Goal: Entertainment & Leisure: Browse casually

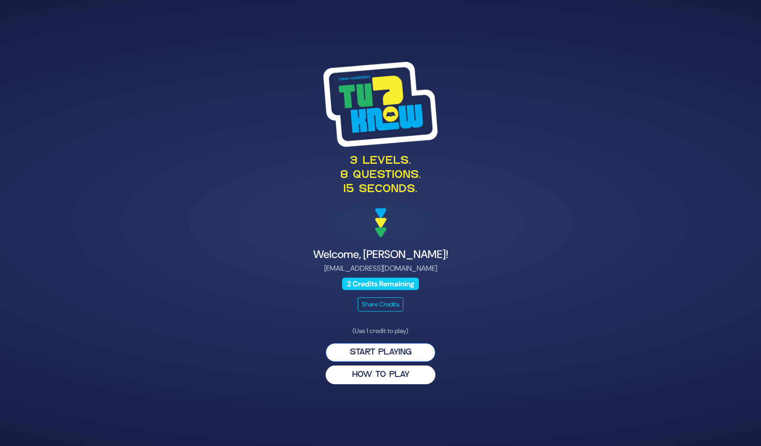
click at [374, 348] on button "Start Playing" at bounding box center [381, 352] width 110 height 19
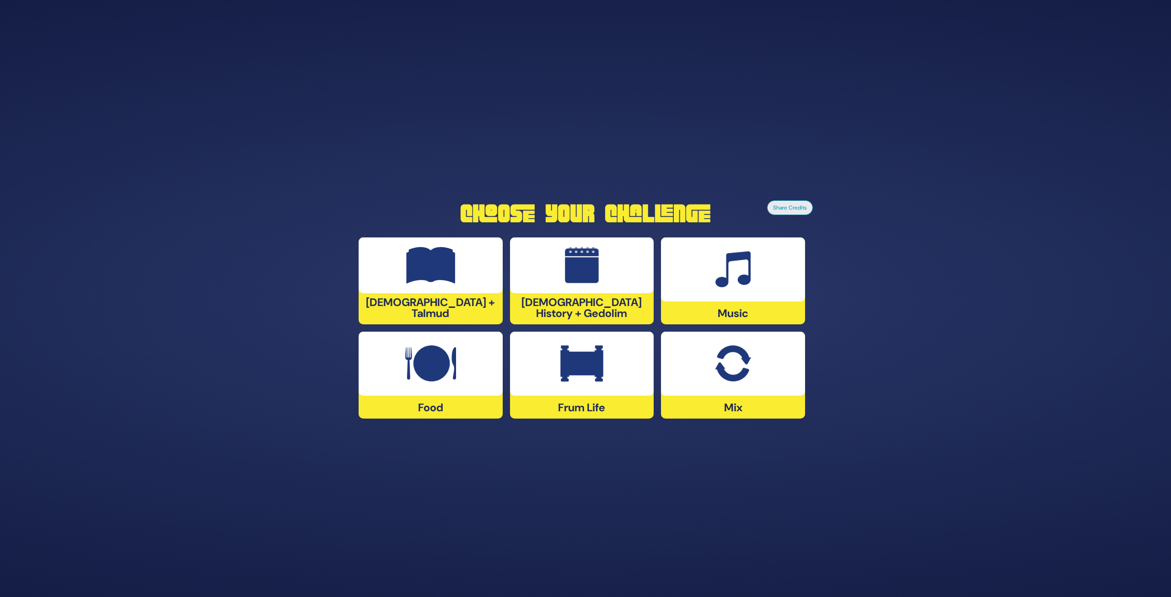
click at [427, 280] on img at bounding box center [430, 265] width 49 height 37
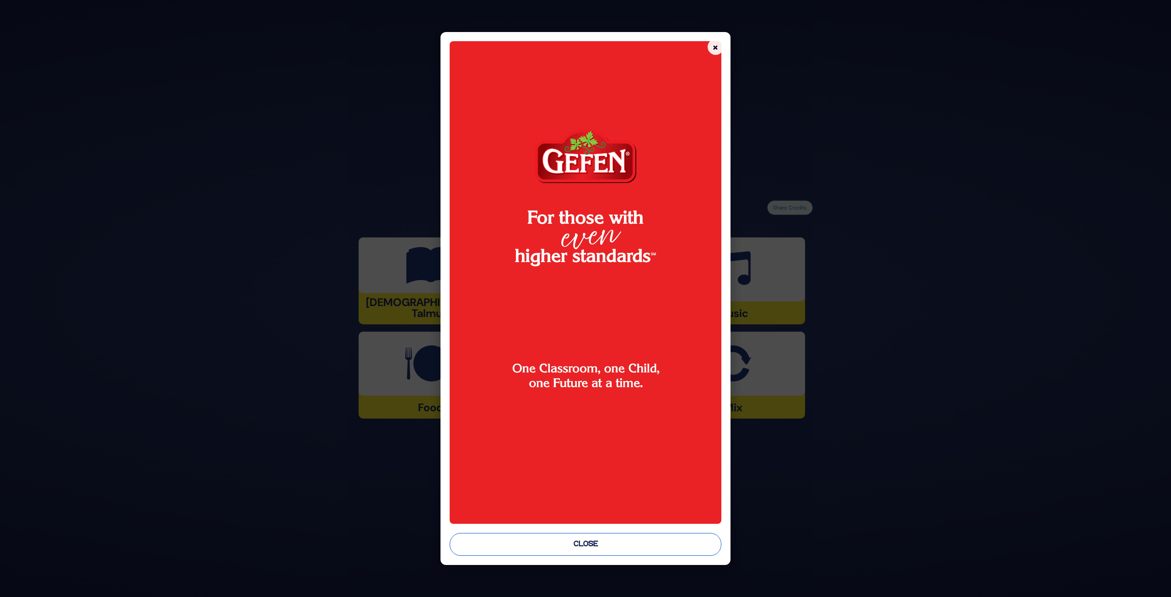
click at [555, 445] on button "Close" at bounding box center [584, 544] width 271 height 23
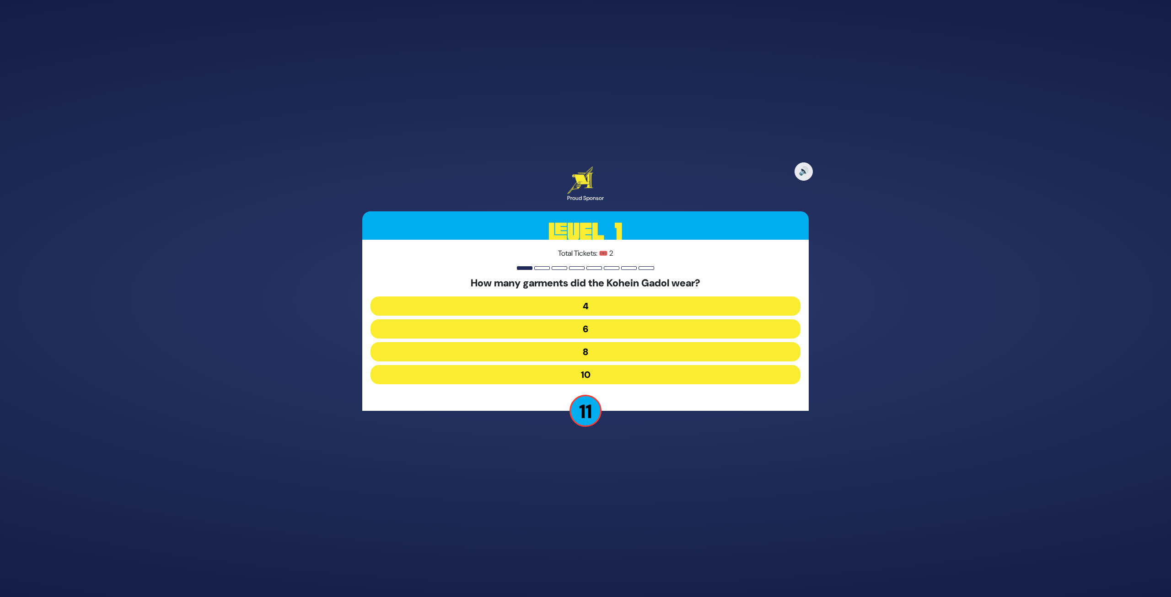
click at [627, 352] on button "8" at bounding box center [585, 351] width 430 height 19
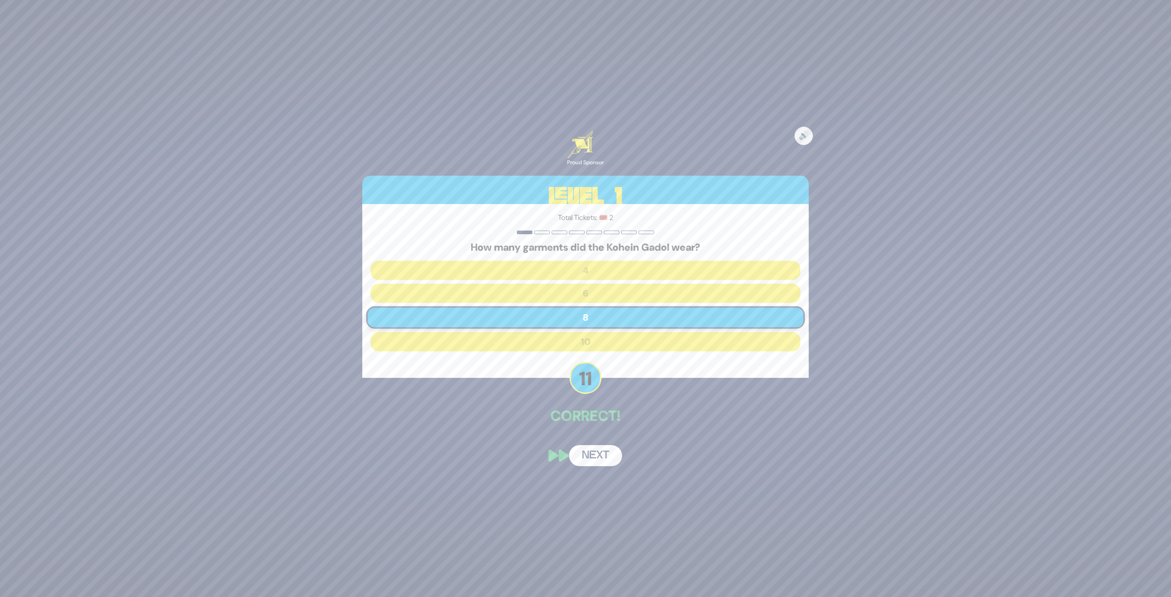
click at [601, 445] on button "Next" at bounding box center [595, 455] width 53 height 21
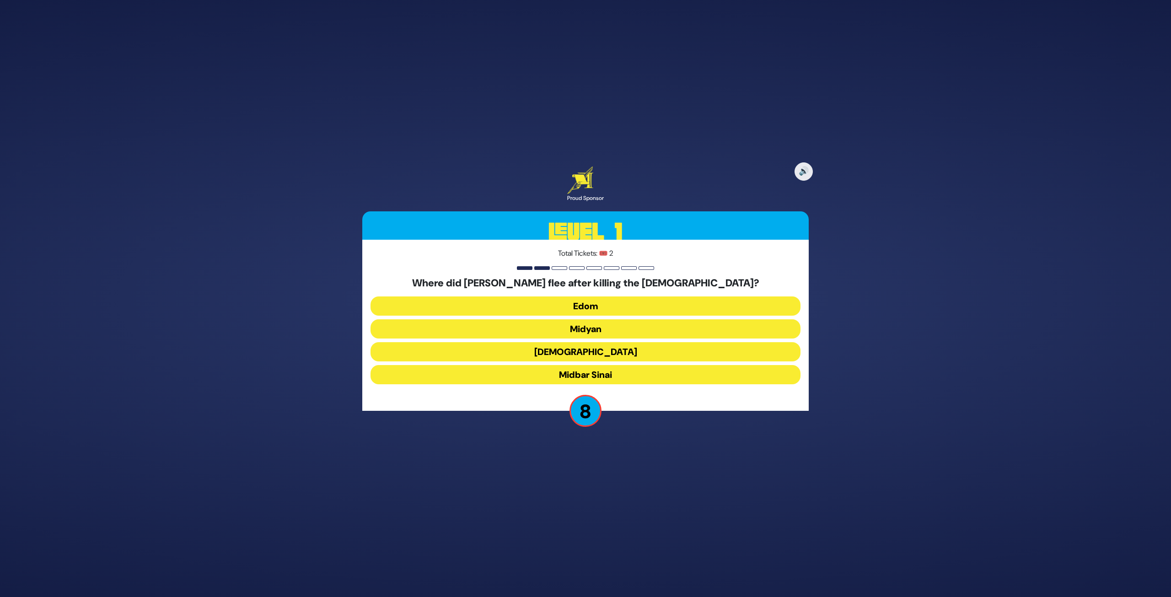
click at [625, 326] on button "Midyan" at bounding box center [585, 328] width 430 height 19
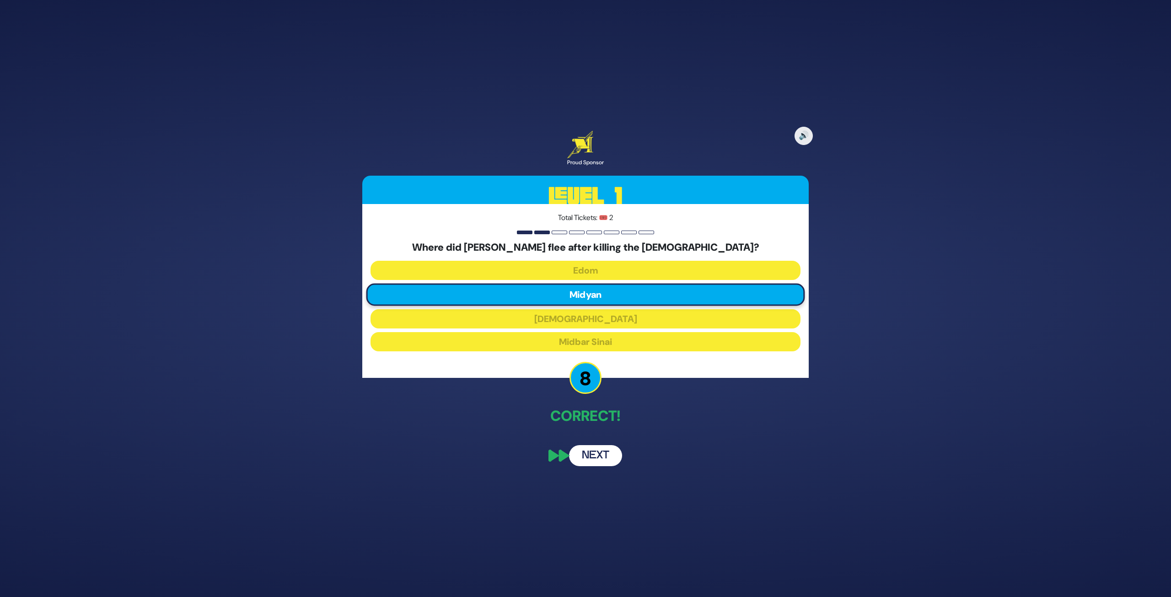
click at [592, 445] on button "Next" at bounding box center [595, 455] width 53 height 21
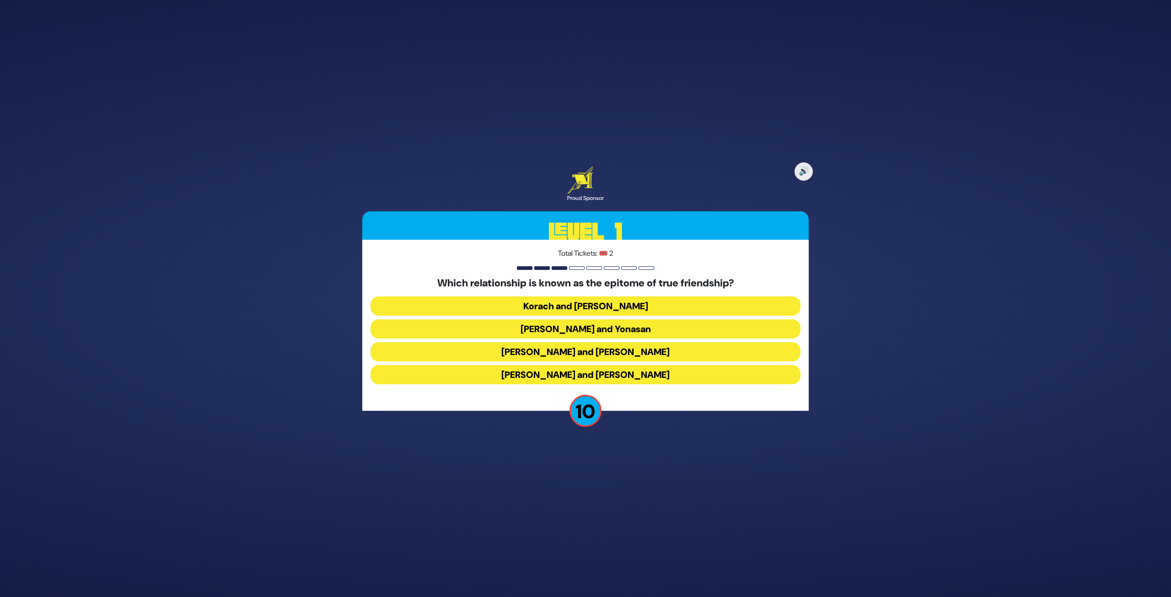
click at [613, 325] on button "Dovid and Yonasan" at bounding box center [585, 328] width 430 height 19
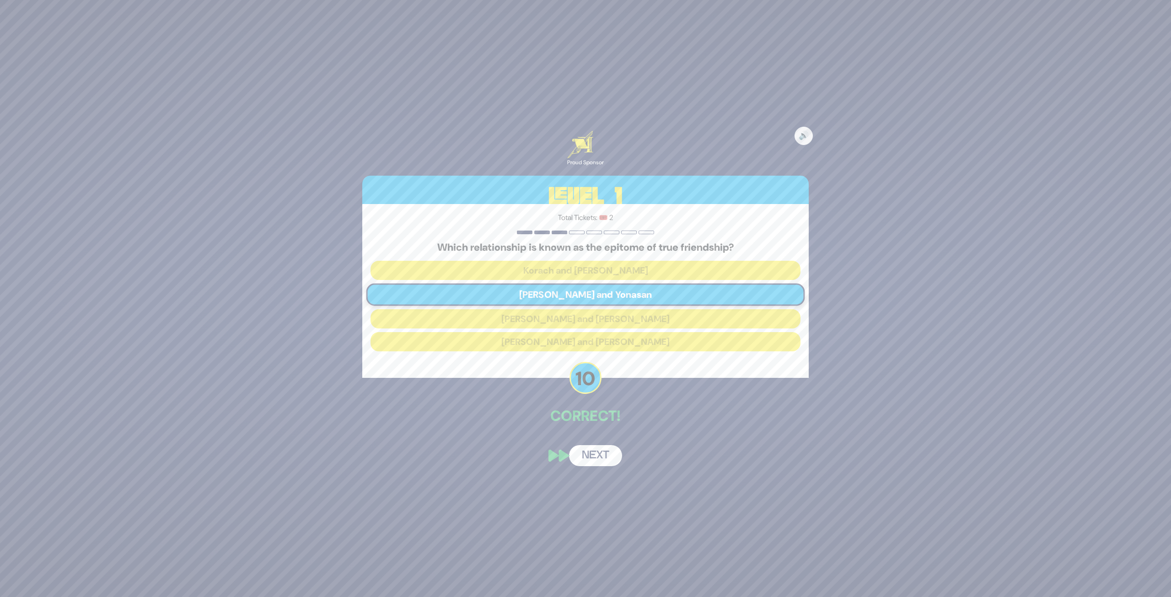
click at [599, 445] on button "Next" at bounding box center [595, 455] width 53 height 21
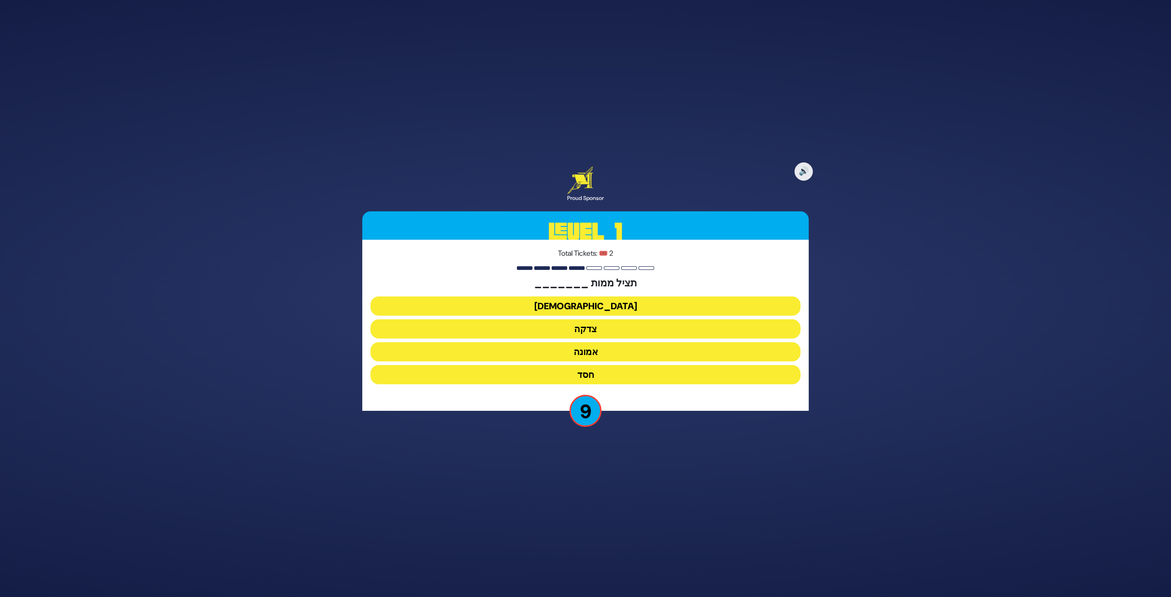
click at [609, 326] on button "צדקה" at bounding box center [585, 328] width 430 height 19
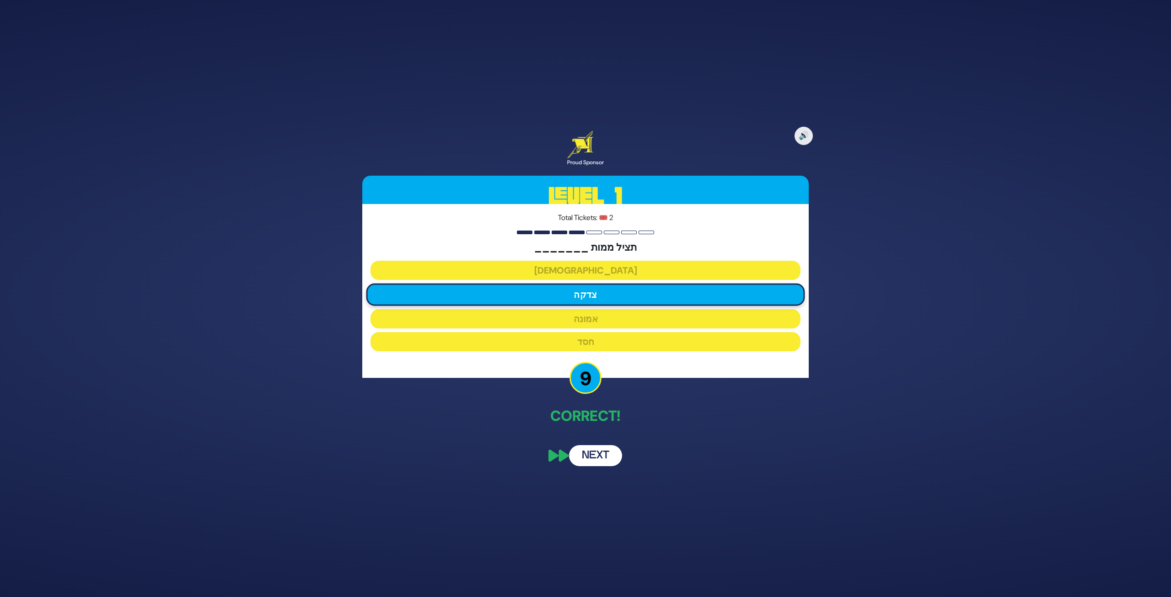
click at [599, 445] on button "Next" at bounding box center [595, 455] width 53 height 21
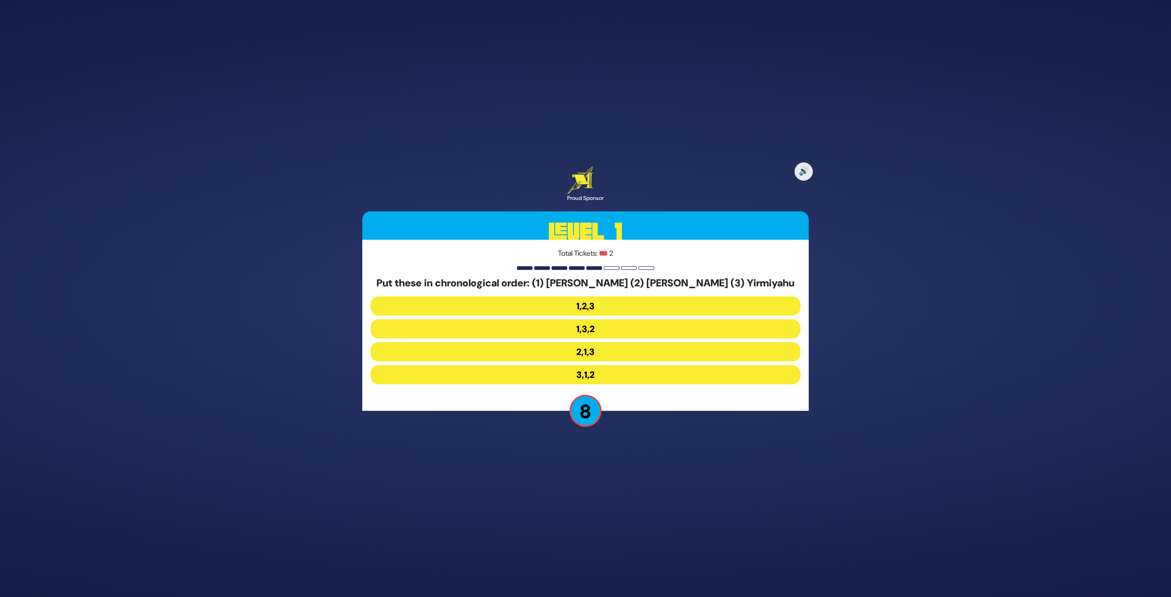
click at [621, 354] on button "2,1,3" at bounding box center [585, 351] width 430 height 19
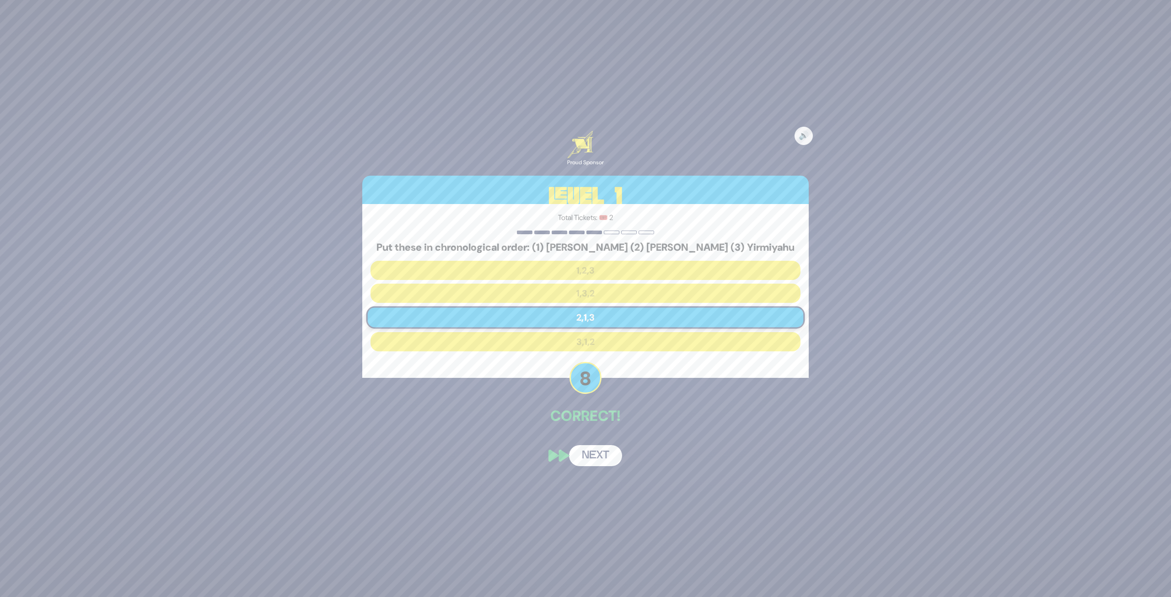
click at [597, 445] on button "Next" at bounding box center [595, 455] width 53 height 21
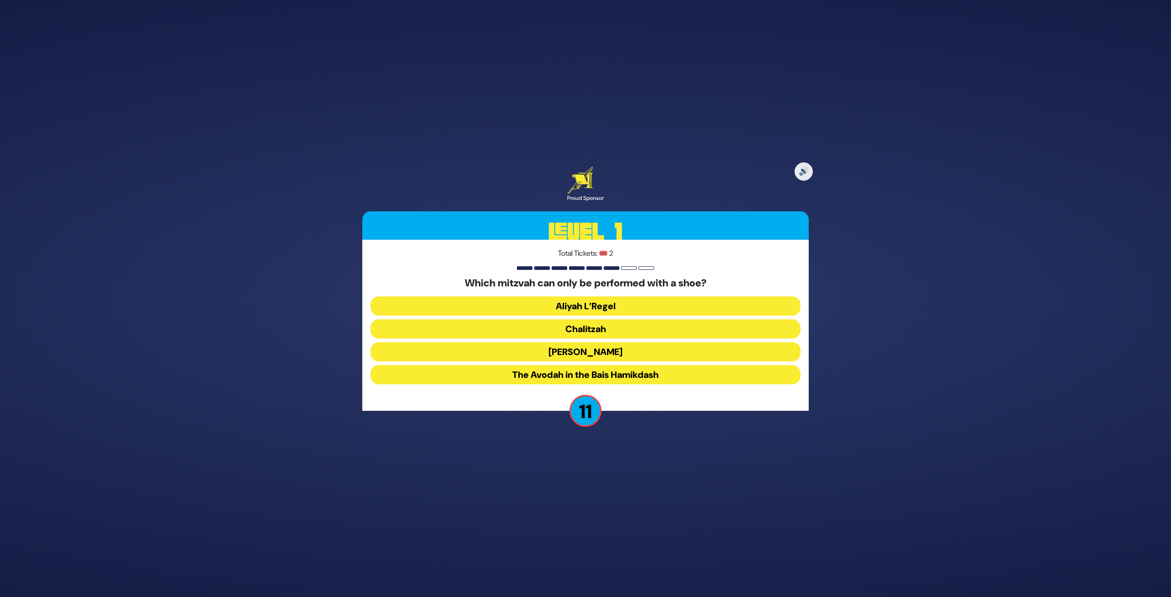
click at [596, 328] on button "Chalitzah" at bounding box center [585, 328] width 430 height 19
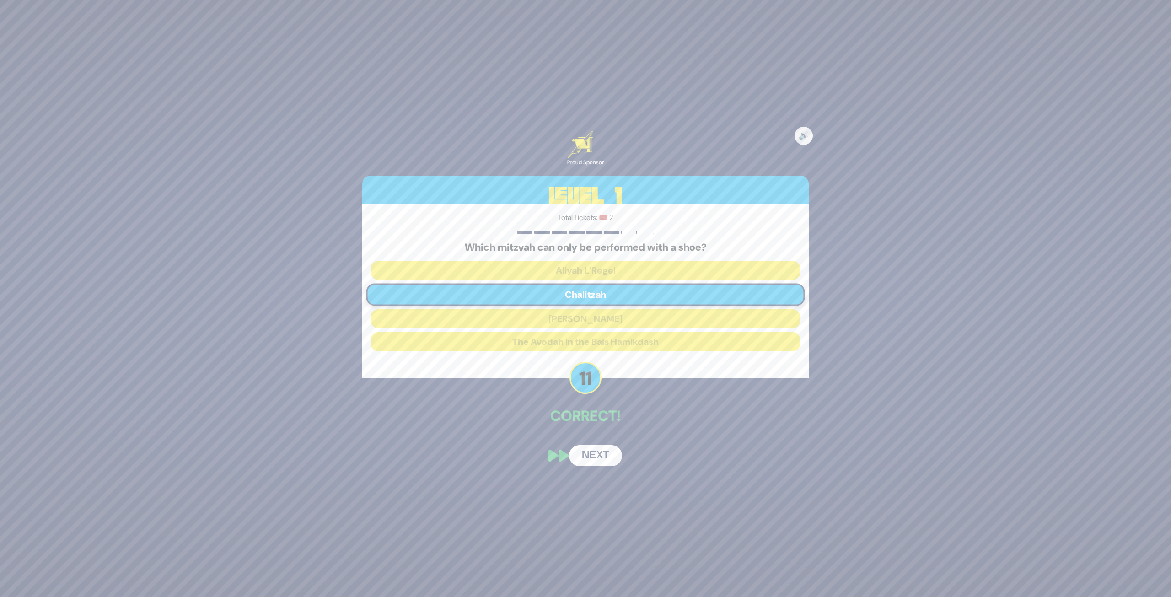
click at [588, 445] on button "Next" at bounding box center [595, 455] width 53 height 21
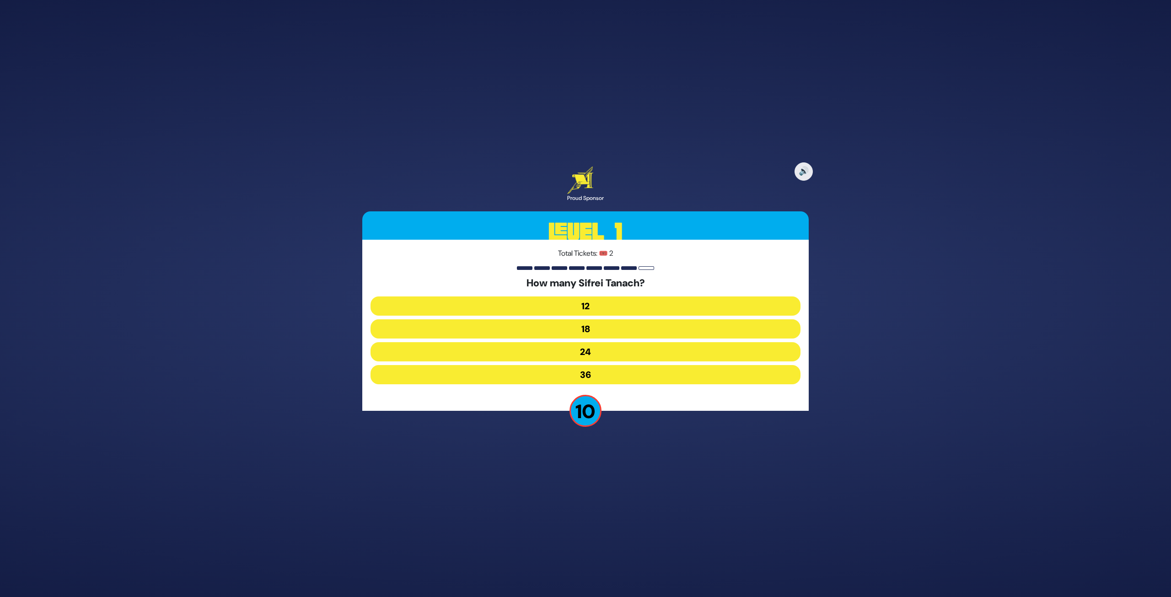
click at [607, 353] on button "24" at bounding box center [585, 351] width 430 height 19
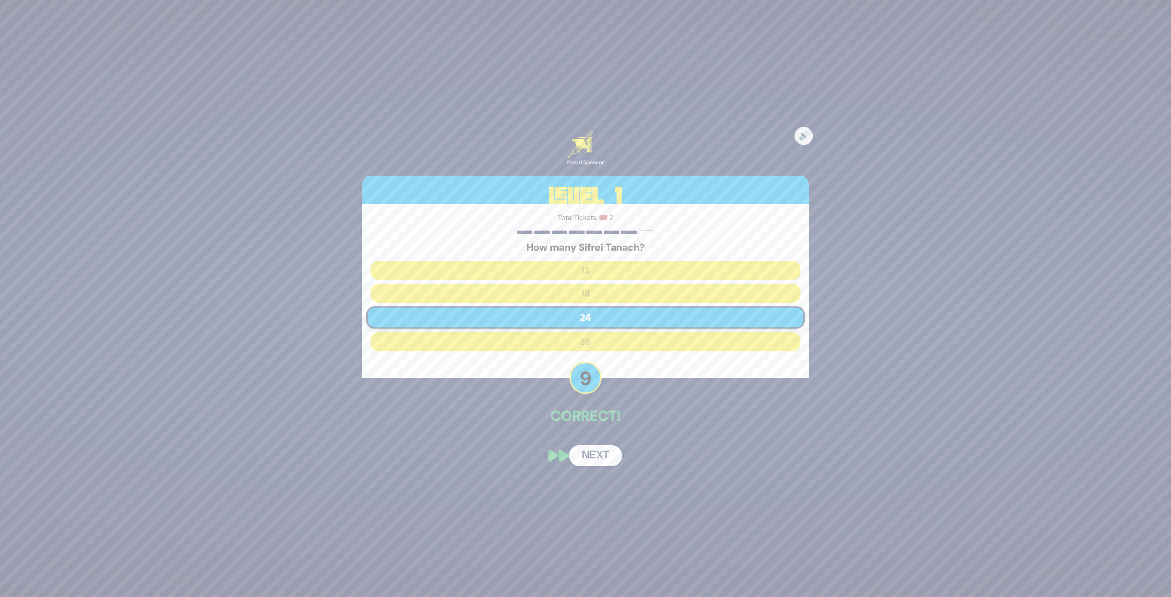
click at [603, 445] on button "Next" at bounding box center [595, 455] width 53 height 21
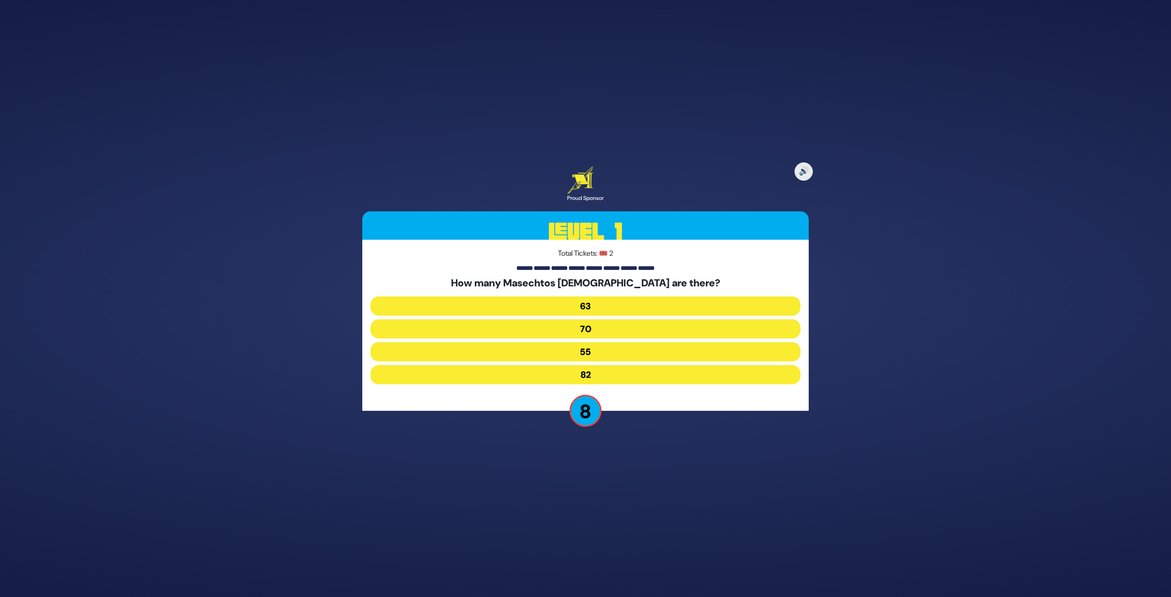
click at [604, 300] on button "63" at bounding box center [585, 305] width 430 height 19
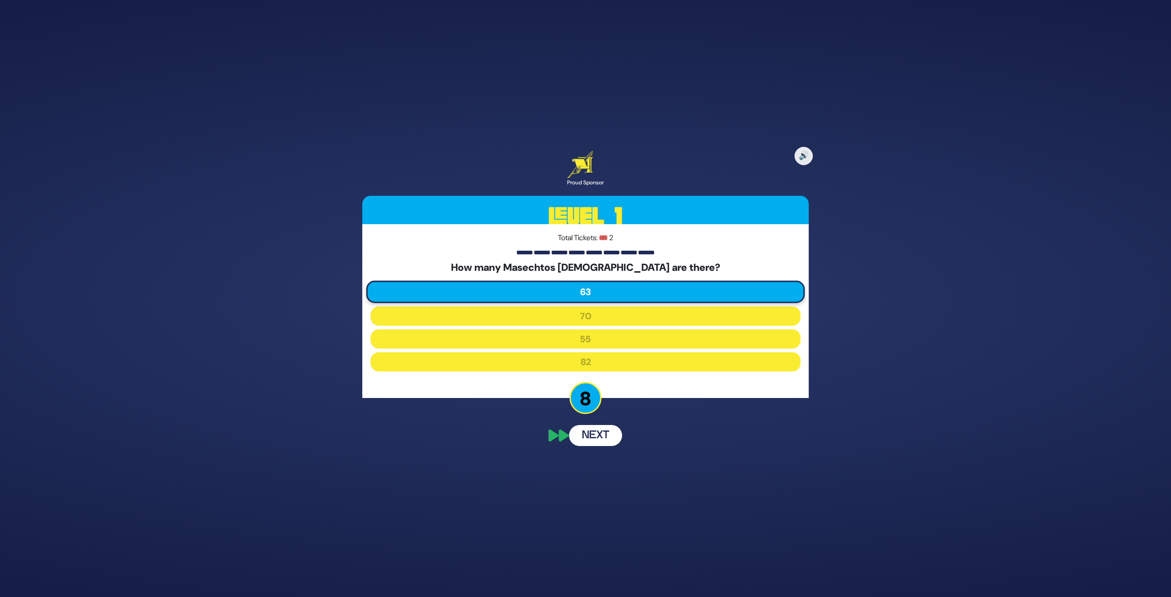
click at [603, 442] on button "Next" at bounding box center [595, 435] width 53 height 21
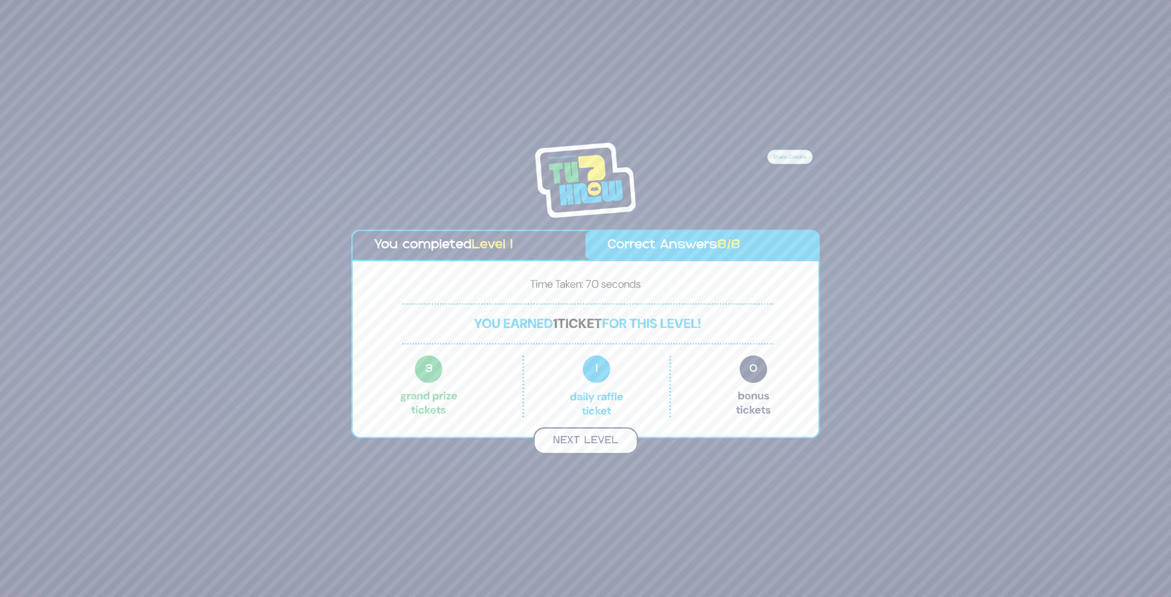
click at [584, 442] on button "Next Level" at bounding box center [585, 440] width 105 height 27
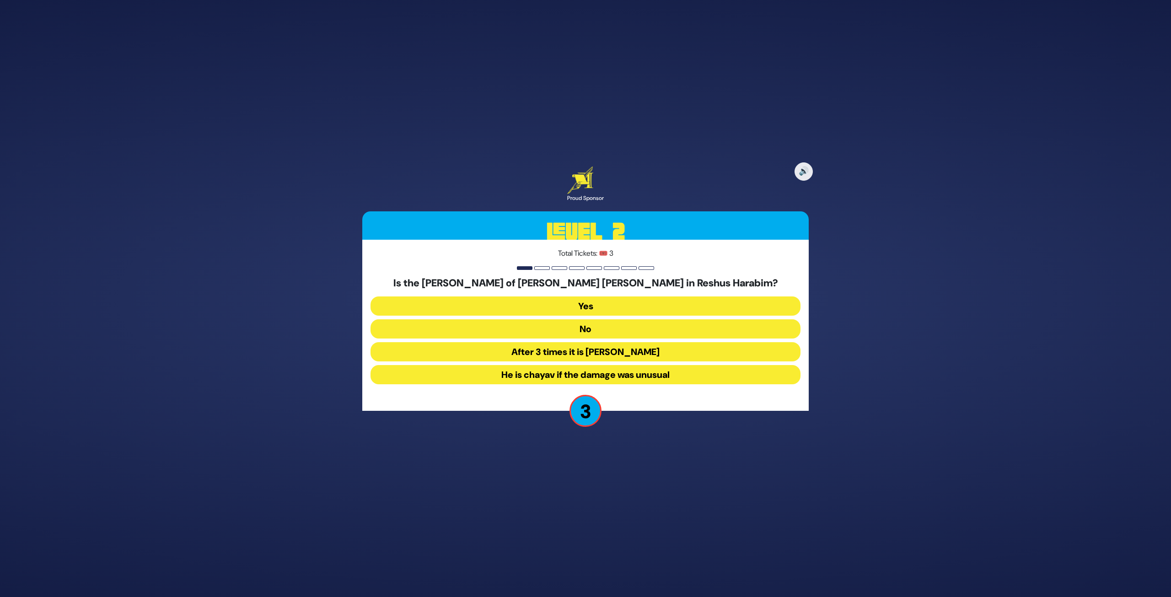
click at [621, 354] on button "After 3 times it is chayav" at bounding box center [585, 351] width 430 height 19
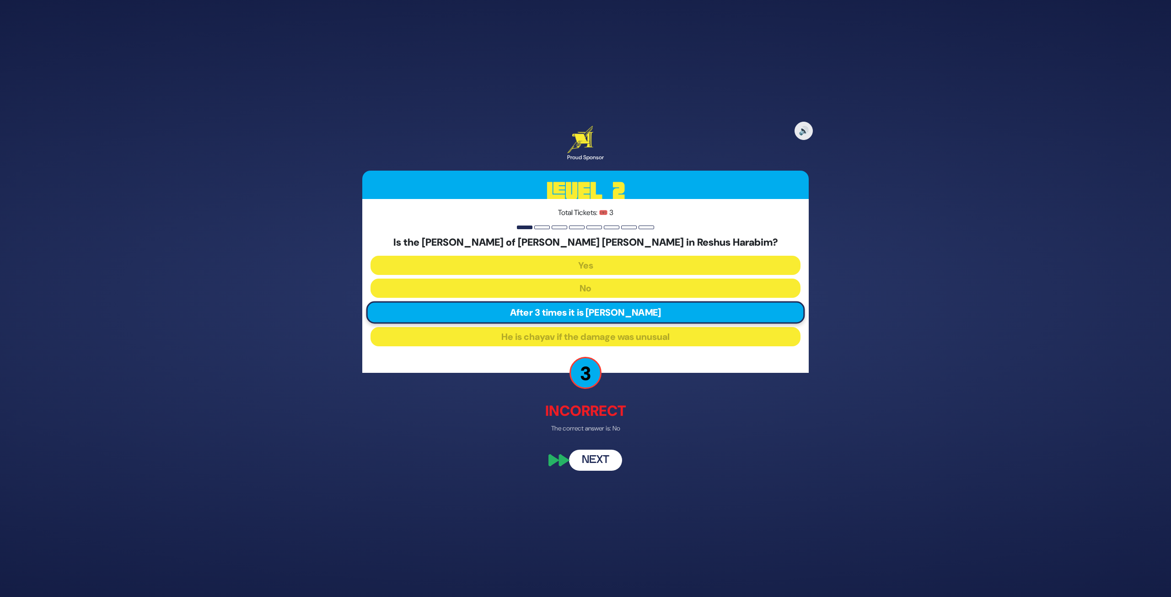
click at [599, 445] on button "Next" at bounding box center [595, 460] width 53 height 21
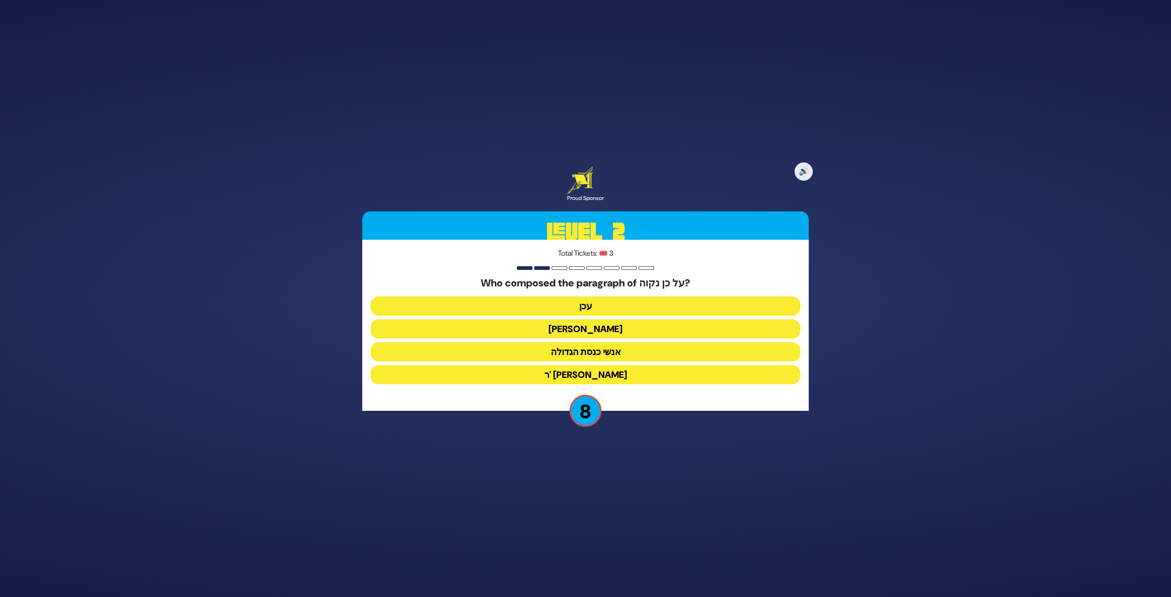
click at [550, 331] on button "יהושע" at bounding box center [585, 328] width 430 height 19
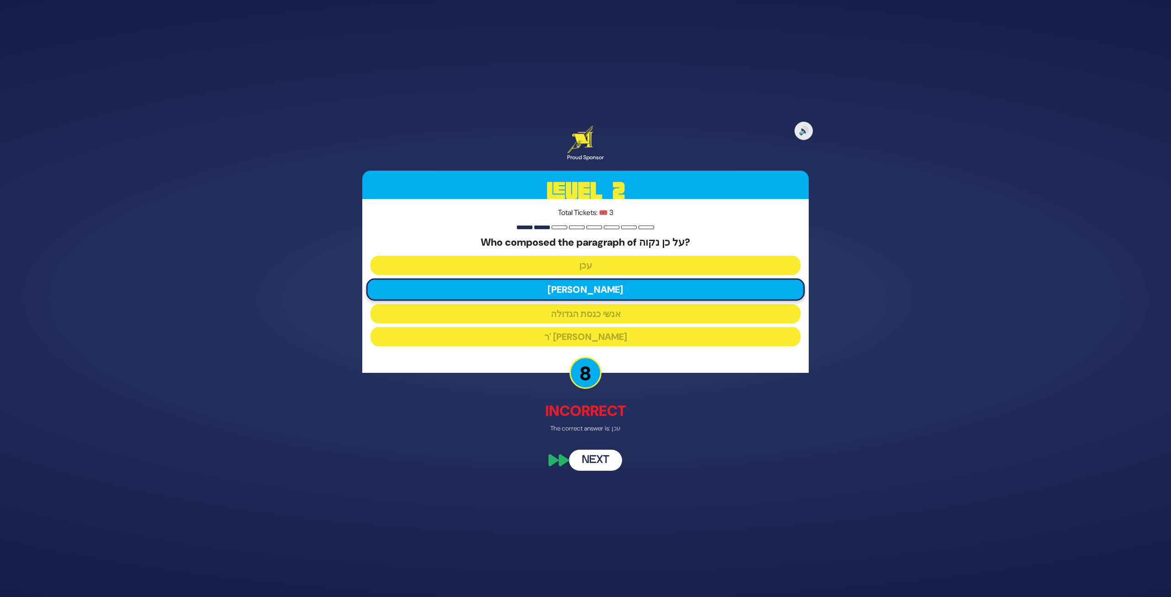
click at [604, 445] on button "Next" at bounding box center [595, 460] width 53 height 21
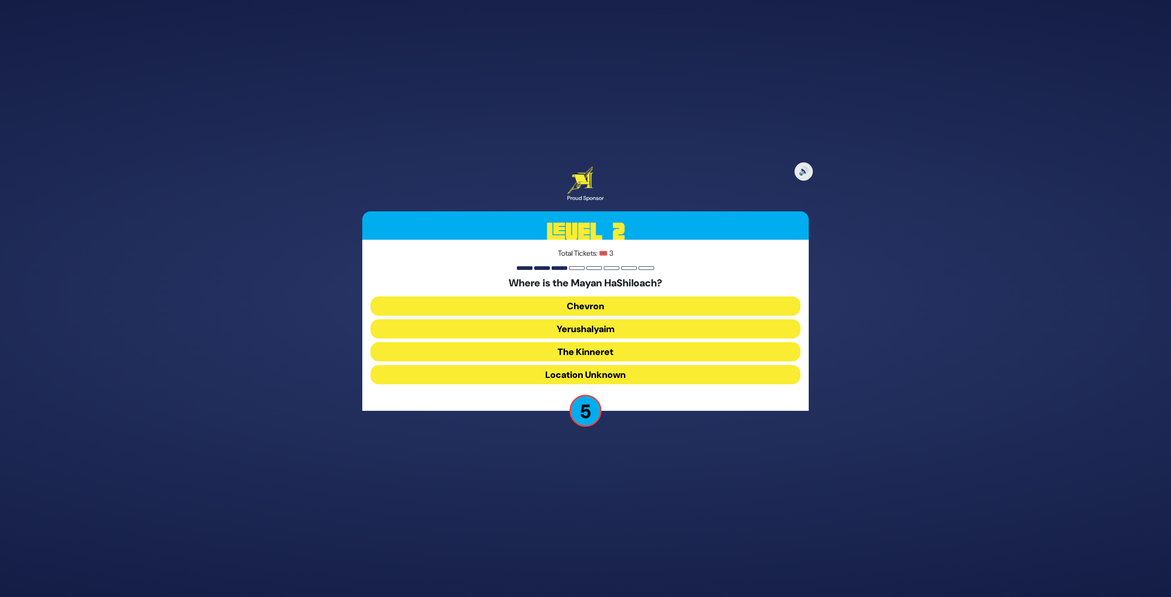
click at [617, 326] on button "Yerushalyaim" at bounding box center [585, 328] width 430 height 19
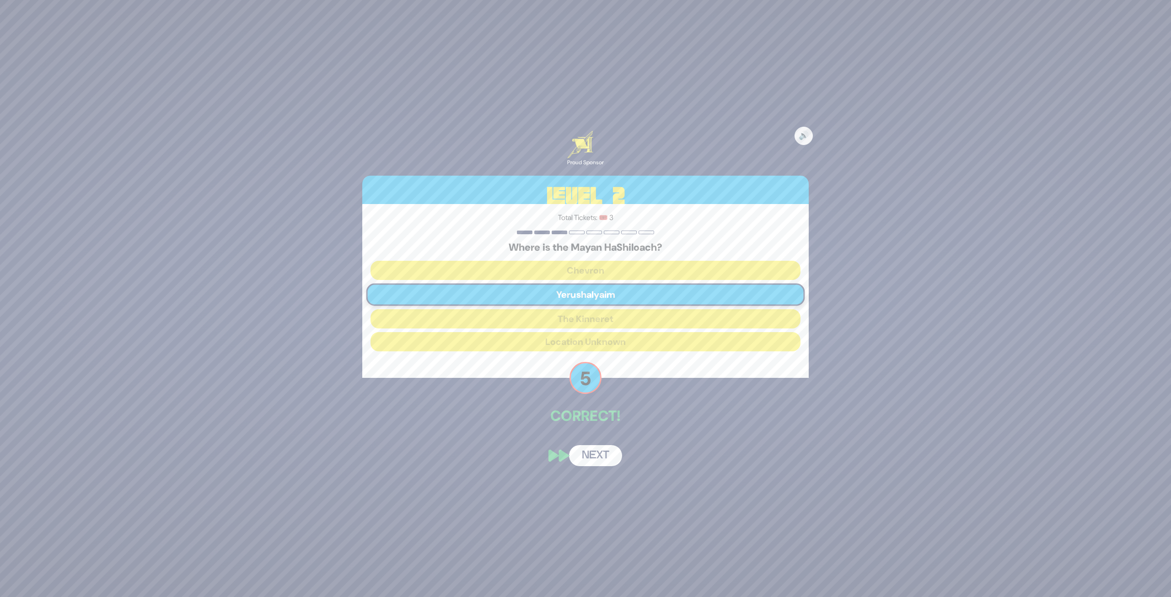
click at [597, 445] on button "Next" at bounding box center [595, 455] width 53 height 21
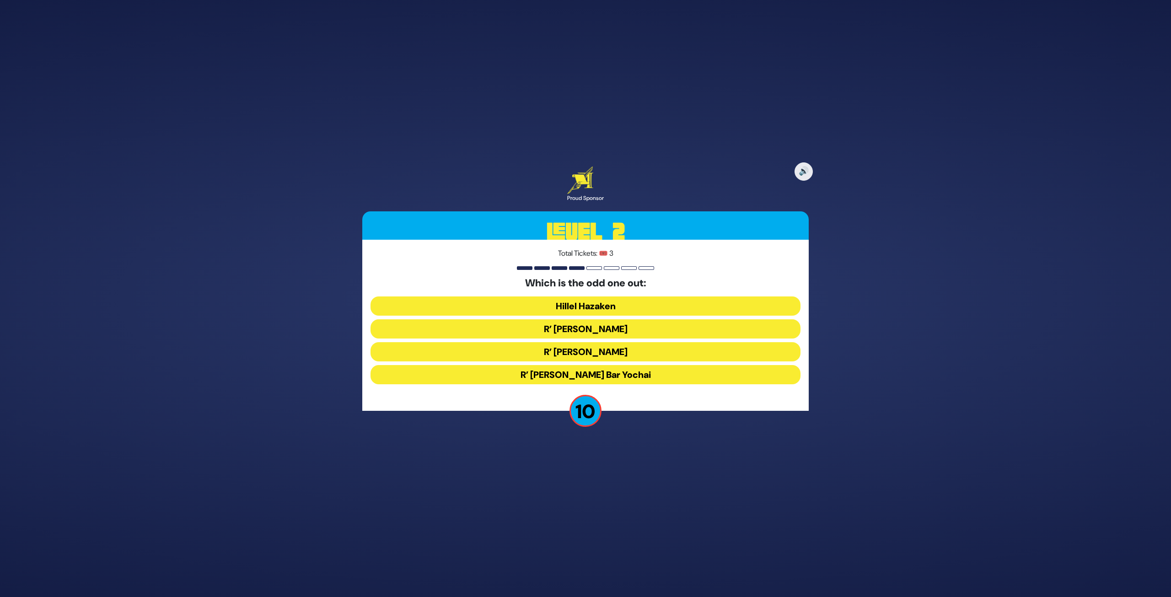
click at [600, 372] on button "R’ Shimon Bar Yochai" at bounding box center [585, 374] width 430 height 19
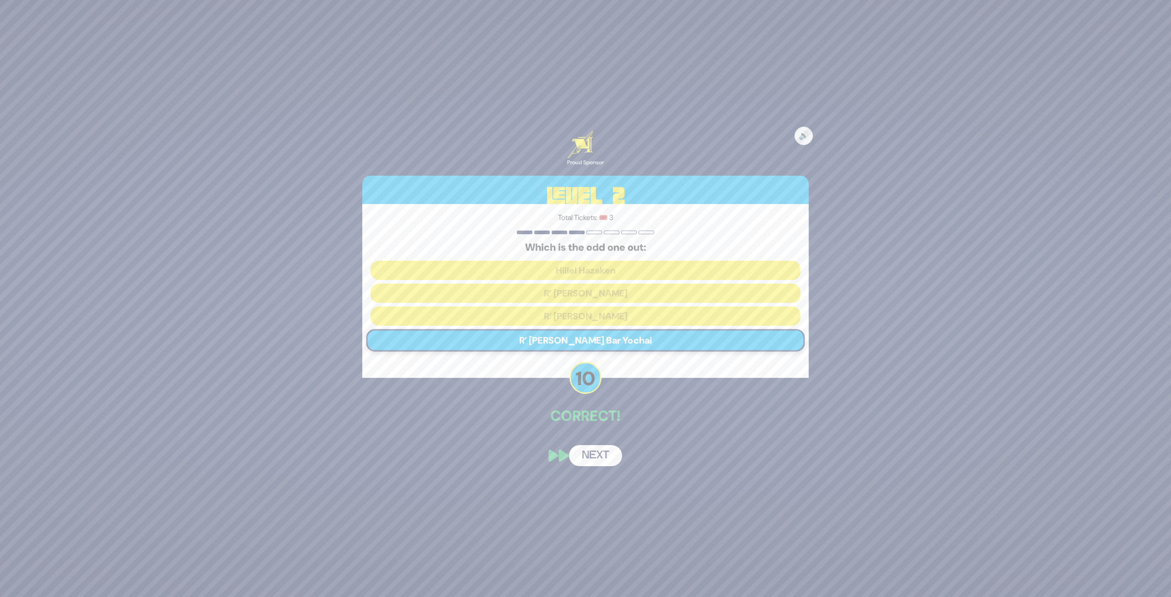
click at [589, 445] on button "Next" at bounding box center [595, 455] width 53 height 21
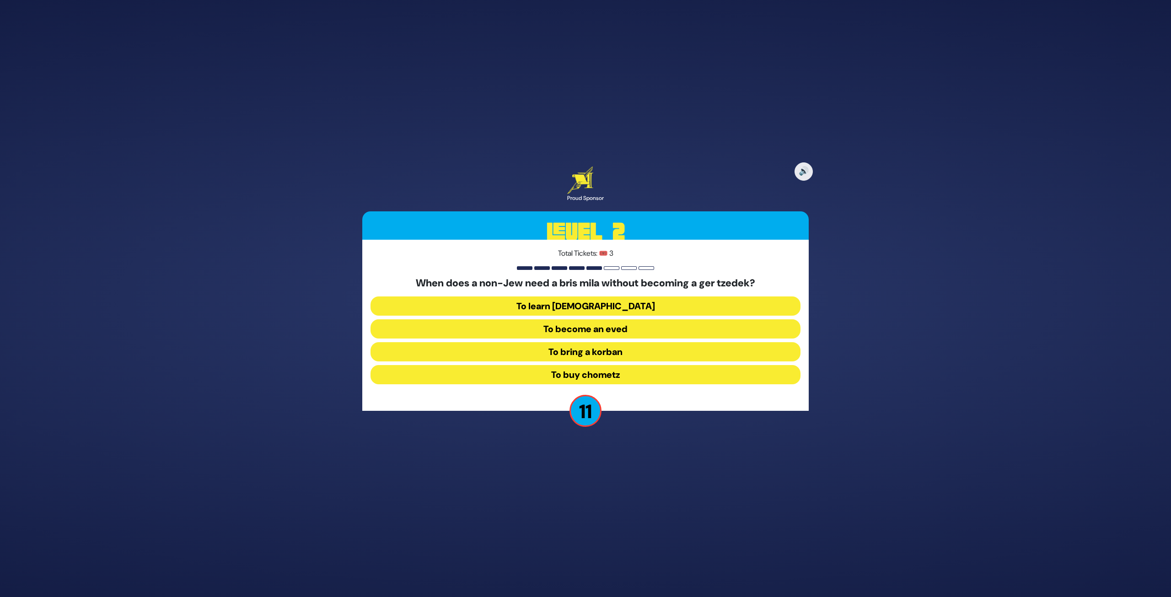
click at [604, 327] on button "To become an eved" at bounding box center [585, 328] width 430 height 19
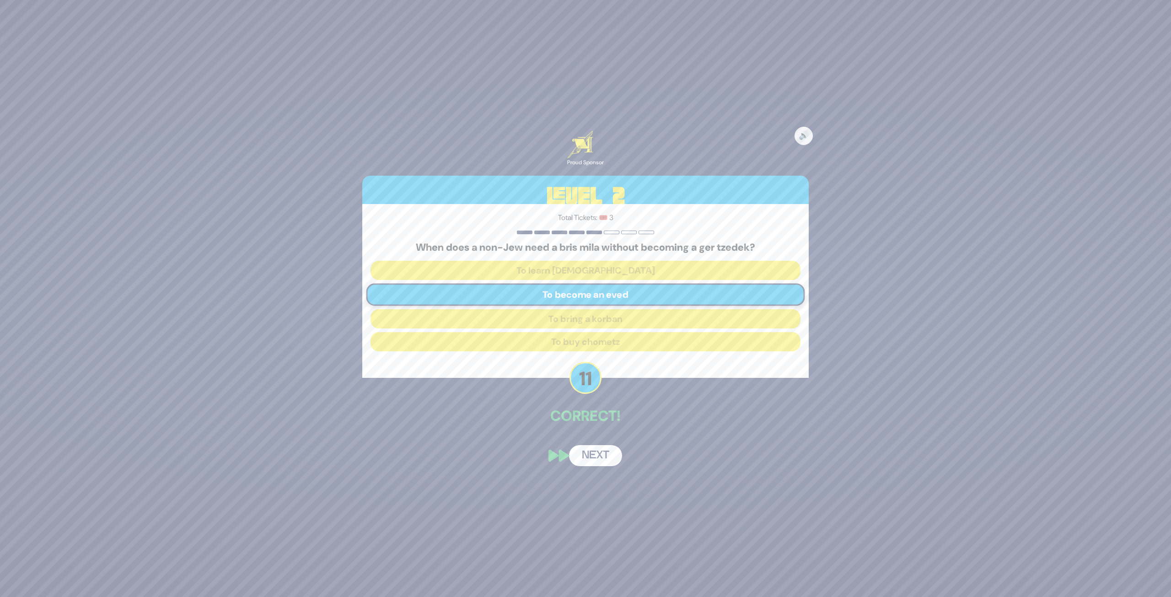
click at [595, 445] on button "Next" at bounding box center [595, 455] width 53 height 21
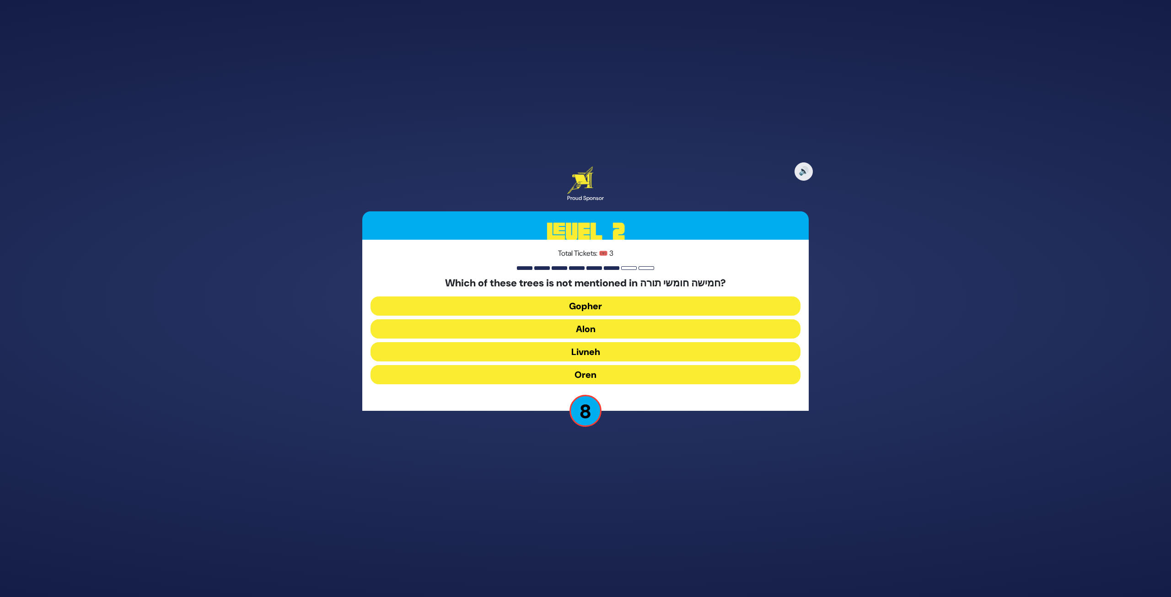
click at [594, 376] on button "Oren" at bounding box center [585, 374] width 430 height 19
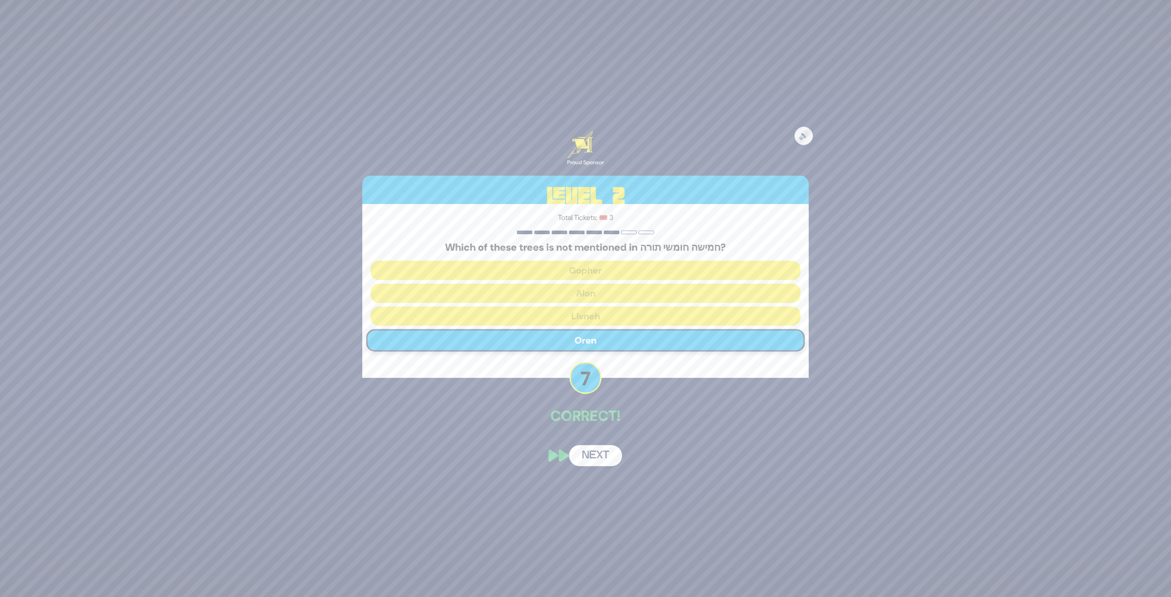
click at [598, 445] on button "Next" at bounding box center [595, 455] width 53 height 21
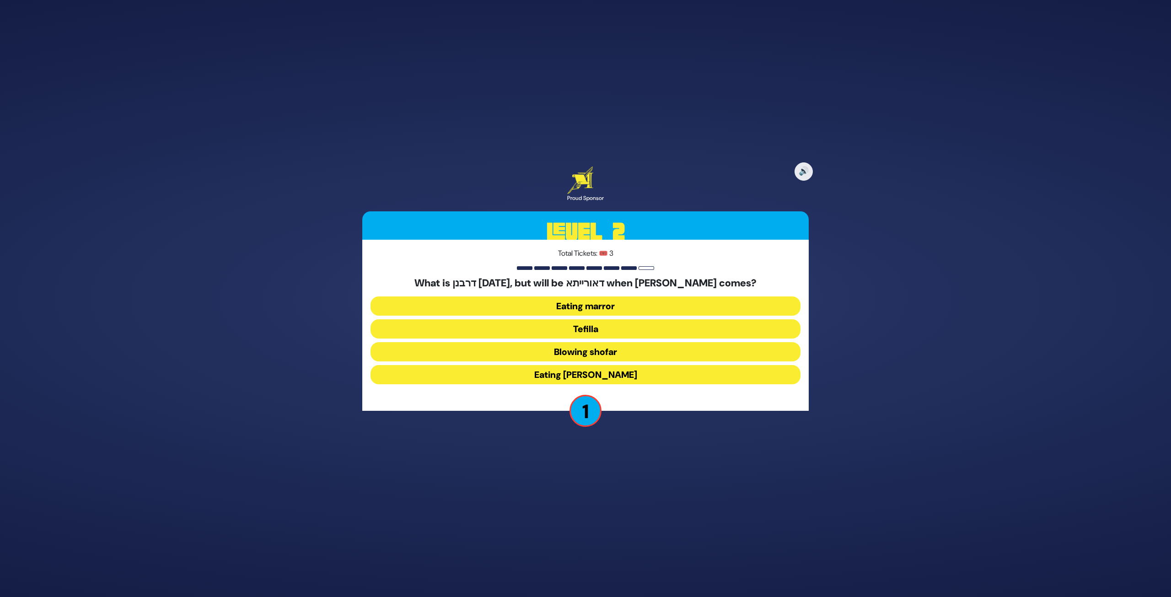
click at [620, 306] on button "Eating marror" at bounding box center [585, 305] width 430 height 19
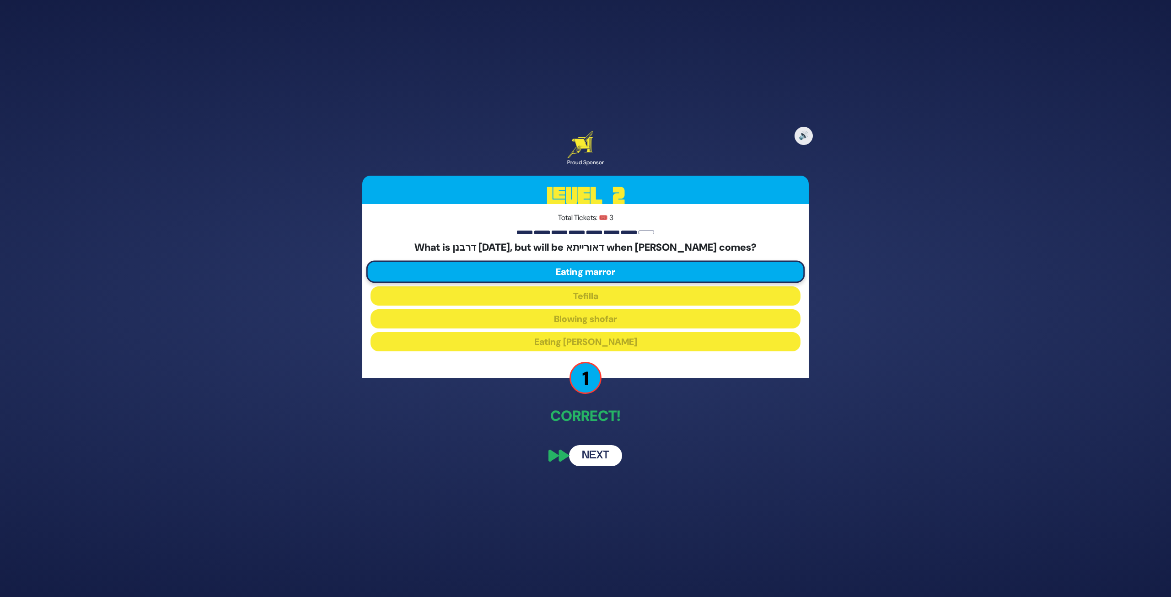
click at [604, 445] on button "Next" at bounding box center [595, 455] width 53 height 21
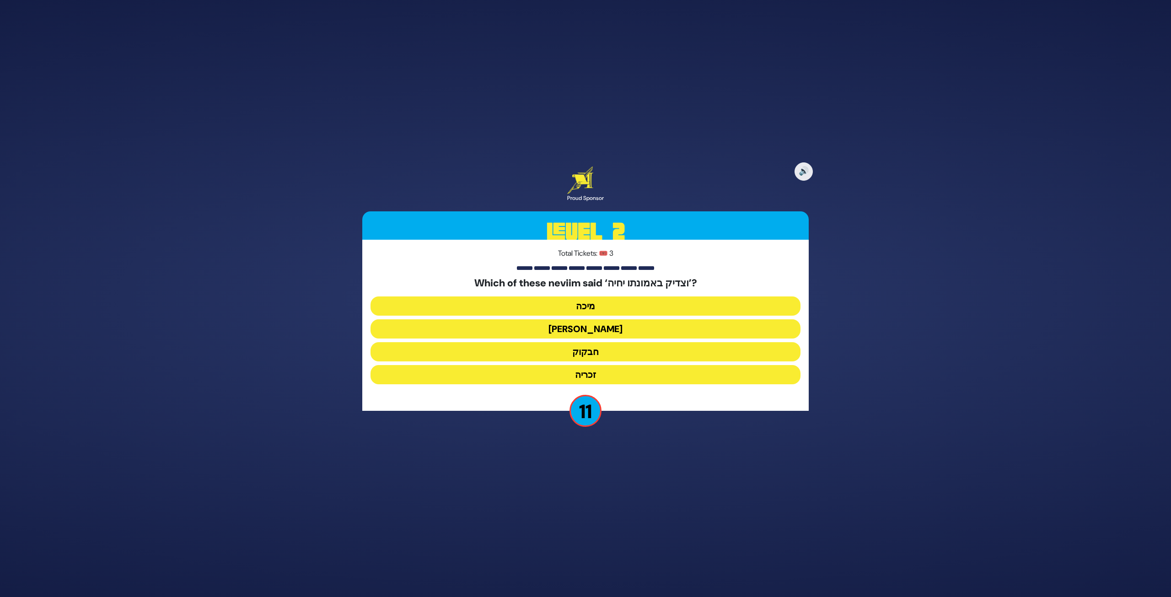
click at [603, 357] on button "חבקוק" at bounding box center [585, 351] width 430 height 19
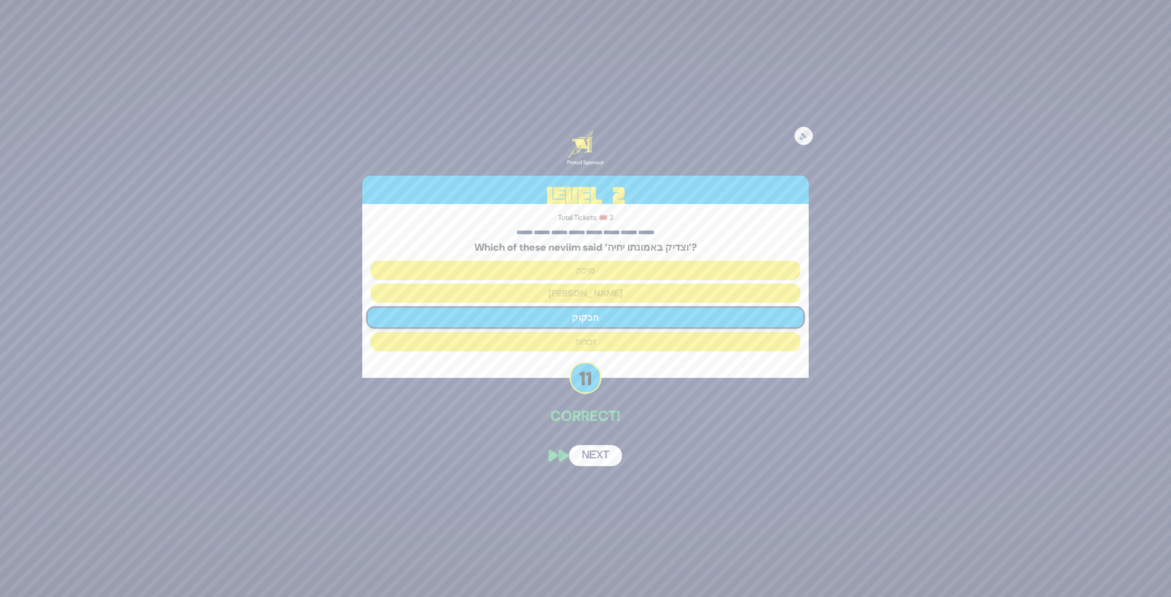
click at [600, 441] on div "🔊 Proud Sponsor Level 2 Total Tickets: 🎟️ 3 Which of these neviim said ‘וצדיק ב…" at bounding box center [585, 298] width 468 height 357
click at [597, 445] on button "Next" at bounding box center [595, 455] width 53 height 21
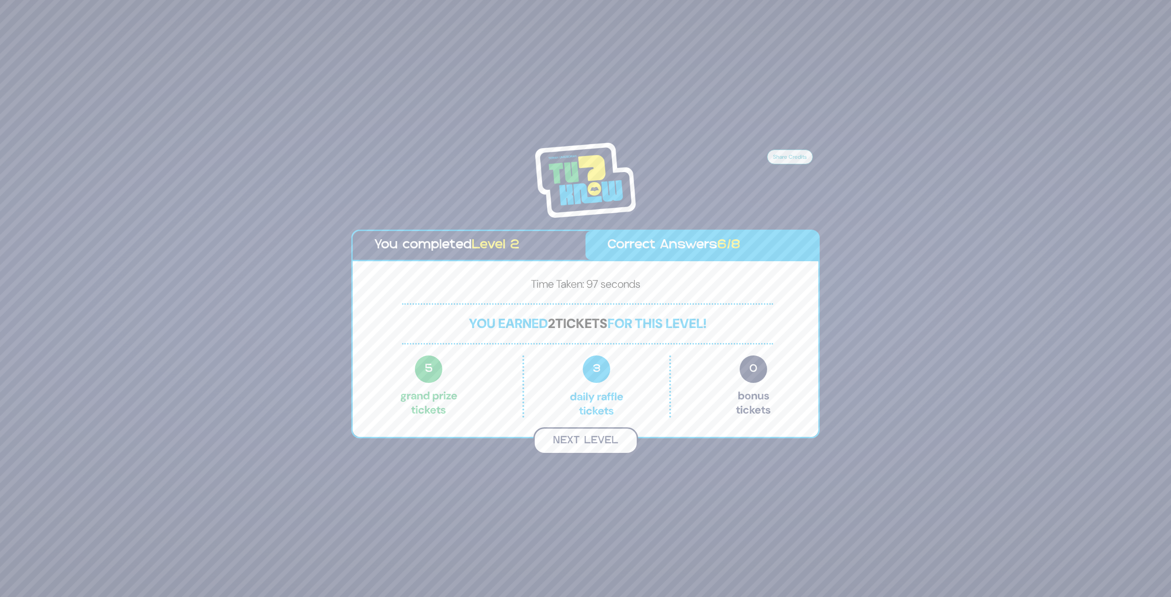
click at [597, 443] on button "Next Level" at bounding box center [585, 440] width 105 height 27
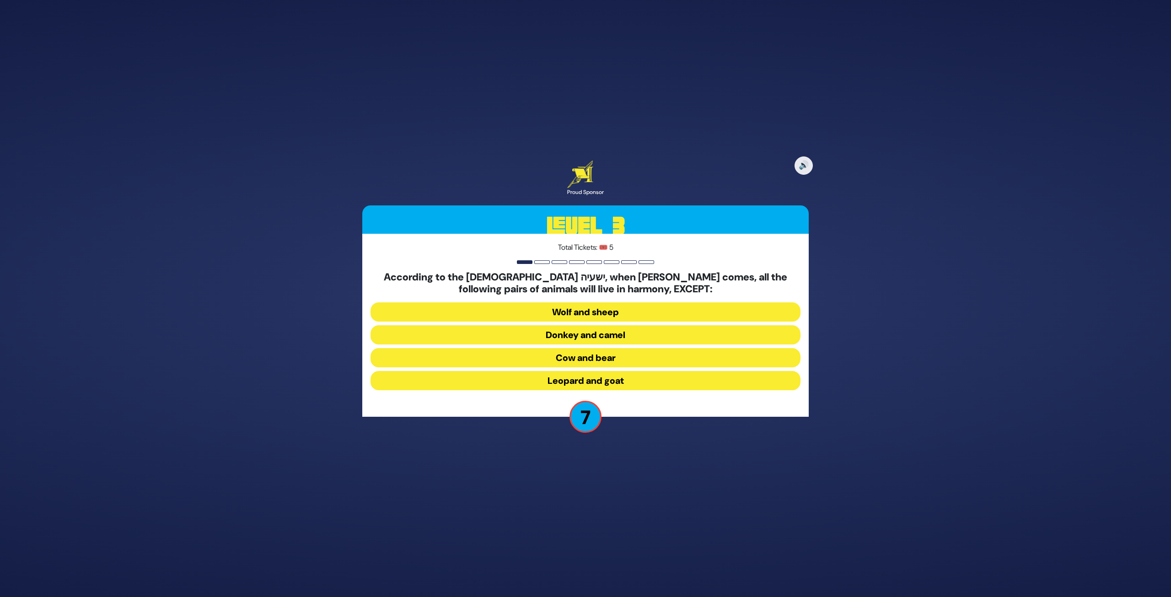
click at [649, 335] on button "Donkey and camel" at bounding box center [585, 334] width 430 height 19
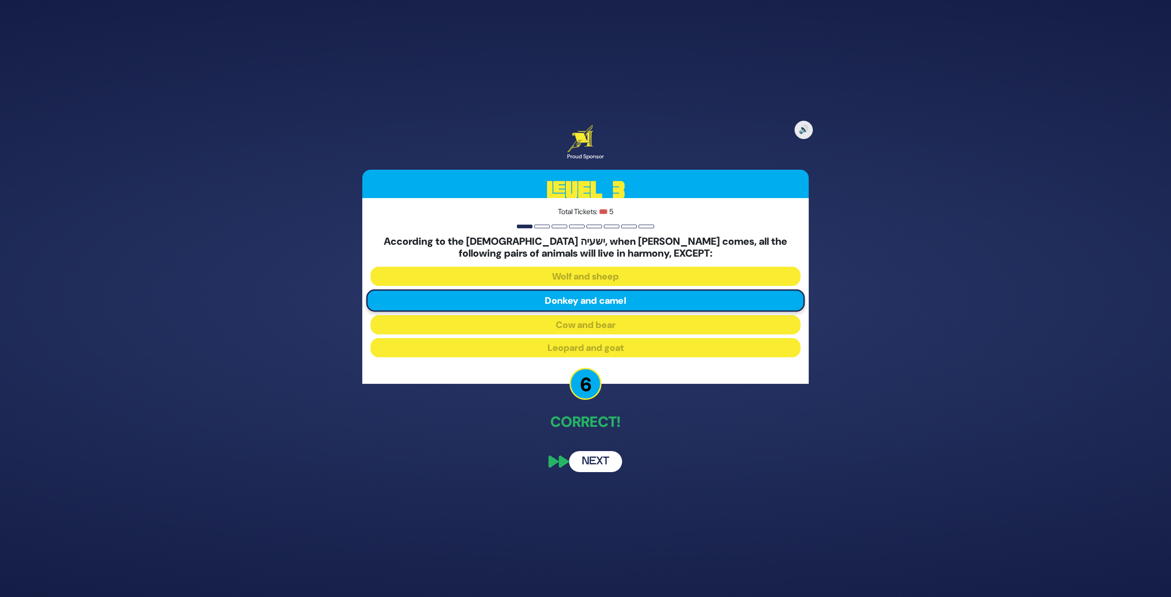
click at [595, 445] on button "Next" at bounding box center [595, 461] width 53 height 21
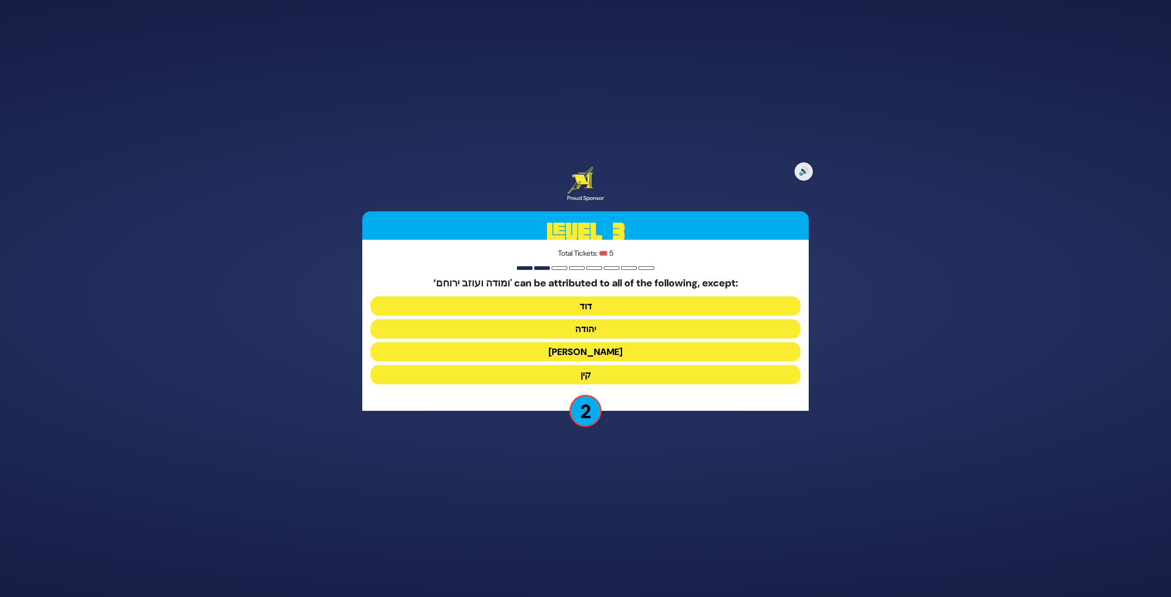
click at [607, 369] on button "קין" at bounding box center [585, 374] width 430 height 19
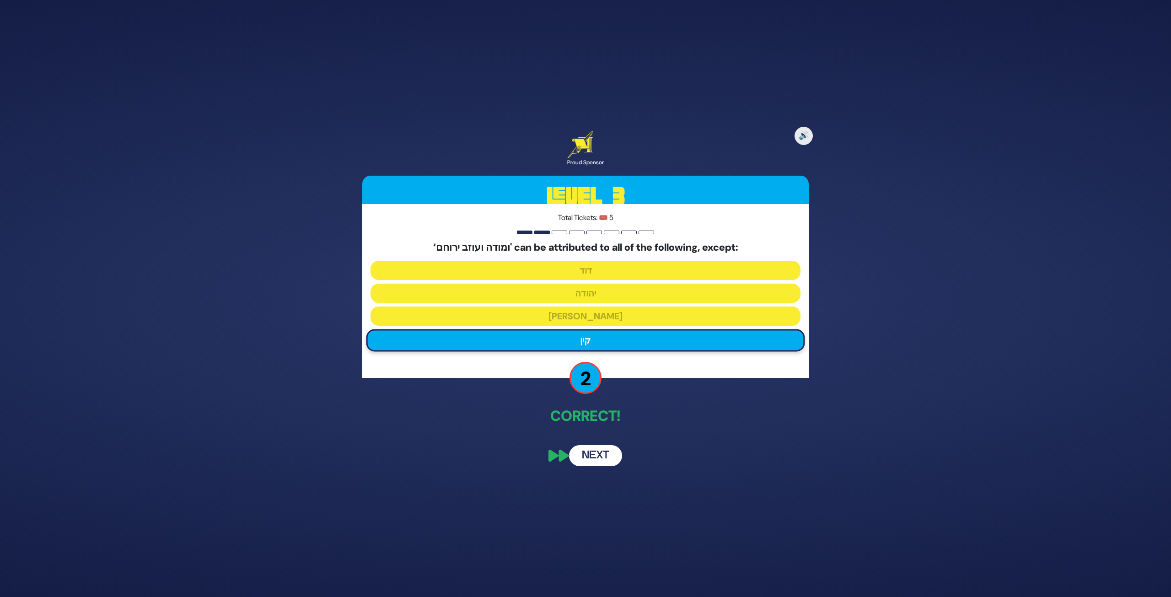
click at [597, 445] on button "Next" at bounding box center [595, 455] width 53 height 21
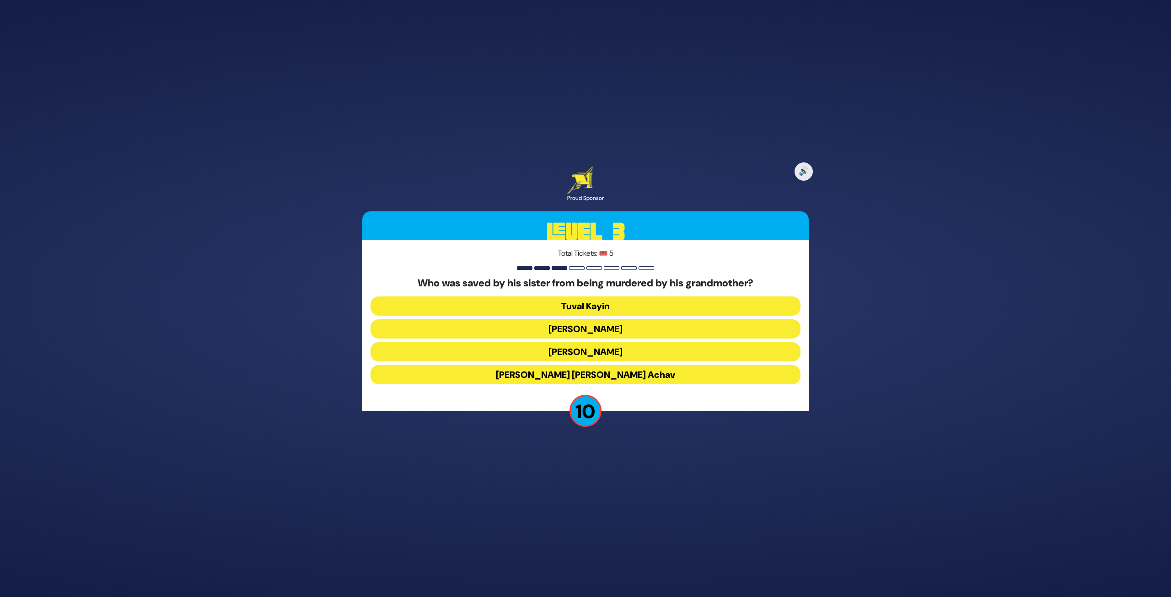
click at [606, 330] on button "King Yehoash" at bounding box center [585, 328] width 430 height 19
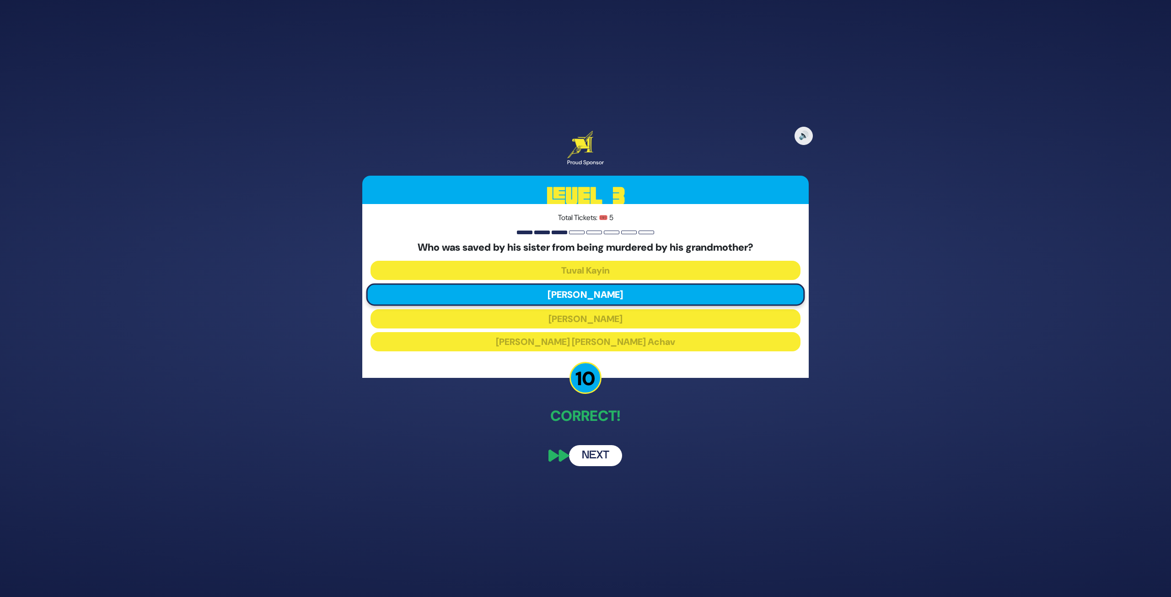
click at [595, 445] on button "Next" at bounding box center [595, 455] width 53 height 21
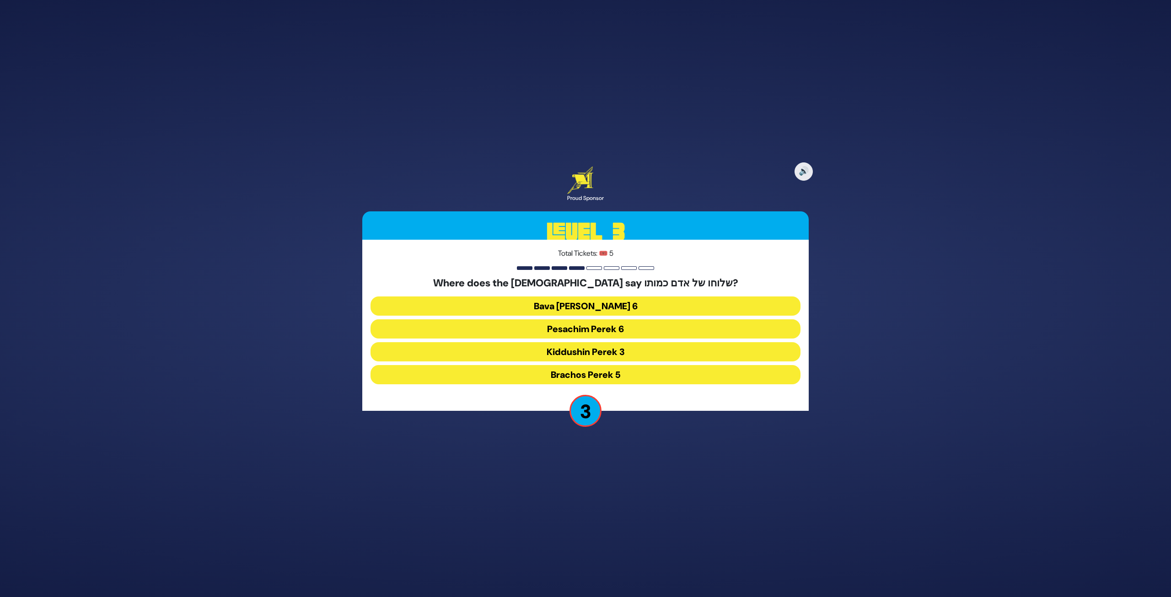
click at [617, 356] on button "Kiddushin Perek 3" at bounding box center [585, 351] width 430 height 19
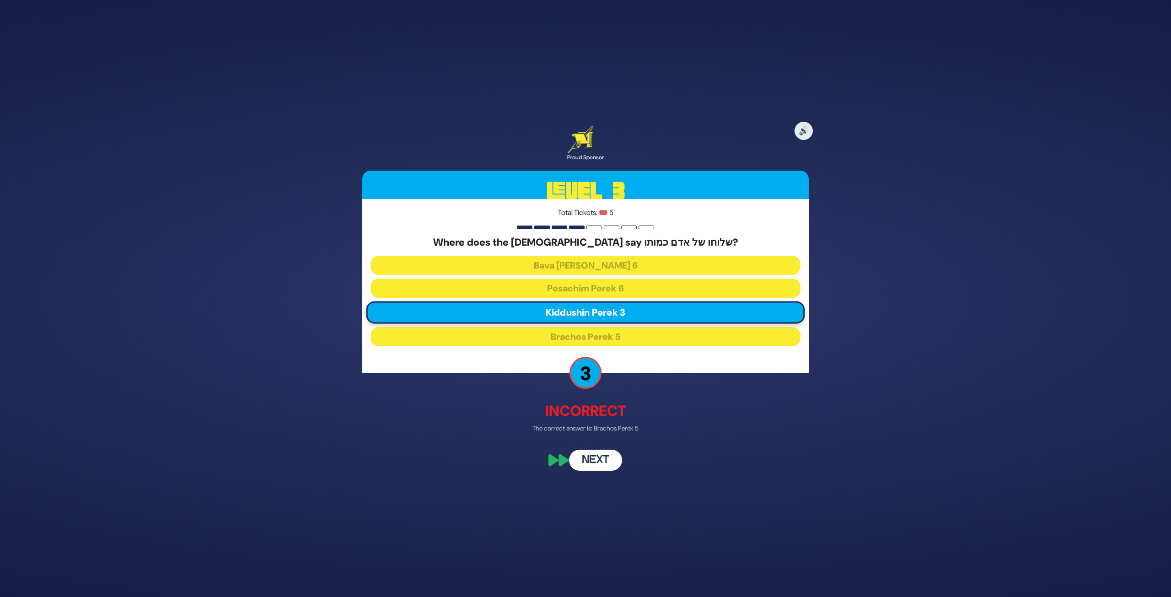
click at [604, 445] on button "Next" at bounding box center [595, 460] width 53 height 21
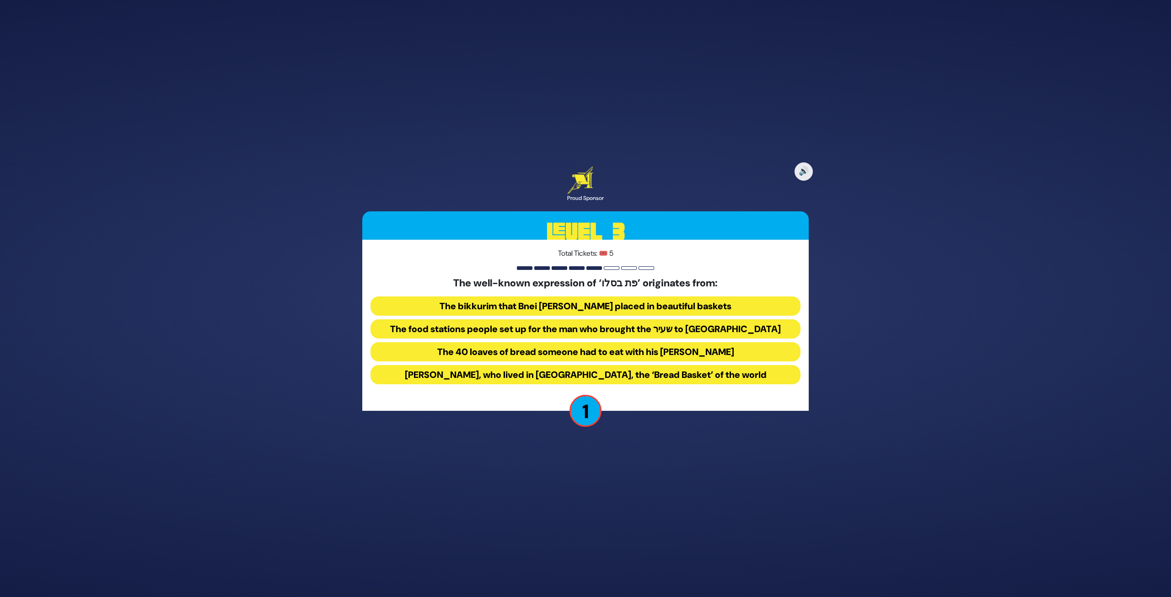
click at [524, 298] on button "The bikkurim that Bnei Yisroel placed in beautiful baskets" at bounding box center [585, 305] width 430 height 19
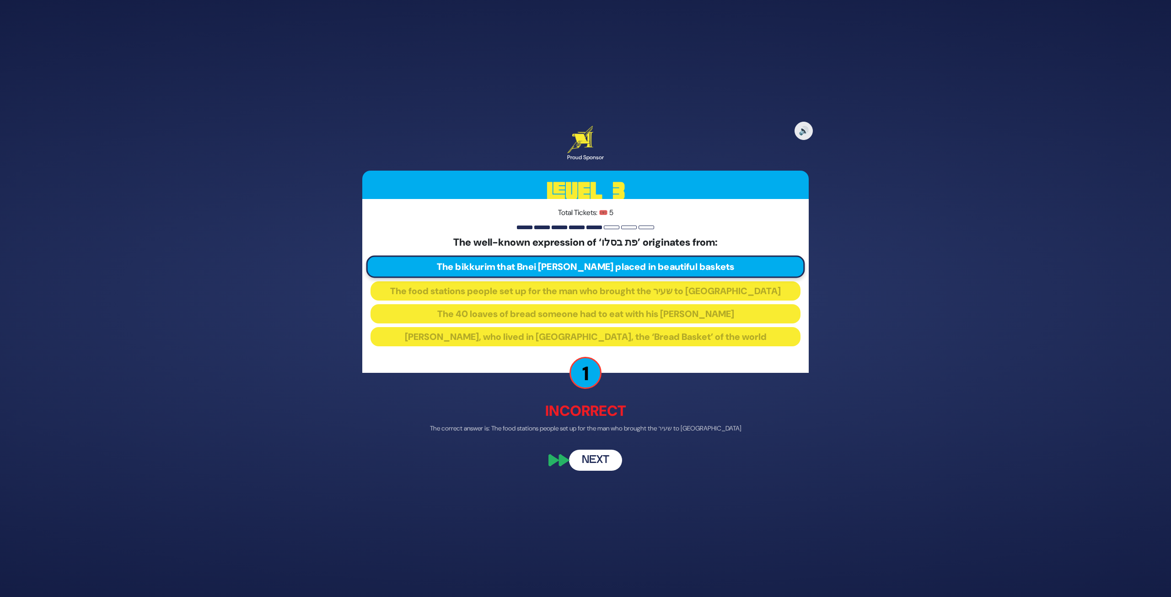
click at [592, 445] on button "Next" at bounding box center [595, 460] width 53 height 21
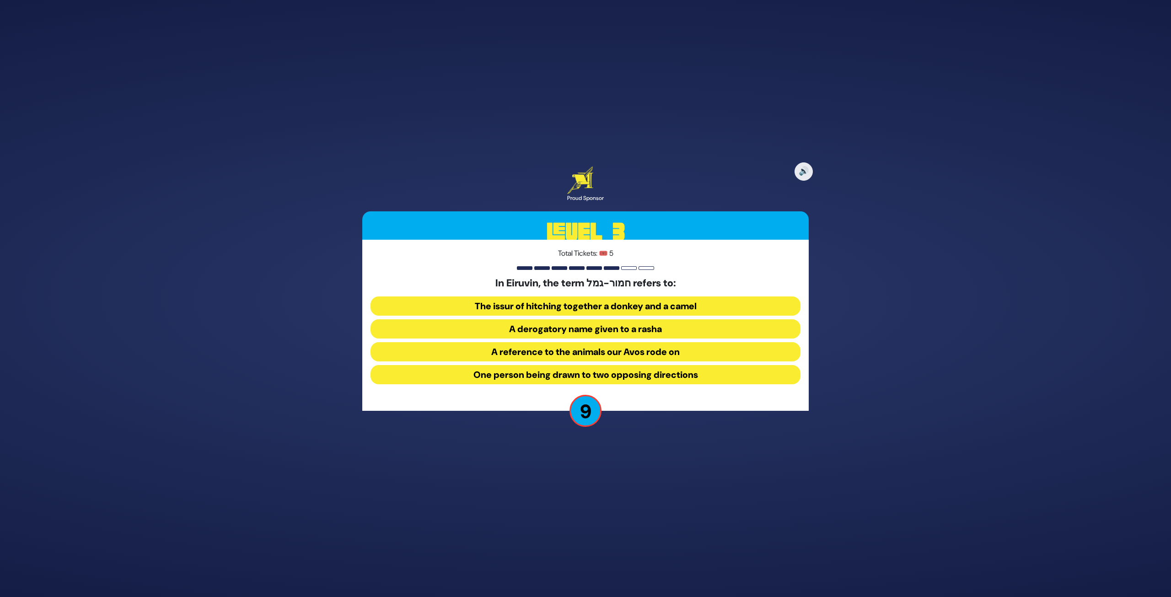
click at [525, 380] on button "One person being drawn to two opposing directions" at bounding box center [585, 374] width 430 height 19
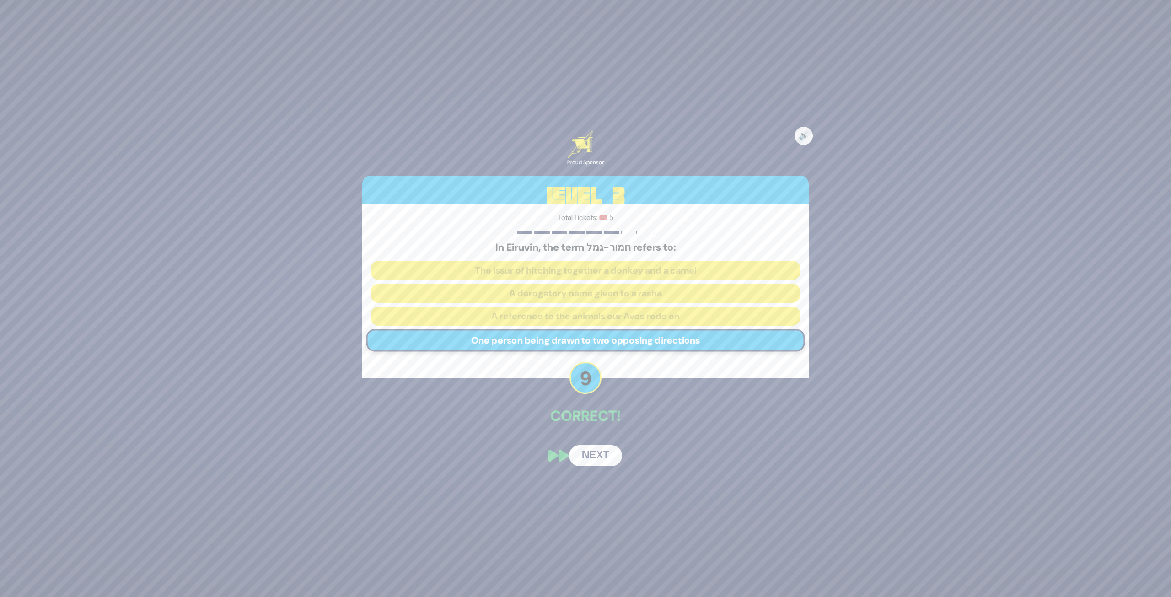
click at [601, 445] on button "Next" at bounding box center [595, 455] width 53 height 21
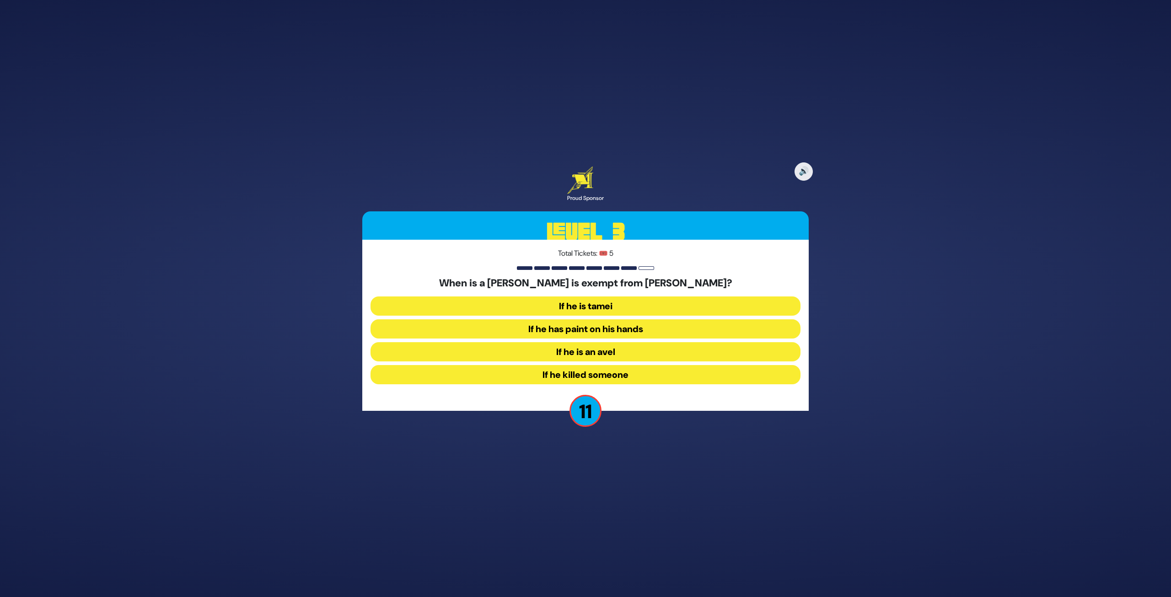
click at [595, 330] on button "If he has paint on his hands" at bounding box center [585, 328] width 430 height 19
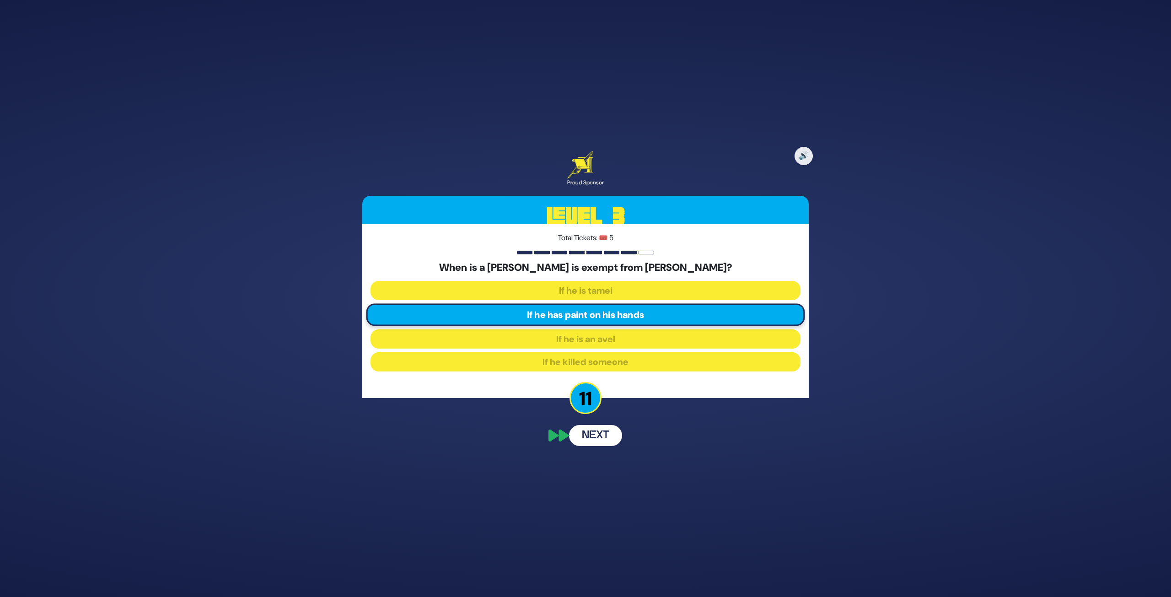
click at [590, 440] on button "Next" at bounding box center [595, 435] width 53 height 21
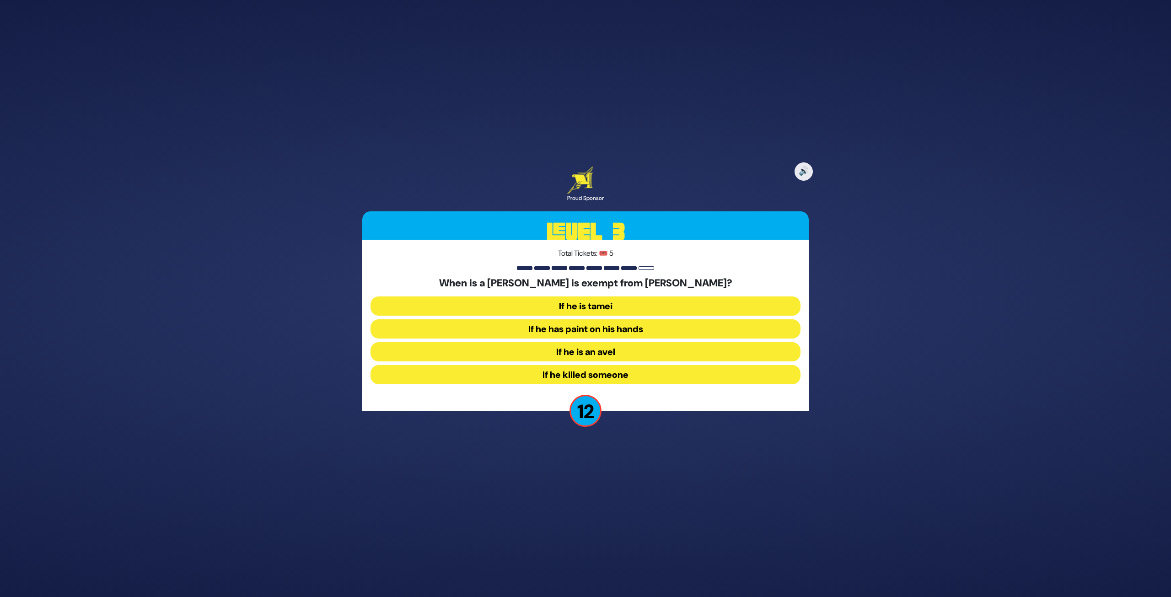
click at [610, 330] on button "If he has paint on his hands" at bounding box center [585, 328] width 430 height 19
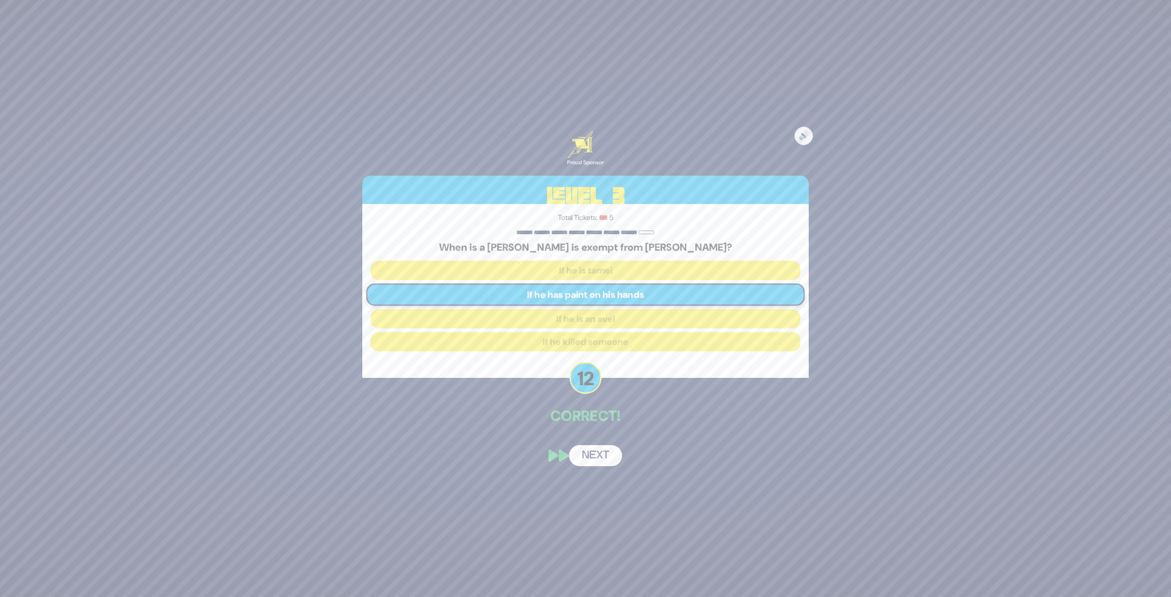
click at [601, 445] on button "Next" at bounding box center [595, 455] width 53 height 21
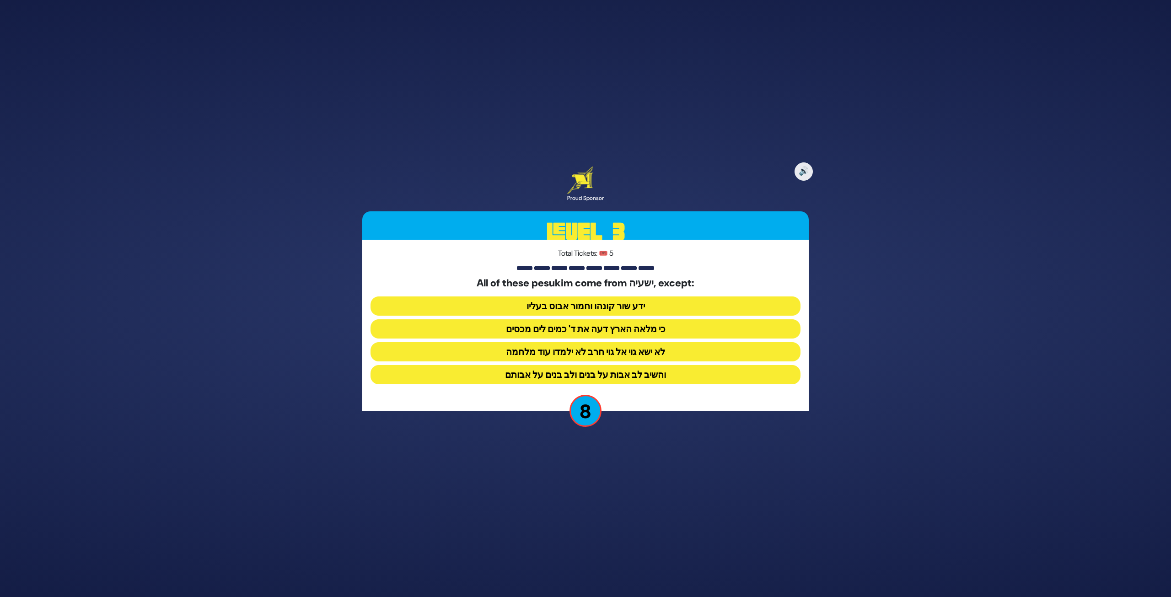
click at [646, 374] on button "והשיב לב אבות על בנים ולב בנים על אבותם" at bounding box center [585, 374] width 430 height 19
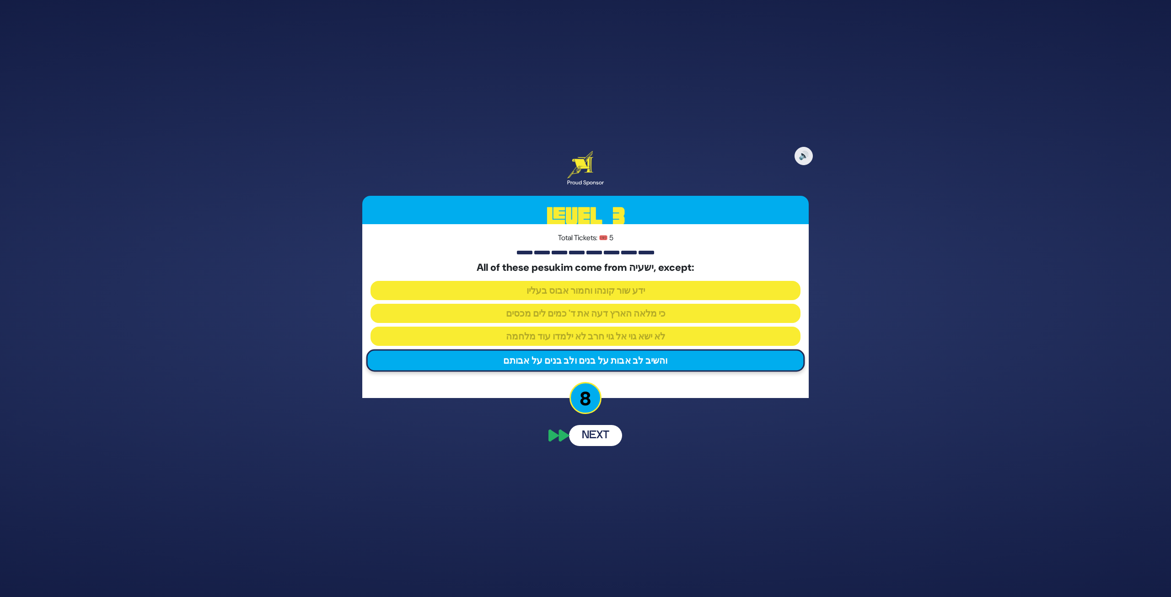
click at [588, 445] on button "Next" at bounding box center [595, 435] width 53 height 21
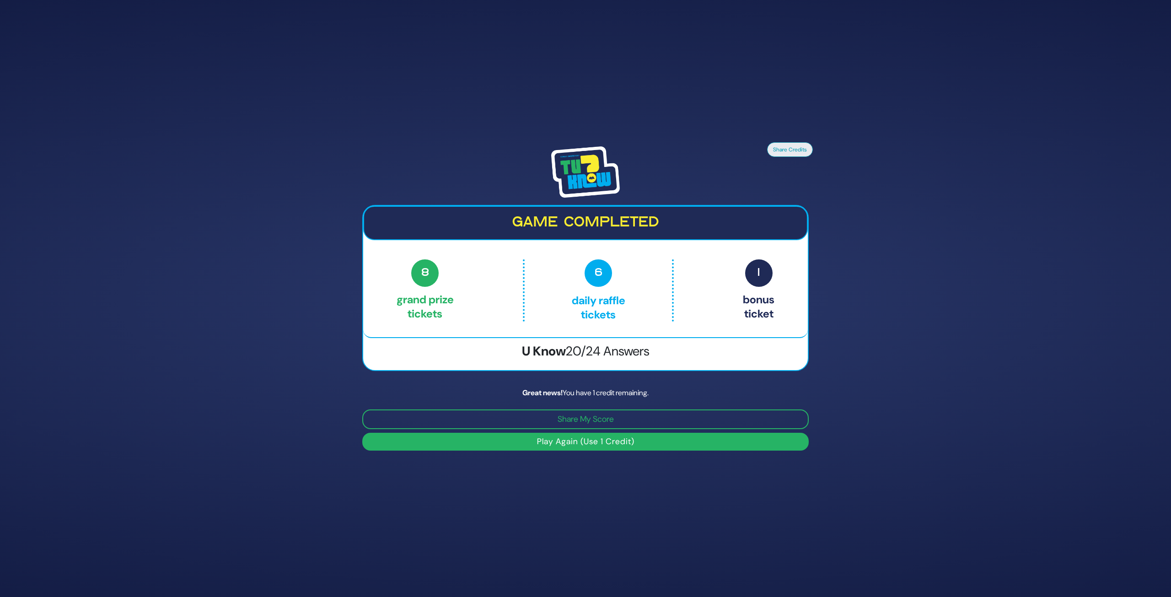
click at [588, 445] on button "Play Again (Use 1 Credit)" at bounding box center [585, 442] width 446 height 18
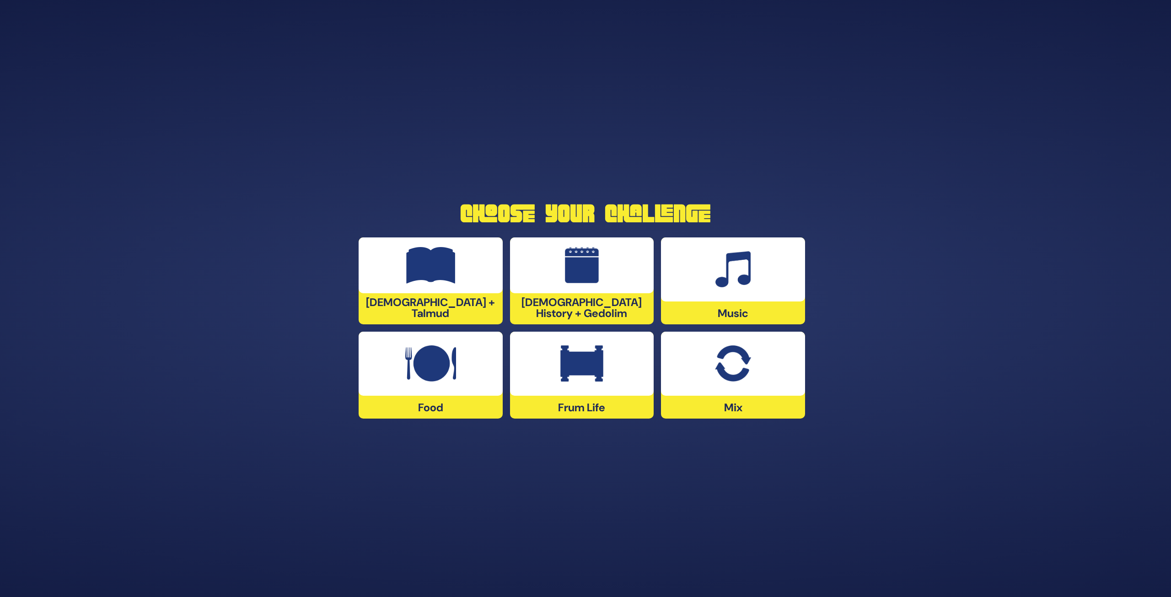
click at [588, 373] on img at bounding box center [581, 363] width 43 height 37
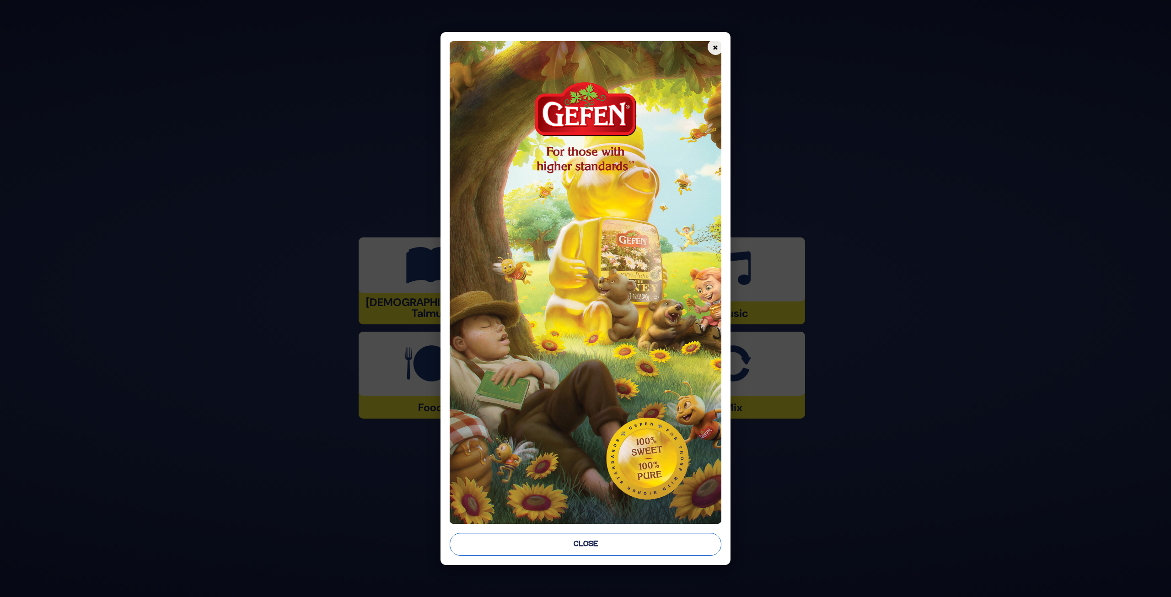
click at [566, 445] on button "Close" at bounding box center [584, 544] width 271 height 23
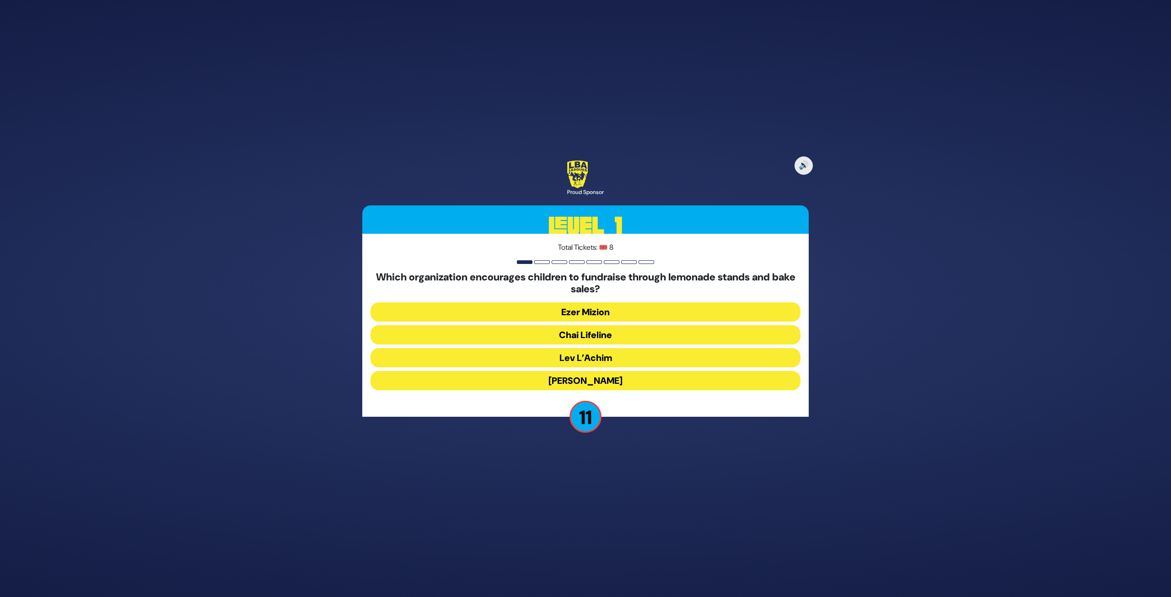
click at [593, 333] on button "Chai Lifeline" at bounding box center [585, 334] width 430 height 19
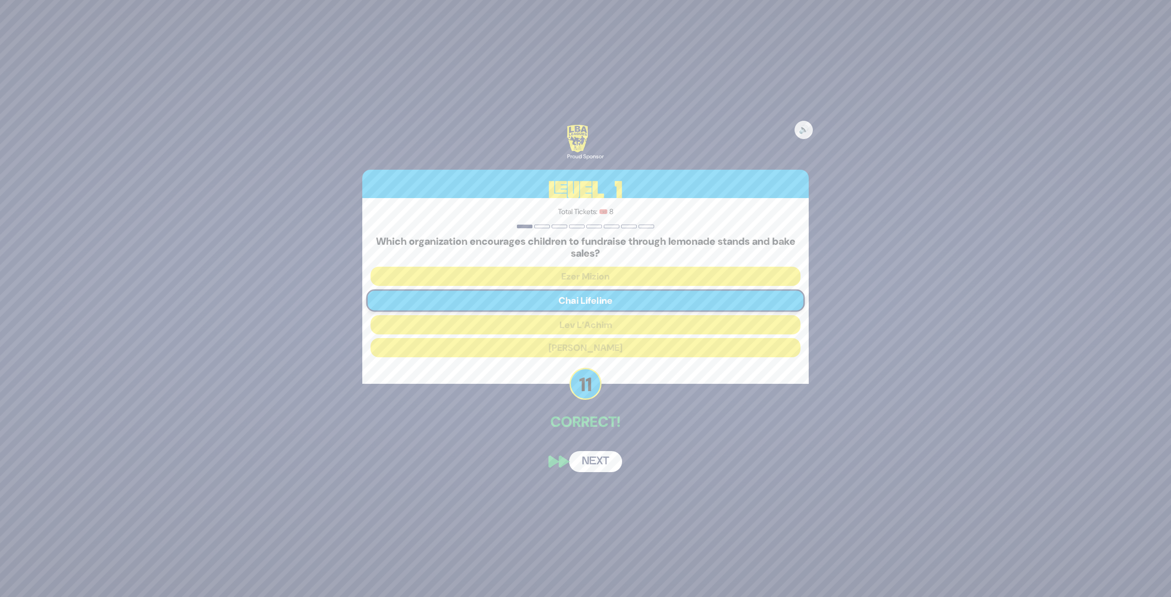
click at [592, 445] on button "Next" at bounding box center [595, 461] width 53 height 21
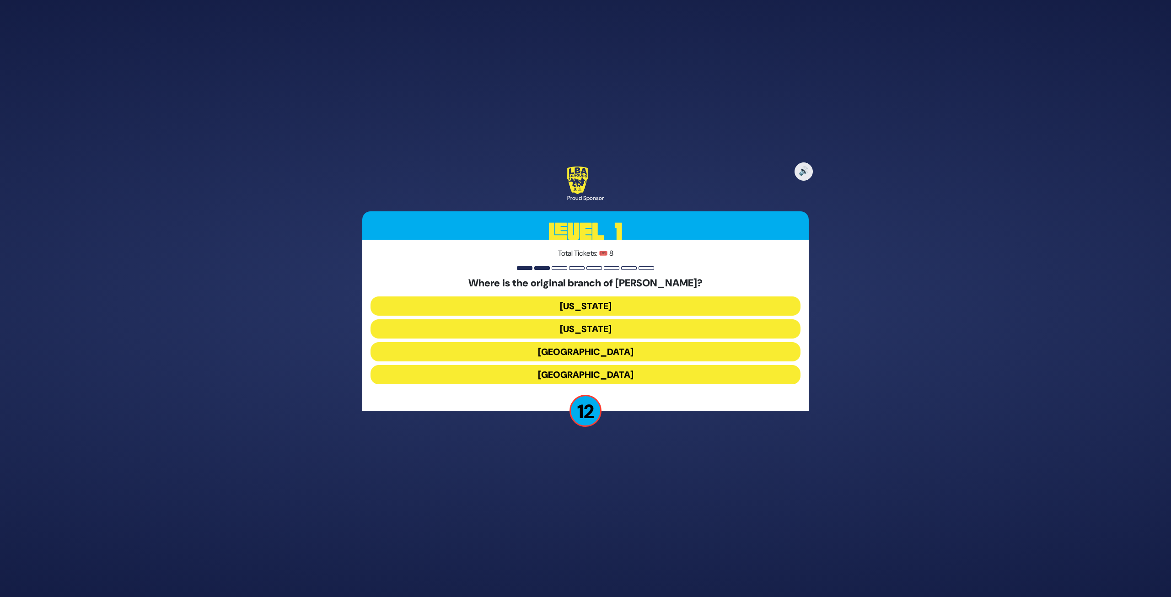
click at [621, 350] on button "[GEOGRAPHIC_DATA]" at bounding box center [585, 351] width 430 height 19
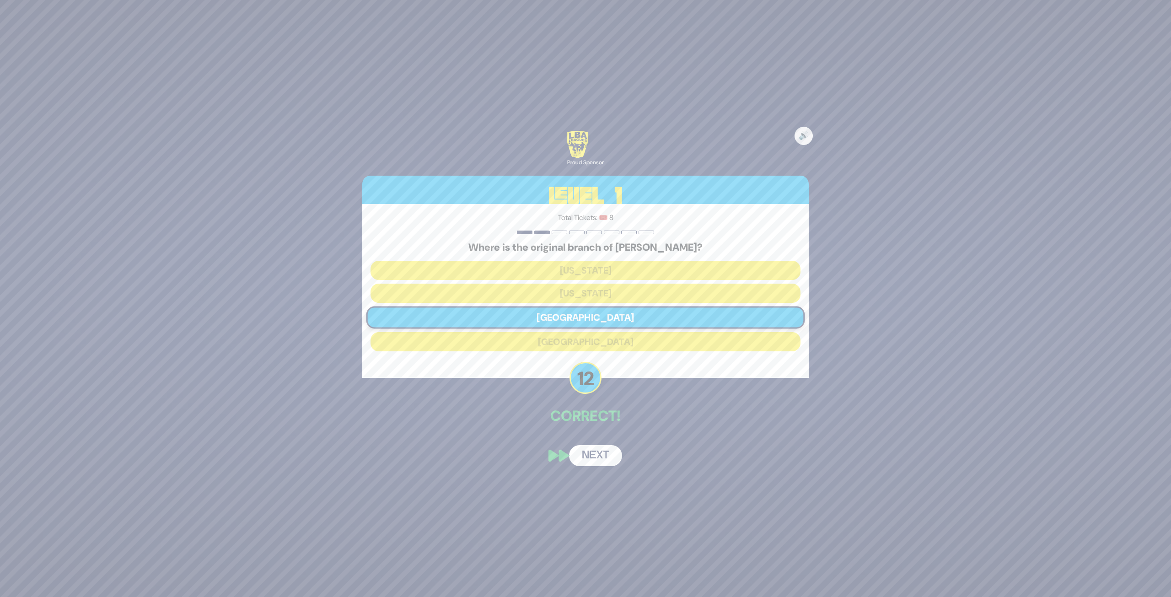
click at [593, 445] on button "Next" at bounding box center [595, 455] width 53 height 21
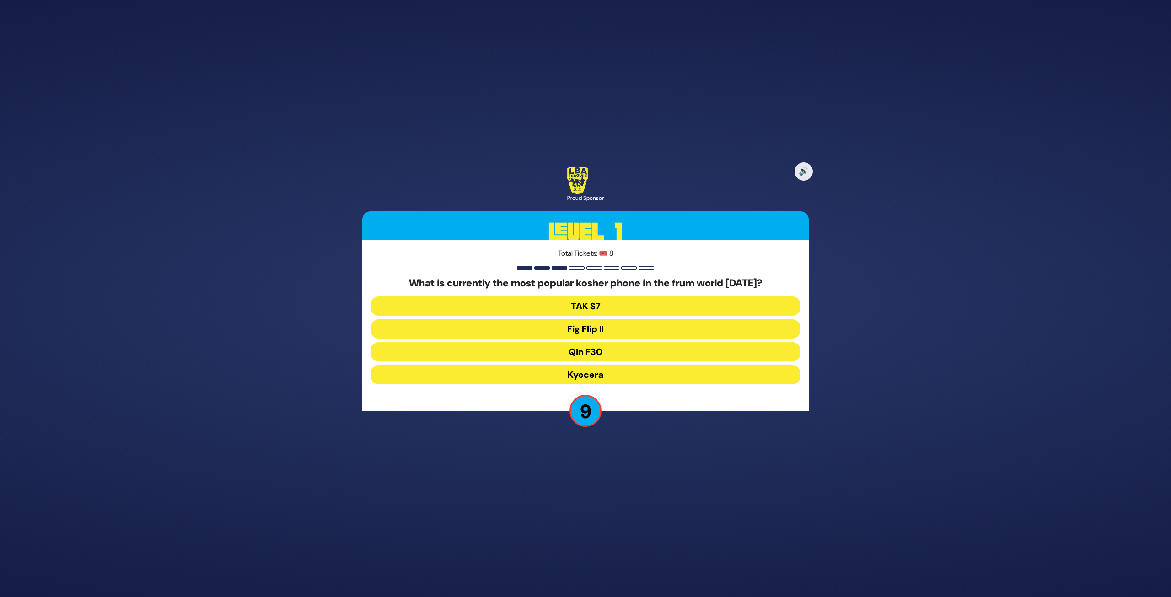
click at [600, 329] on button "Fig Flip II" at bounding box center [585, 328] width 430 height 19
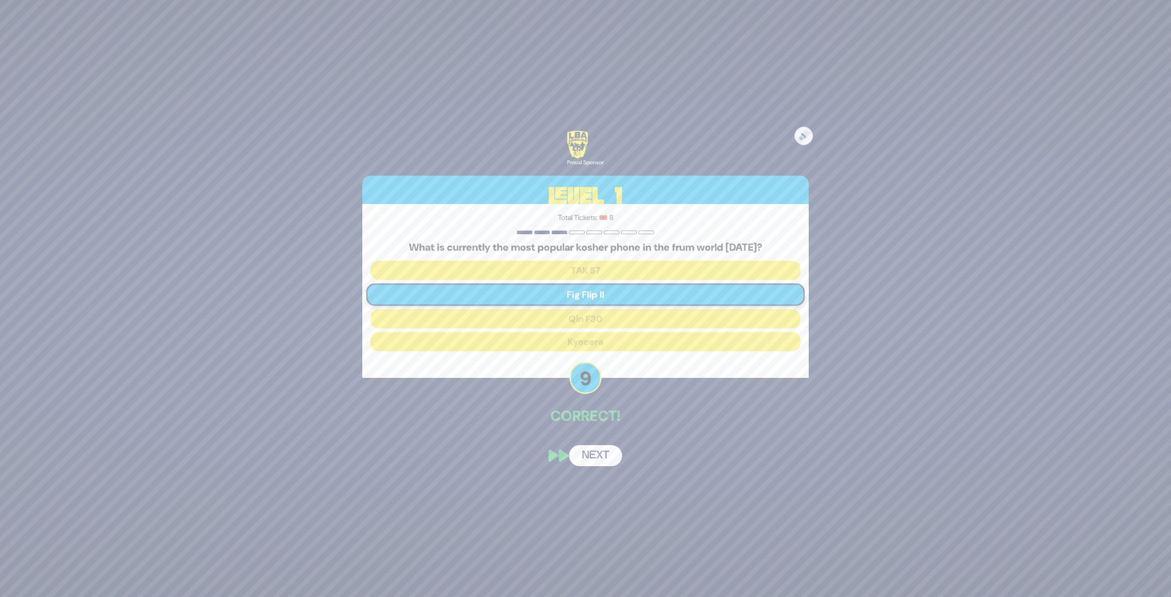
click at [600, 445] on button "Next" at bounding box center [595, 455] width 53 height 21
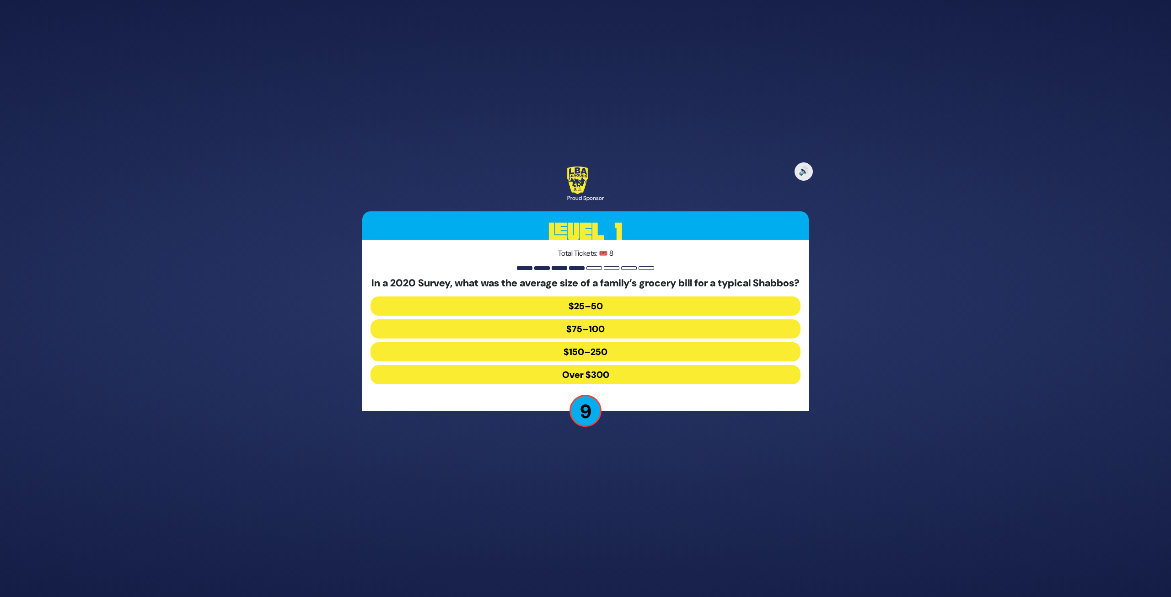
click at [622, 380] on button "Over $300" at bounding box center [585, 374] width 430 height 19
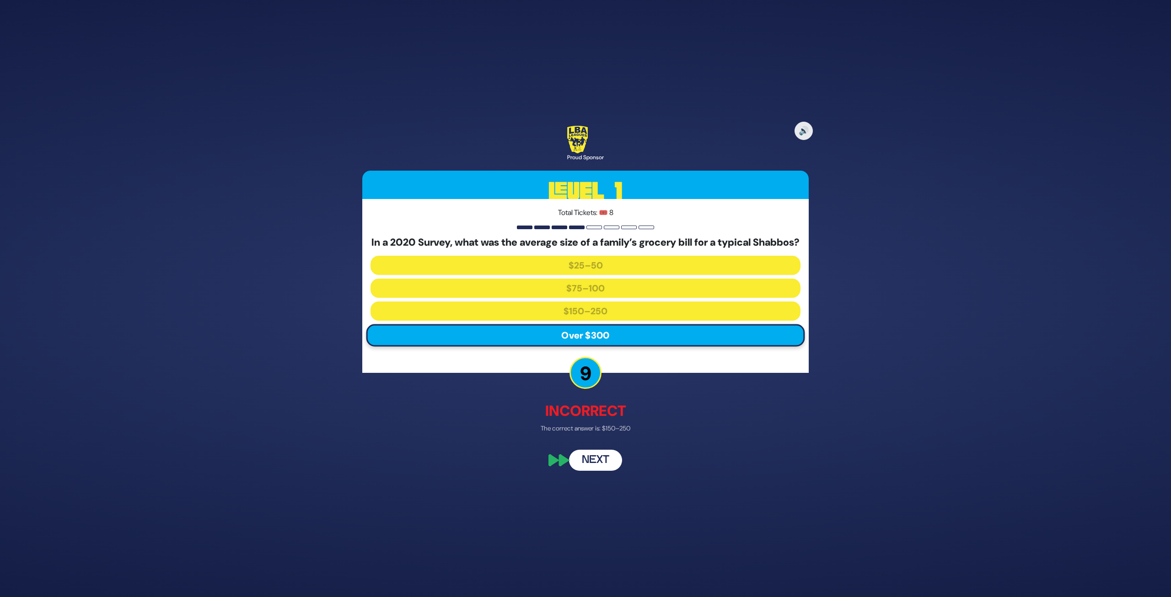
click at [598, 445] on button "Next" at bounding box center [595, 460] width 53 height 21
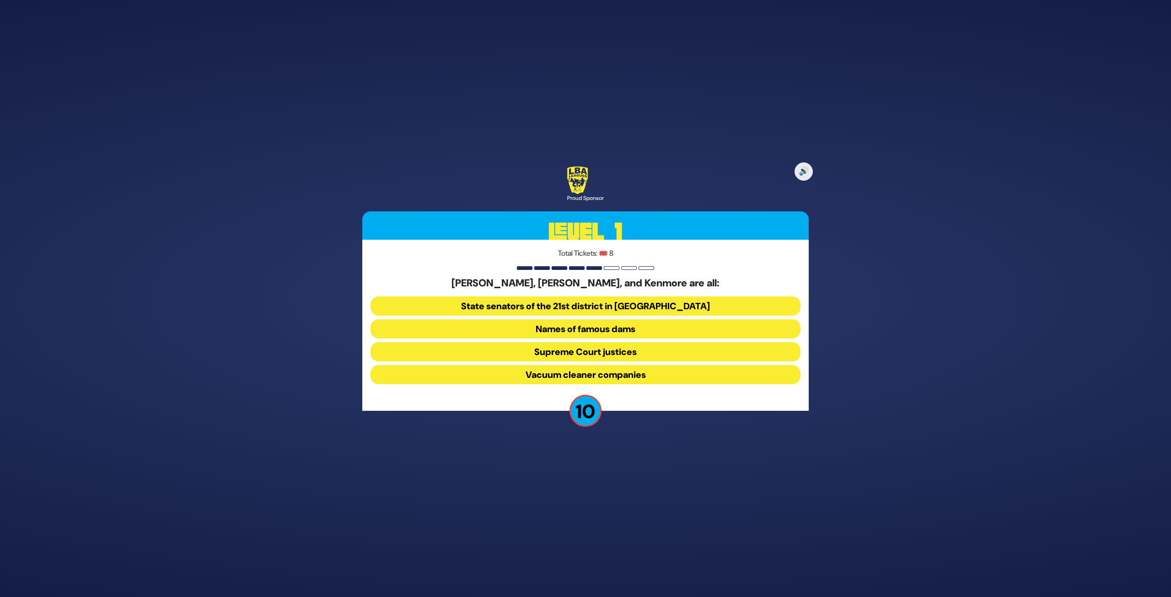
click at [631, 375] on button "Vacuum cleaner companies" at bounding box center [585, 374] width 430 height 19
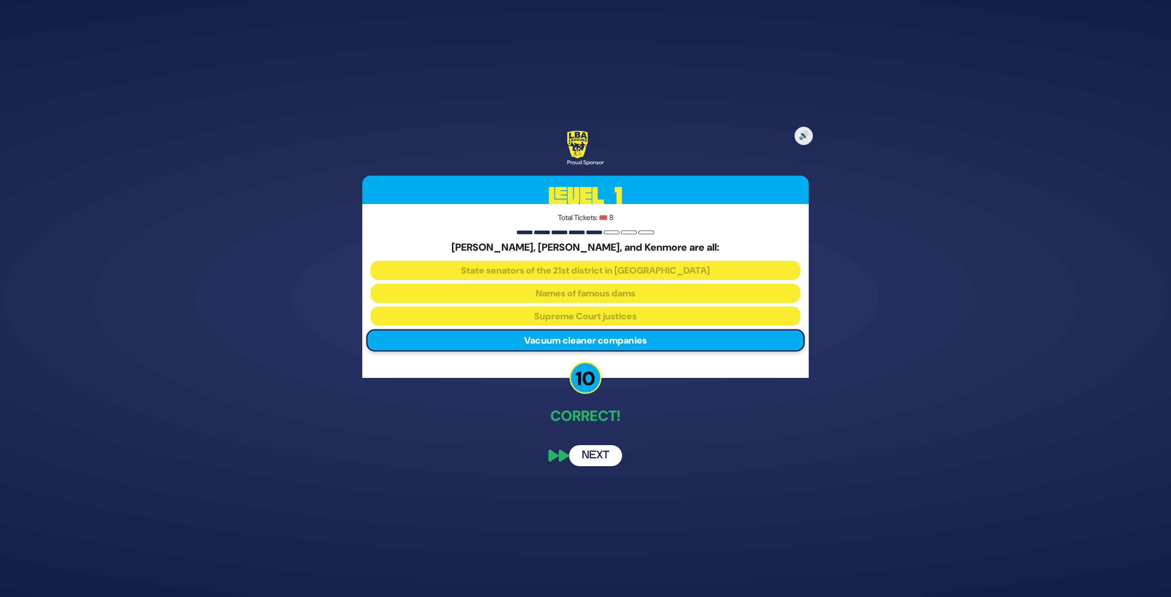
click at [603, 445] on button "Next" at bounding box center [595, 455] width 53 height 21
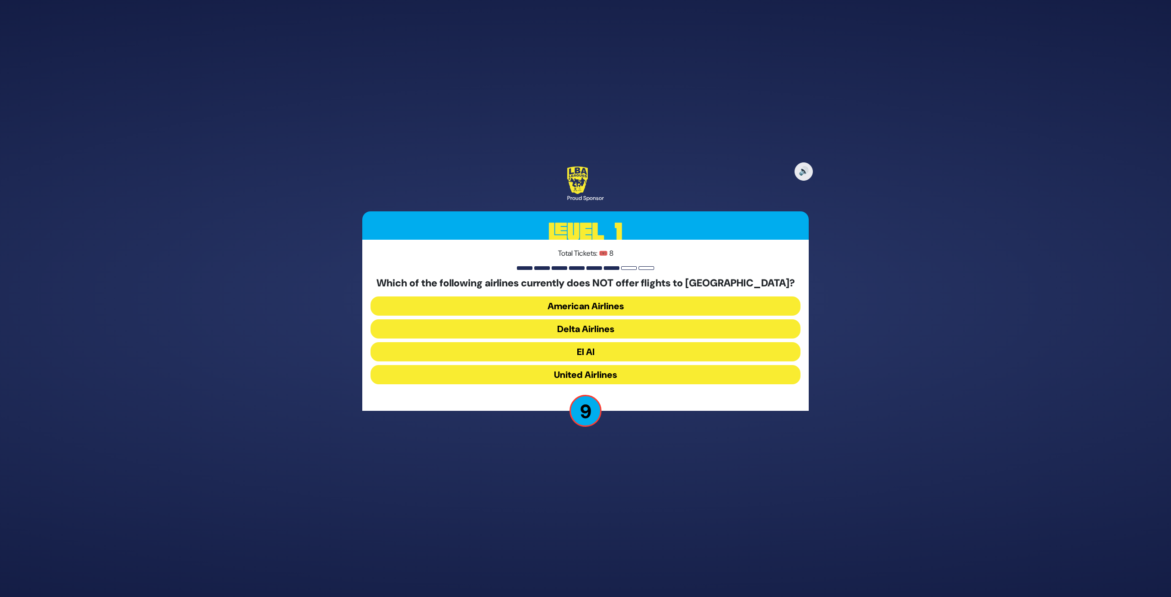
click at [619, 331] on button "Delta Airlines" at bounding box center [585, 328] width 430 height 19
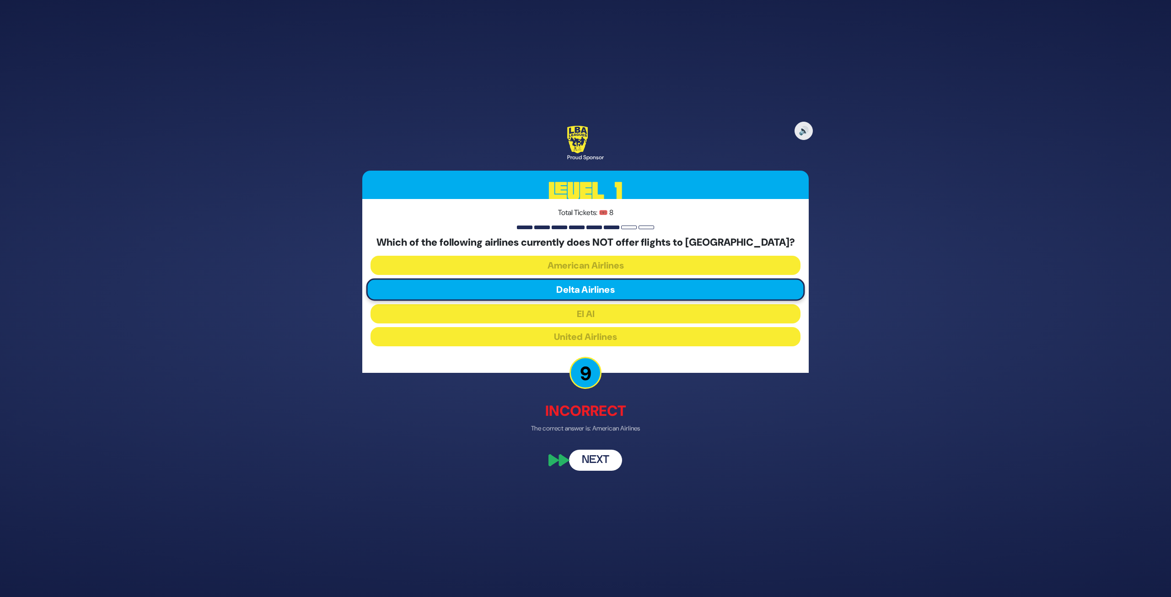
click at [593, 445] on button "Next" at bounding box center [595, 460] width 53 height 21
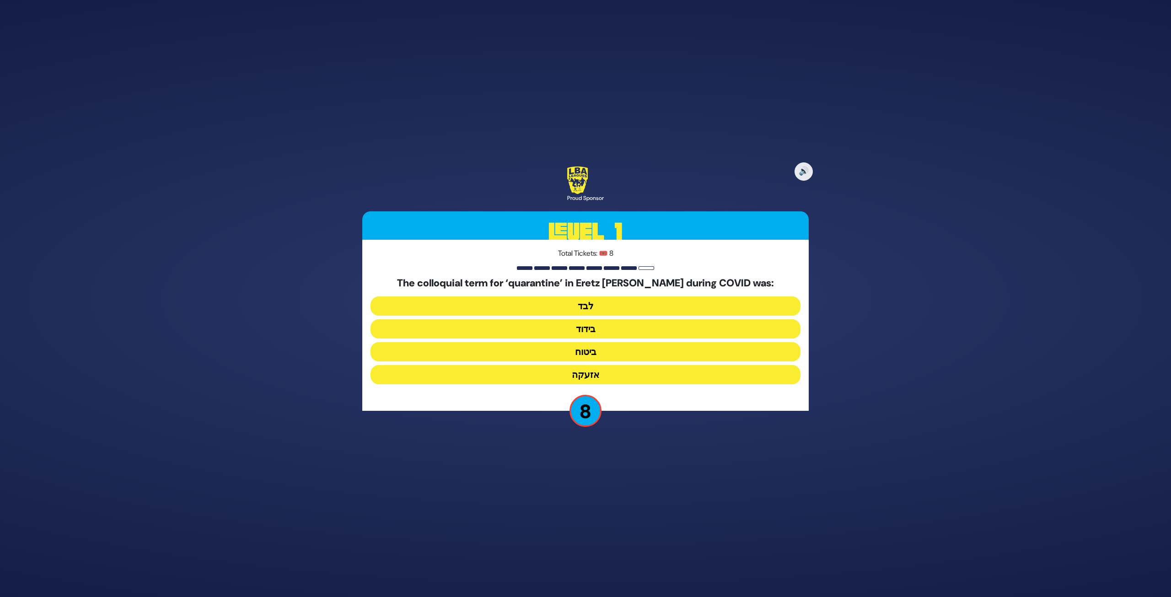
click at [599, 326] on button "בידוד" at bounding box center [585, 328] width 430 height 19
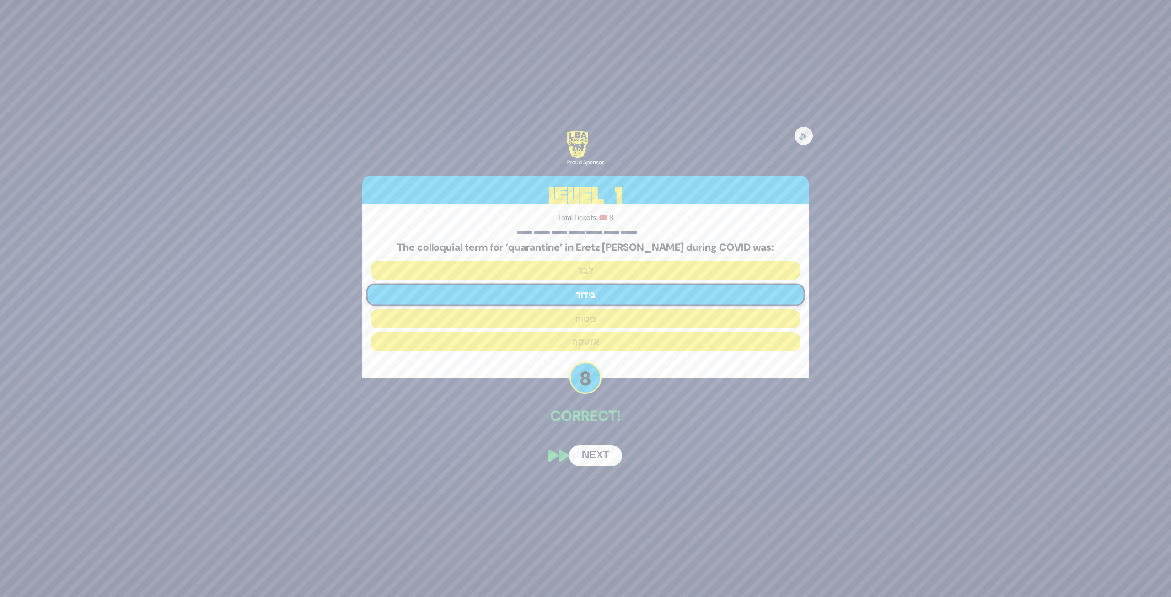
click at [601, 445] on button "Next" at bounding box center [595, 455] width 53 height 21
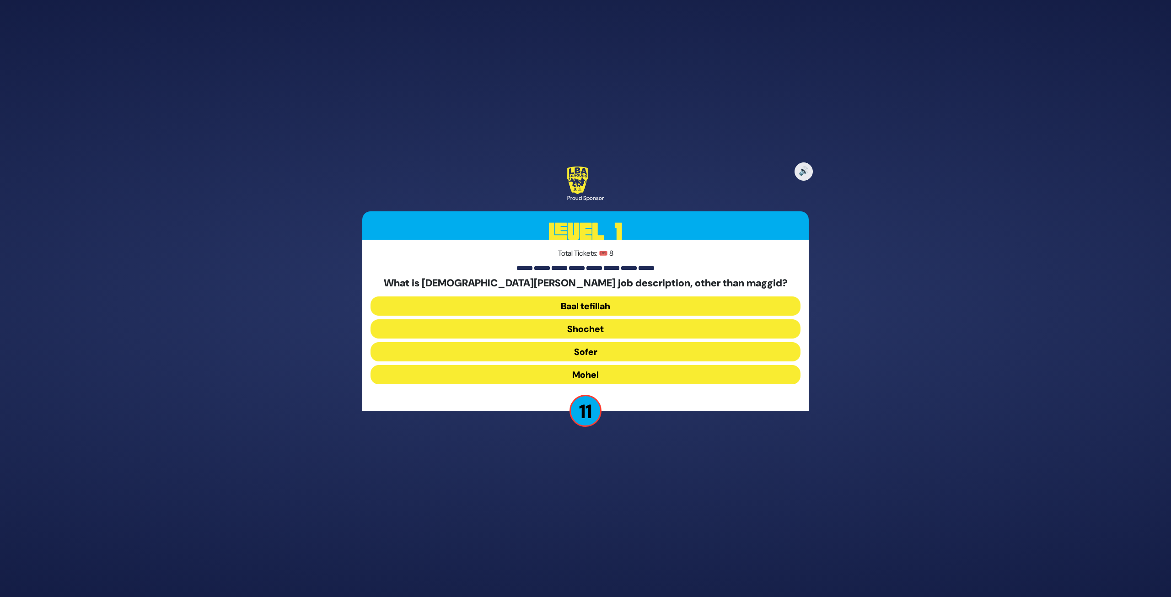
click at [601, 377] on button "Mohel" at bounding box center [585, 374] width 430 height 19
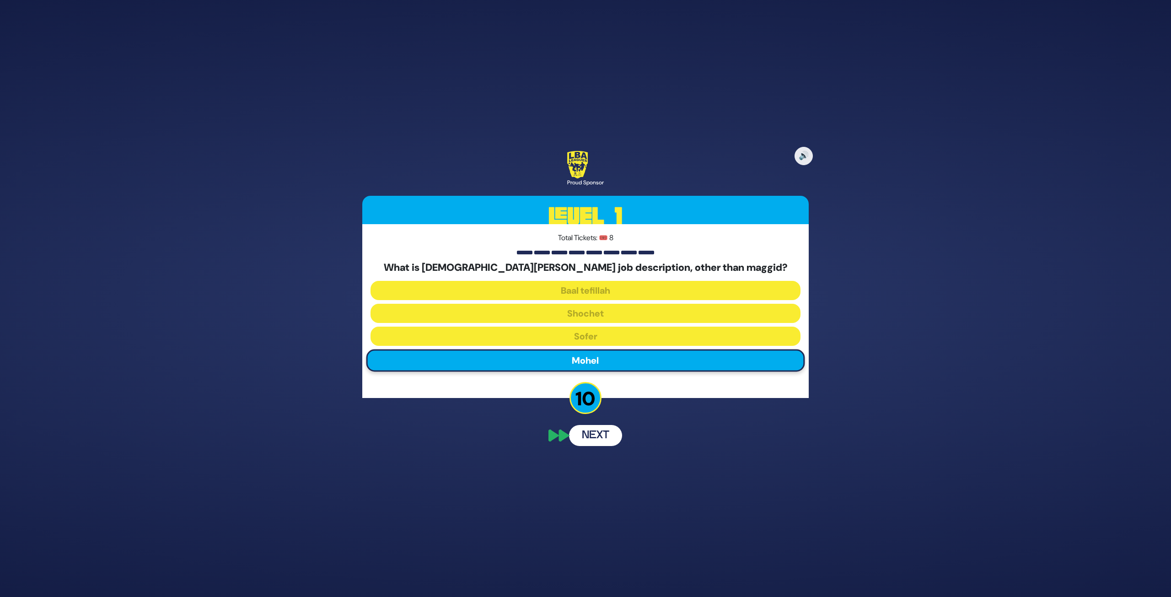
click at [597, 441] on button "Next" at bounding box center [595, 435] width 53 height 21
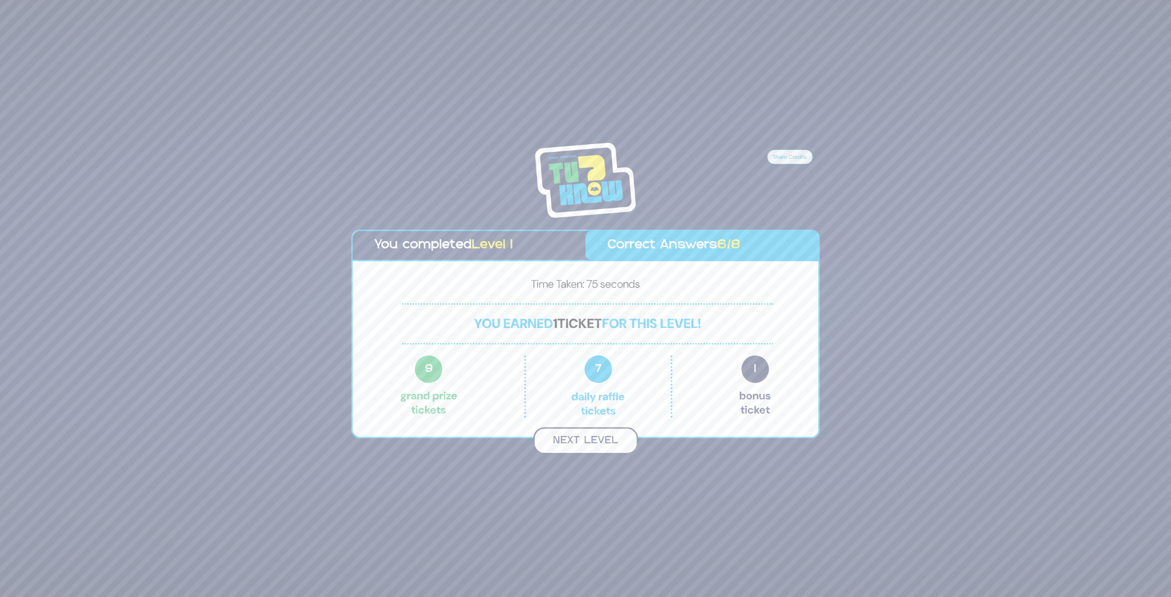
click at [598, 441] on button "Next Level" at bounding box center [585, 440] width 105 height 27
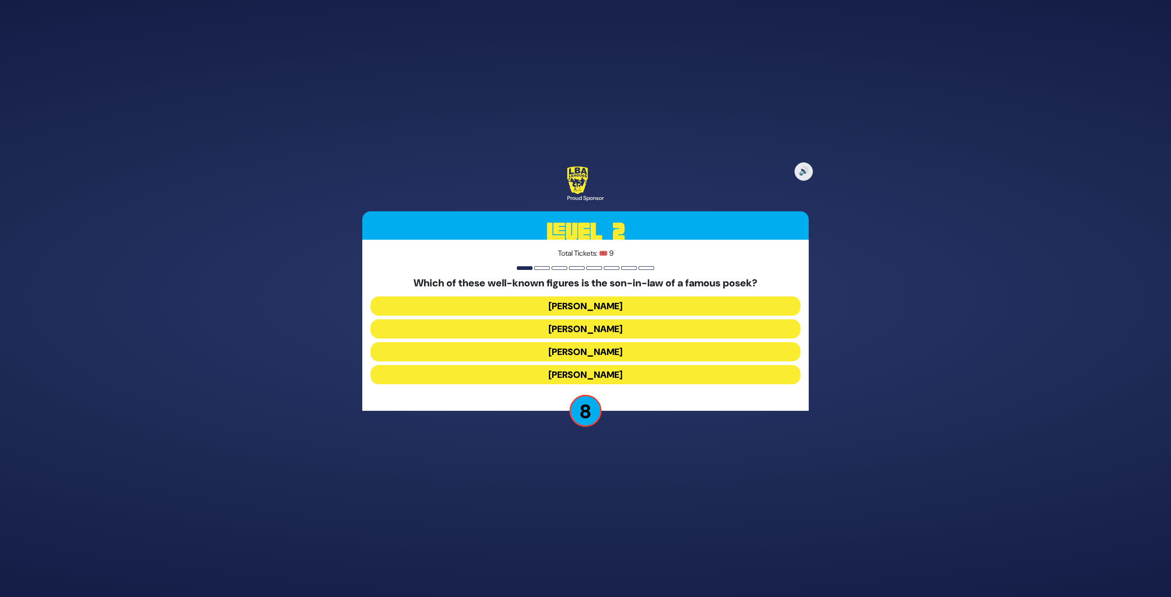
click at [658, 378] on button "[PERSON_NAME]" at bounding box center [585, 374] width 430 height 19
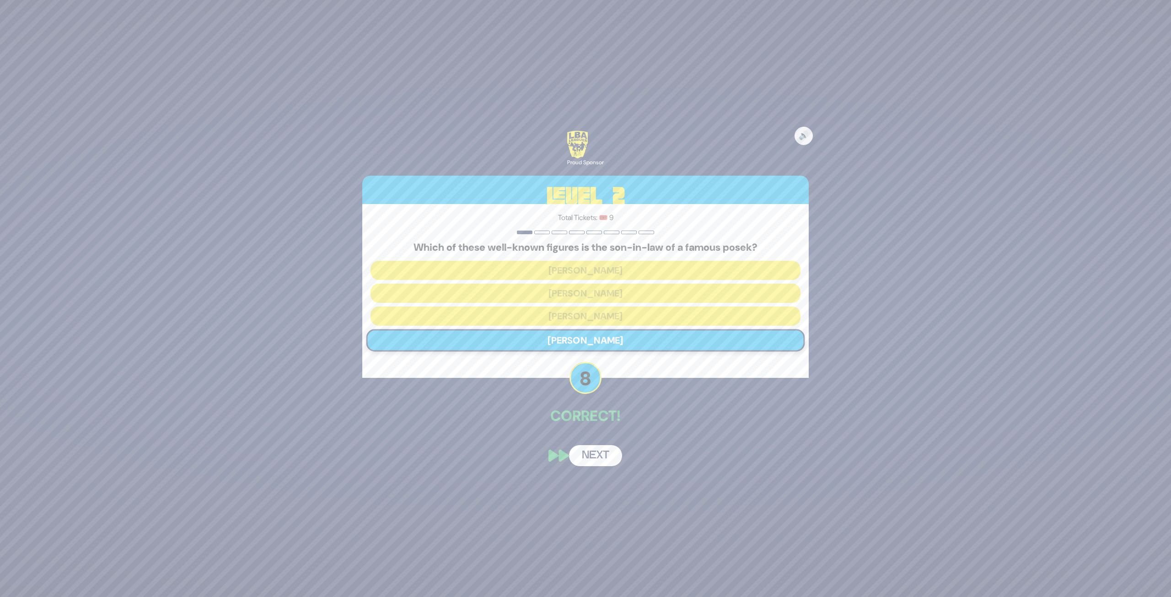
click at [598, 445] on button "Next" at bounding box center [595, 455] width 53 height 21
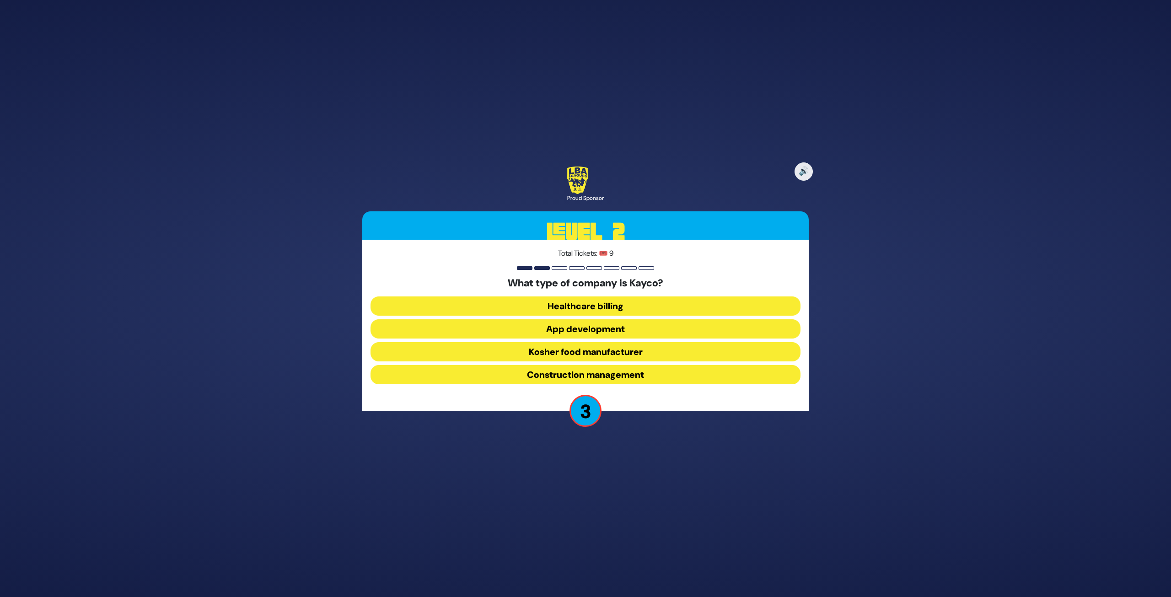
drag, startPoint x: 583, startPoint y: 326, endPoint x: 587, endPoint y: 337, distance: 10.7
click at [583, 327] on button "App development" at bounding box center [585, 328] width 430 height 19
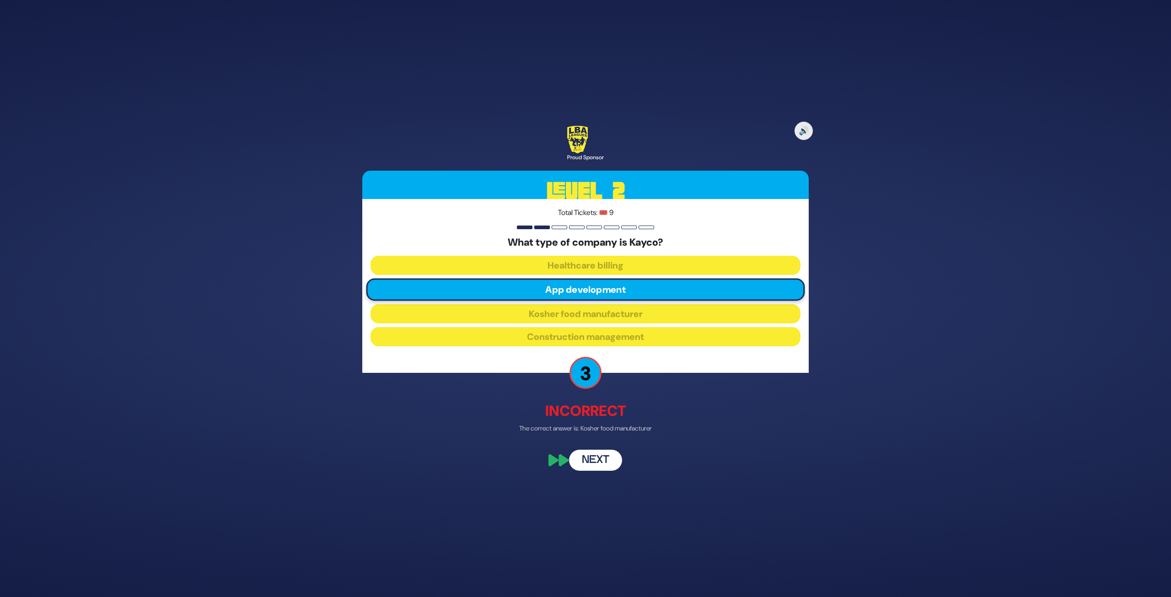
click at [602, 445] on button "Next" at bounding box center [595, 460] width 53 height 21
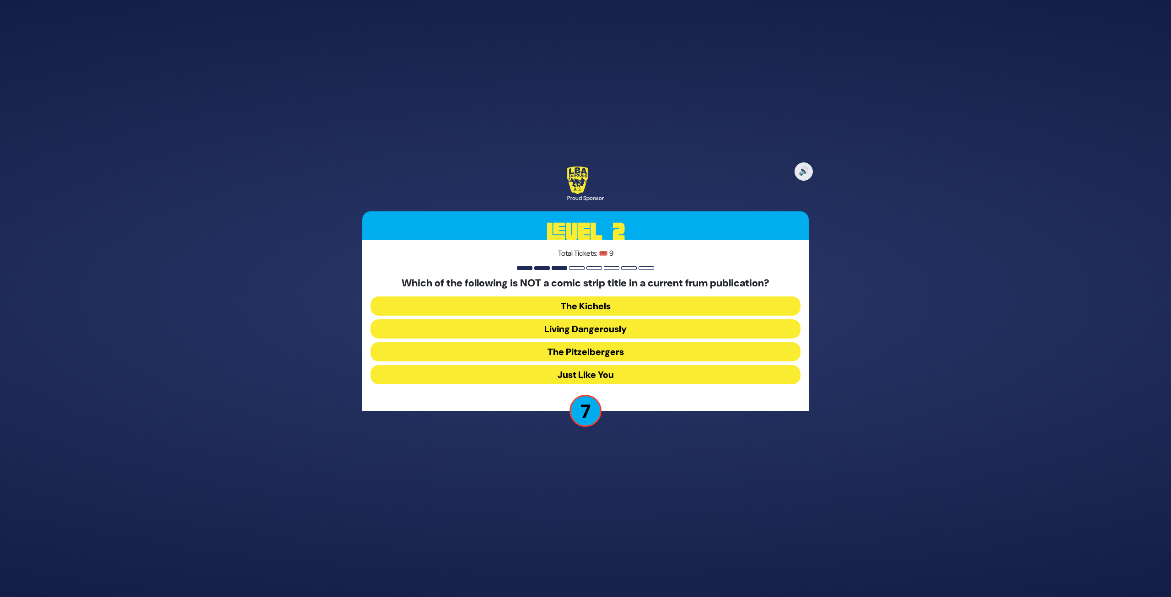
click at [623, 374] on button "Just Like You" at bounding box center [585, 374] width 430 height 19
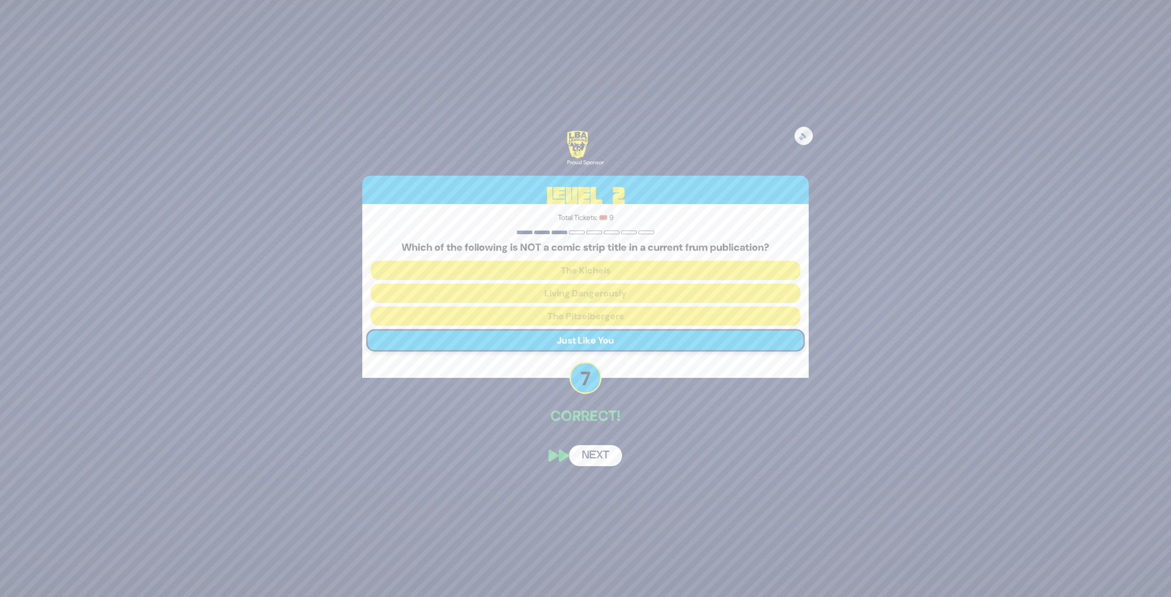
click at [607, 445] on button "Next" at bounding box center [595, 455] width 53 height 21
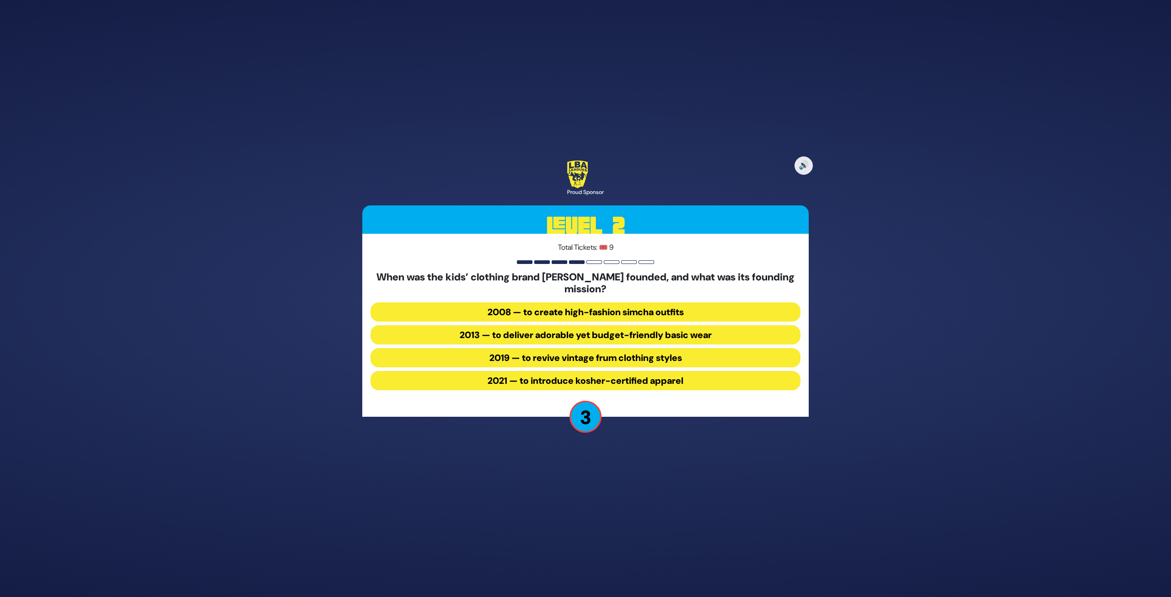
click at [632, 337] on button "2013 — to deliver adorable yet budget-friendly basic wear" at bounding box center [585, 334] width 430 height 19
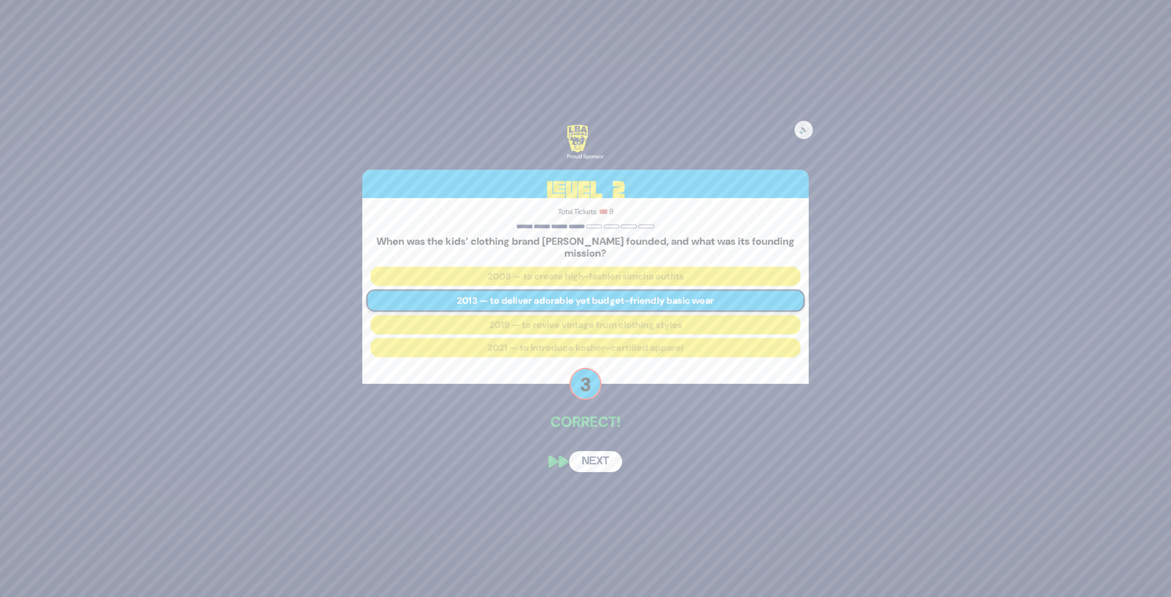
click at [601, 445] on button "Next" at bounding box center [595, 461] width 53 height 21
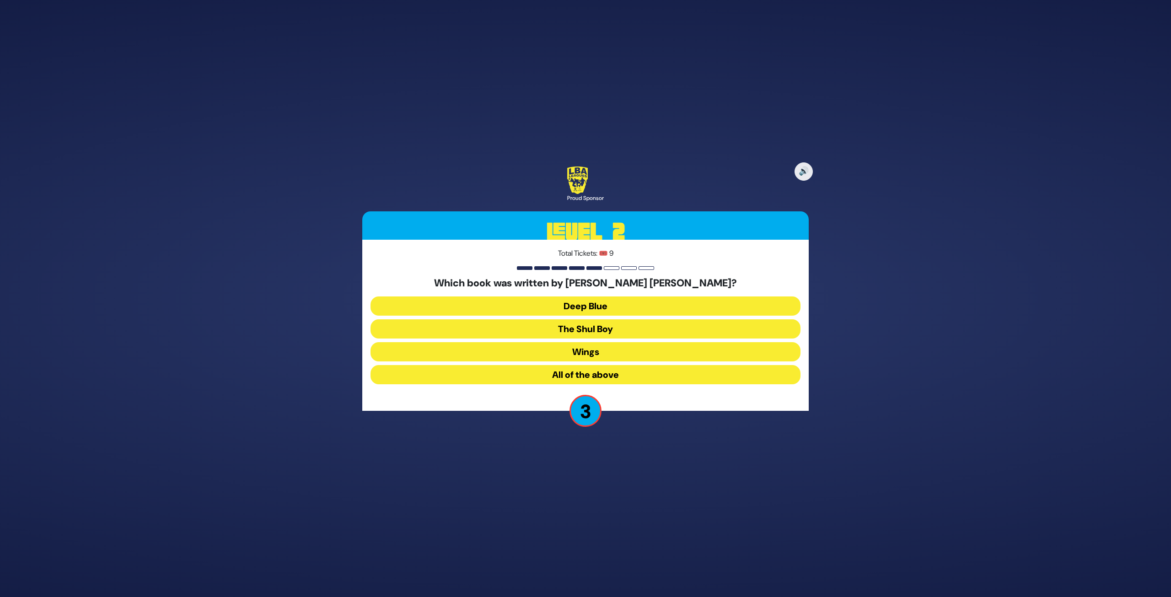
click at [609, 376] on button "All of the above" at bounding box center [585, 374] width 430 height 19
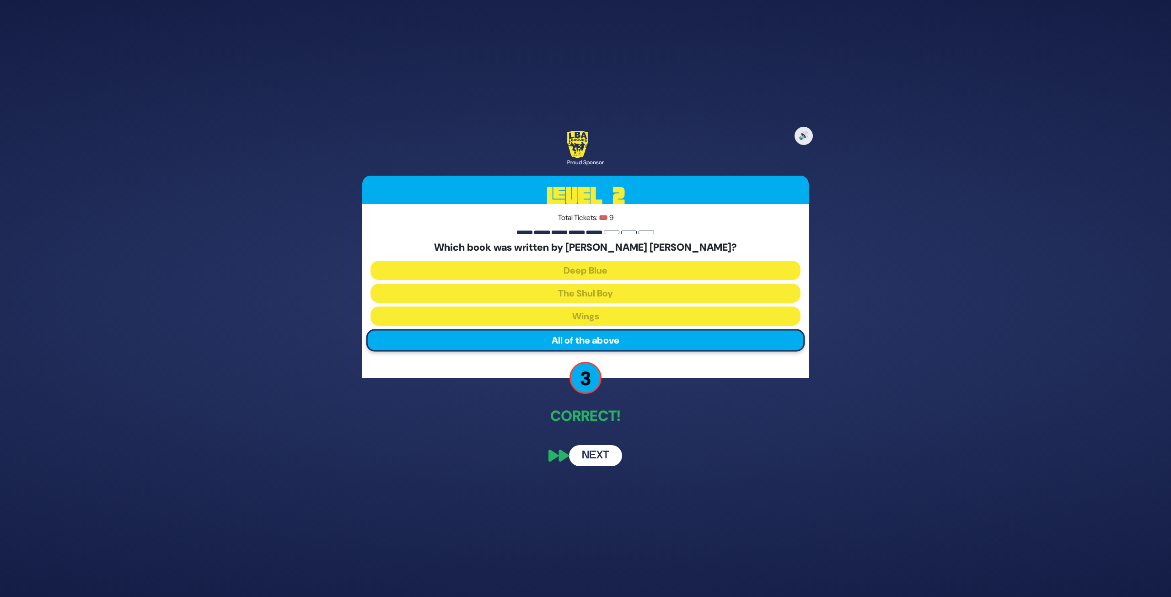
click at [599, 445] on button "Next" at bounding box center [595, 455] width 53 height 21
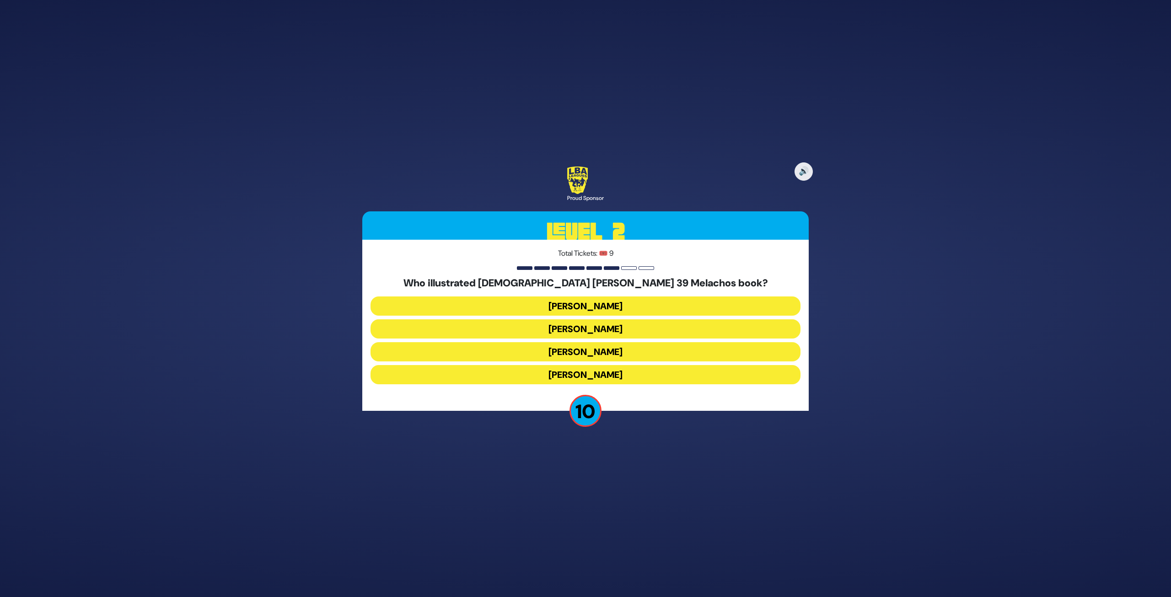
click at [642, 307] on button "[PERSON_NAME]" at bounding box center [585, 305] width 430 height 19
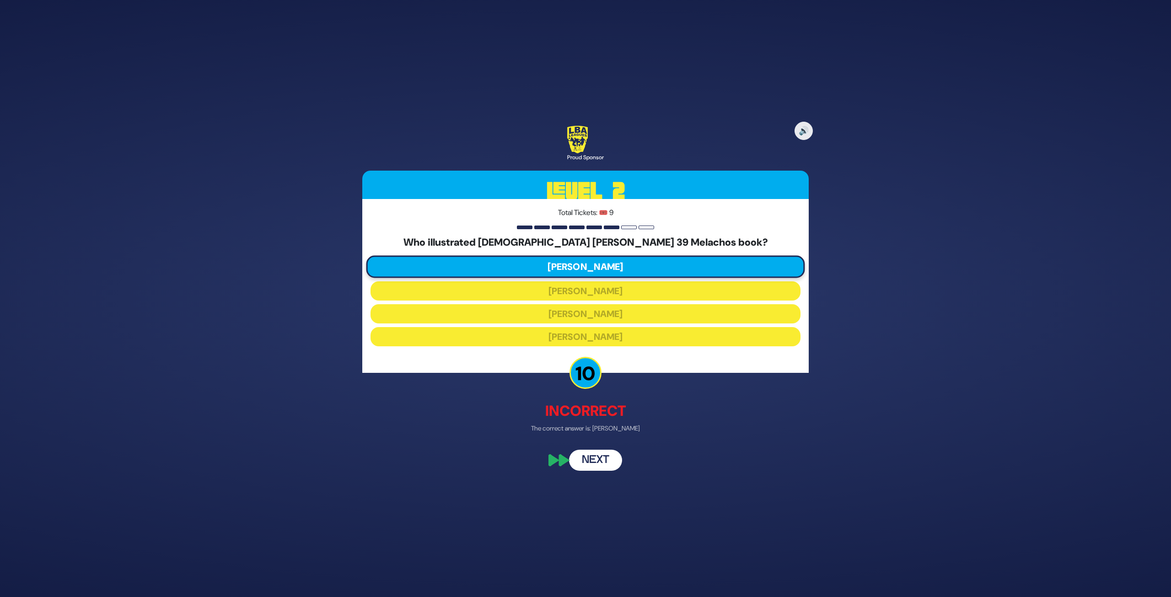
click at [583, 445] on button "Next" at bounding box center [595, 460] width 53 height 21
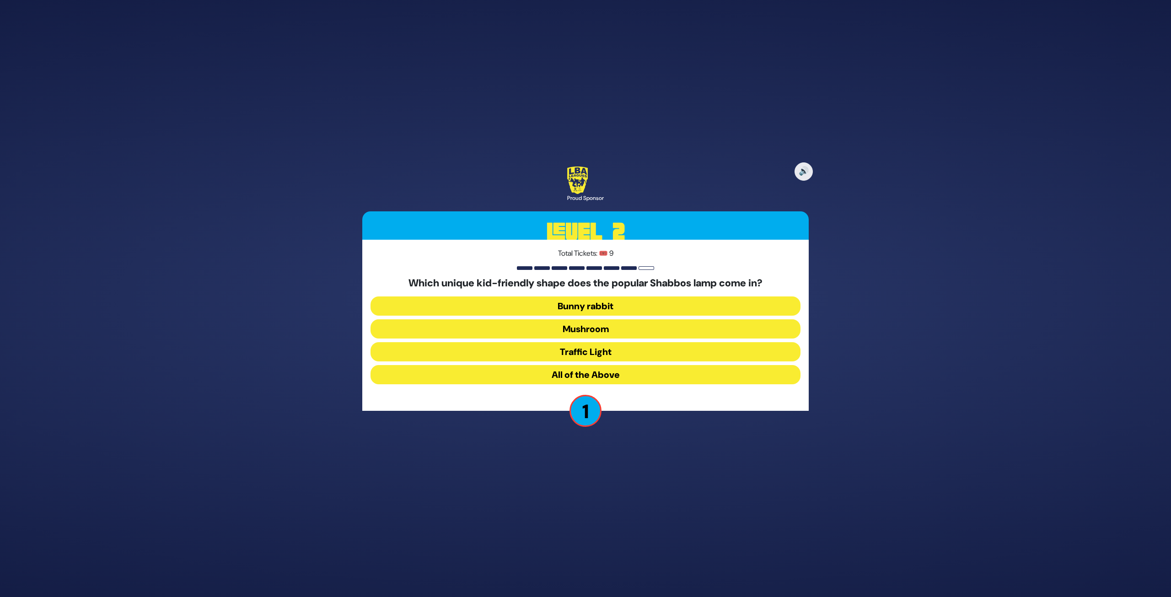
click at [614, 352] on button "Traffic Light" at bounding box center [585, 351] width 430 height 19
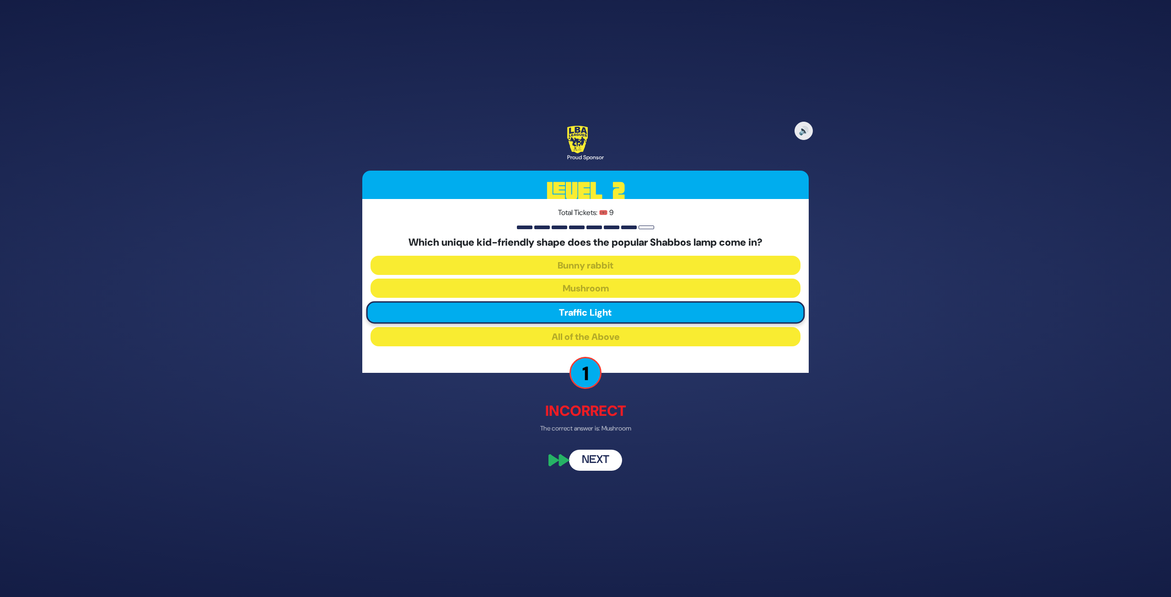
click at [604, 445] on button "Next" at bounding box center [595, 460] width 53 height 21
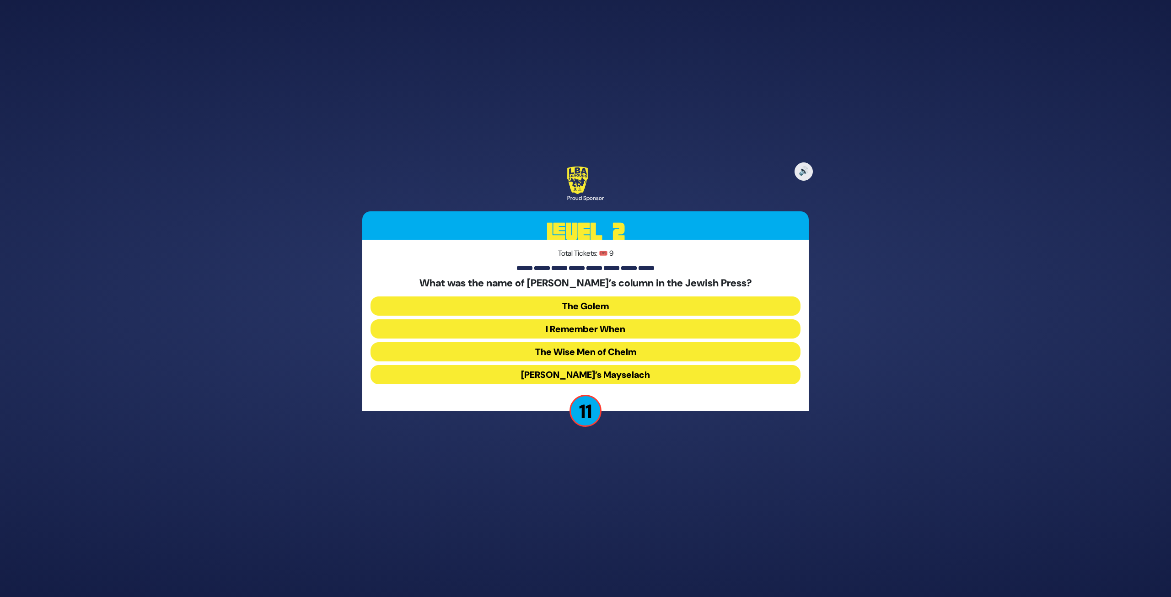
click at [638, 326] on button "I Remember When" at bounding box center [585, 328] width 430 height 19
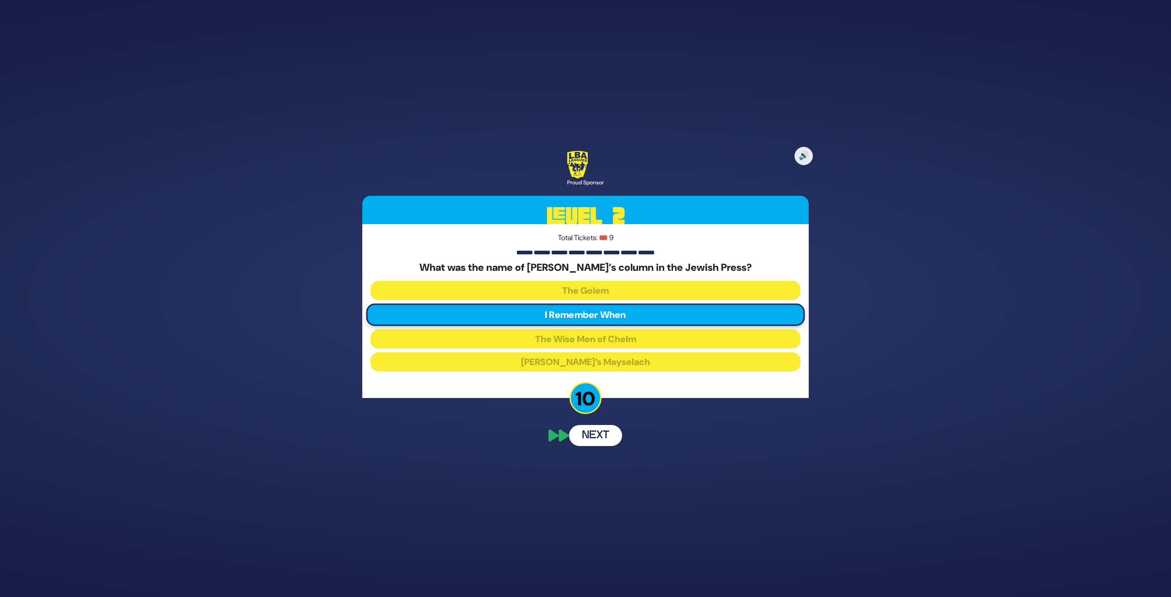
click at [605, 445] on div "🔊 Proud Sponsor Level 2 Total Tickets: 🎟️ 9 What was the name of [PERSON_NAME]’…" at bounding box center [585, 298] width 468 height 317
click at [606, 436] on div "🔊 Proud Sponsor Level 2 Total Tickets: 🎟️ 9 What was the name of [PERSON_NAME]’…" at bounding box center [585, 298] width 468 height 317
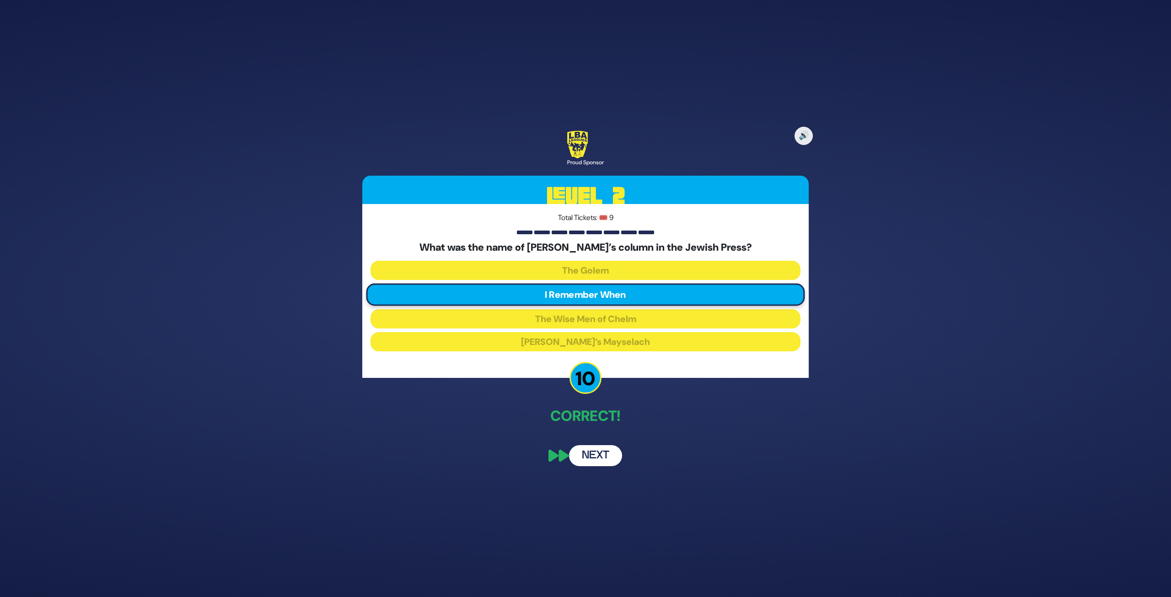
click at [598, 445] on button "Next" at bounding box center [595, 455] width 53 height 21
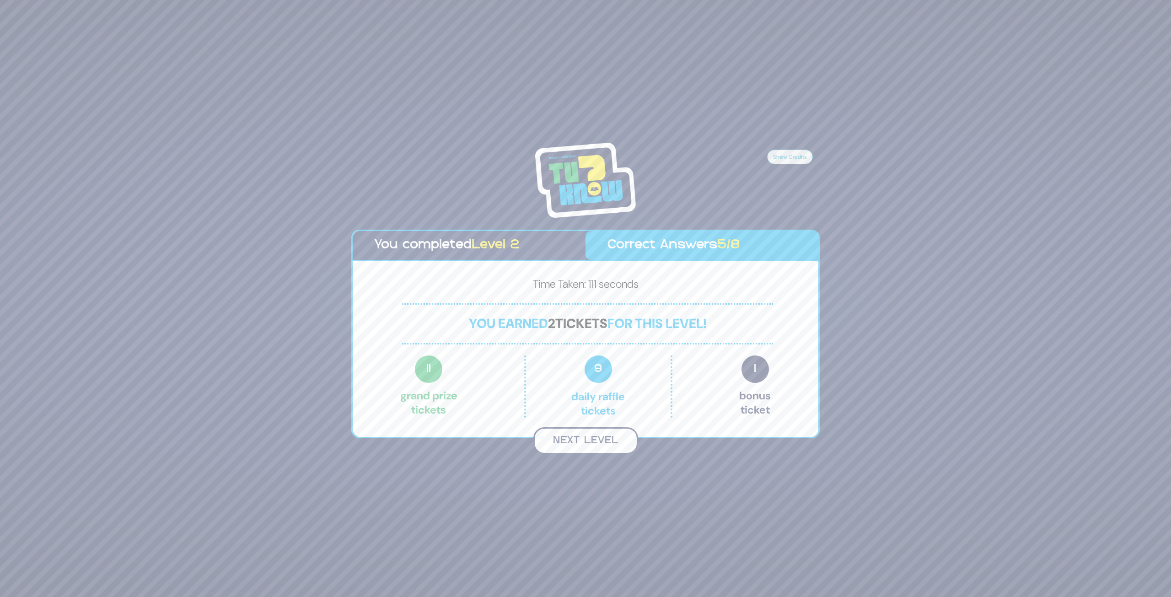
click at [584, 438] on button "Next Level" at bounding box center [585, 440] width 105 height 27
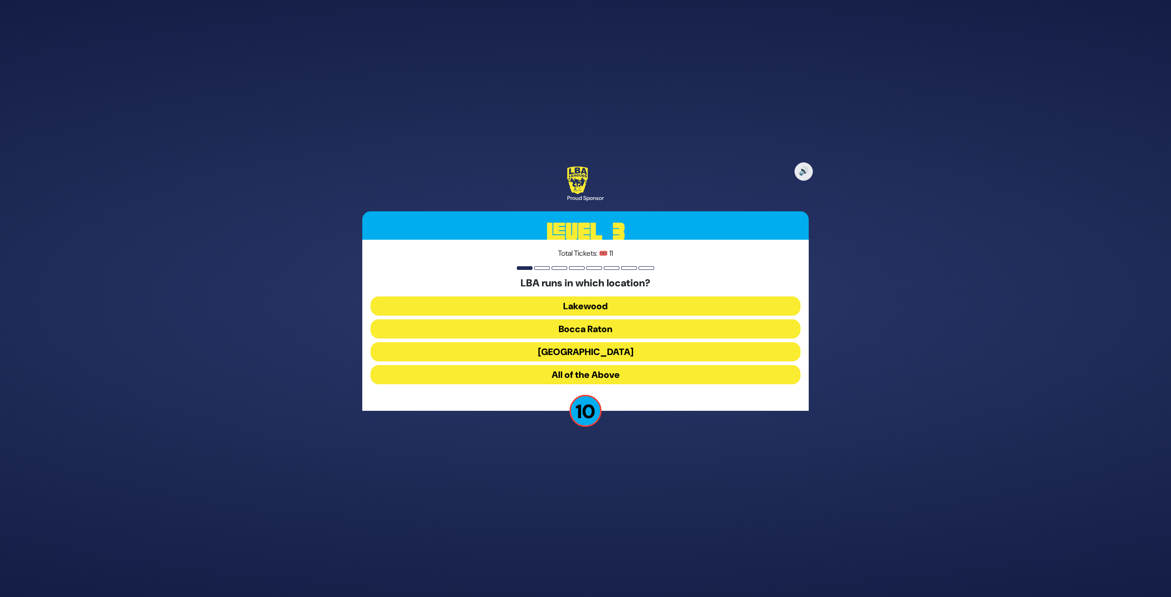
click at [604, 374] on button "All of the Above" at bounding box center [585, 374] width 430 height 19
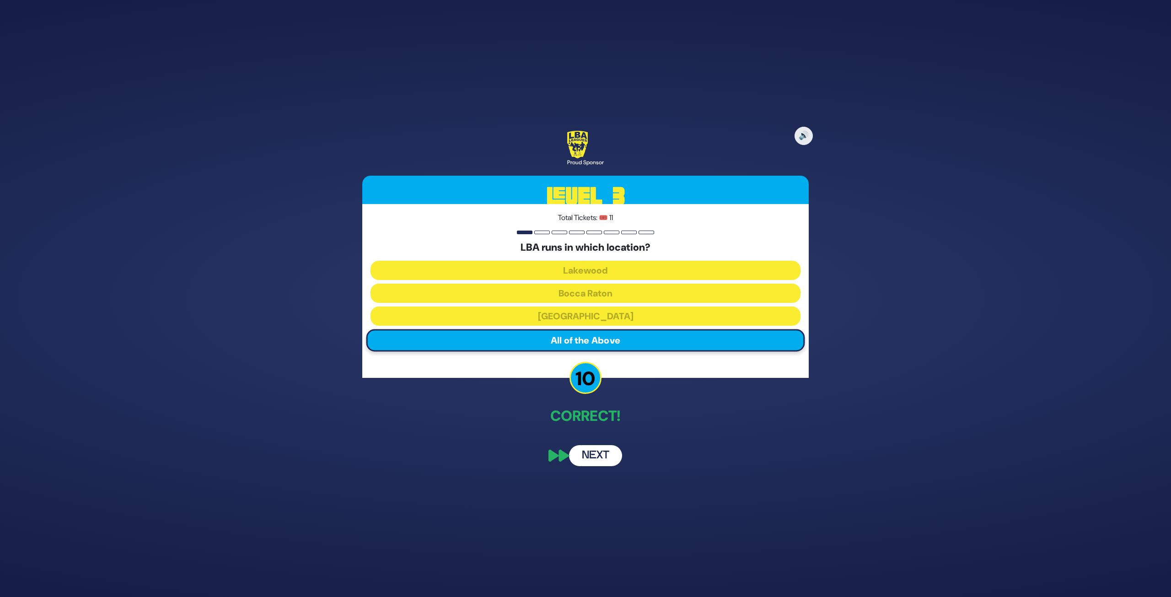
click at [599, 445] on button "Next" at bounding box center [595, 455] width 53 height 21
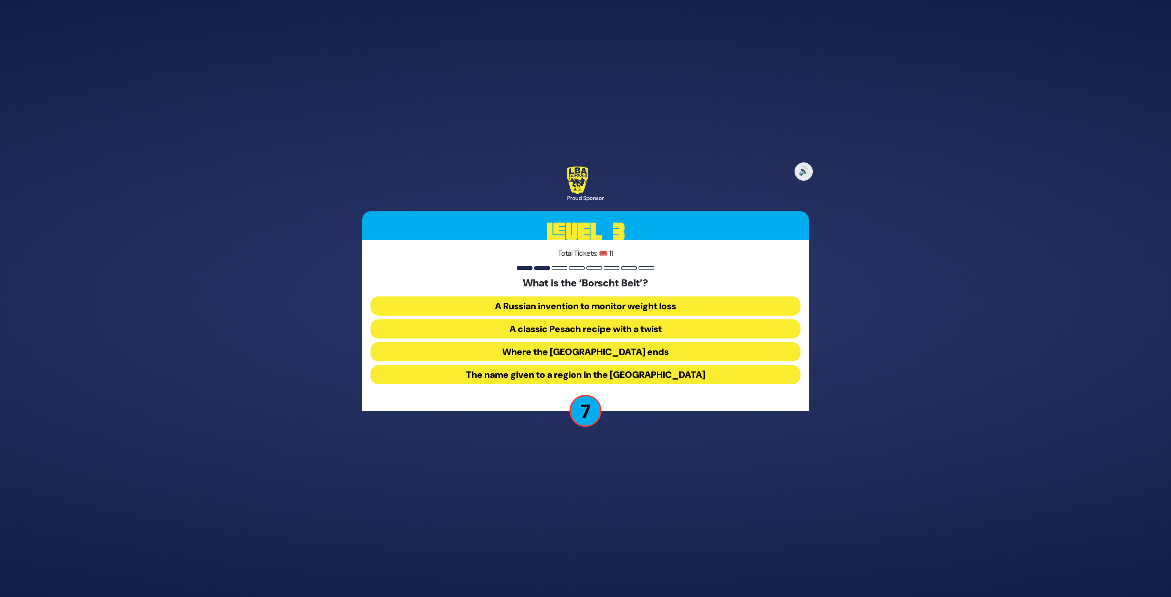
click at [661, 376] on button "The name given to a region in the [GEOGRAPHIC_DATA]" at bounding box center [585, 374] width 430 height 19
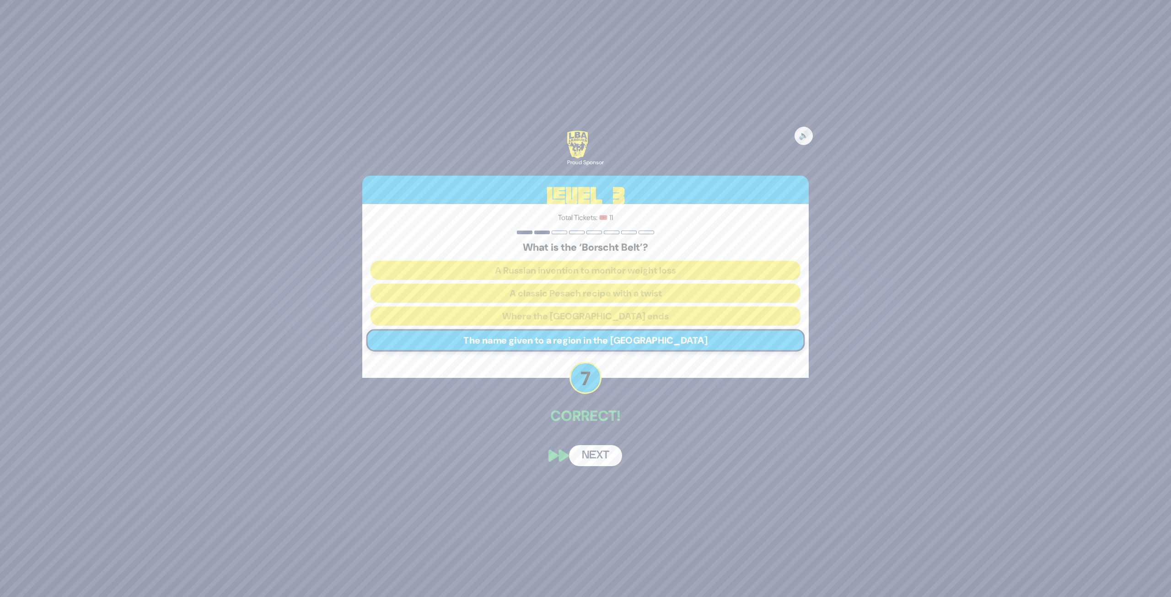
click at [597, 445] on button "Next" at bounding box center [595, 455] width 53 height 21
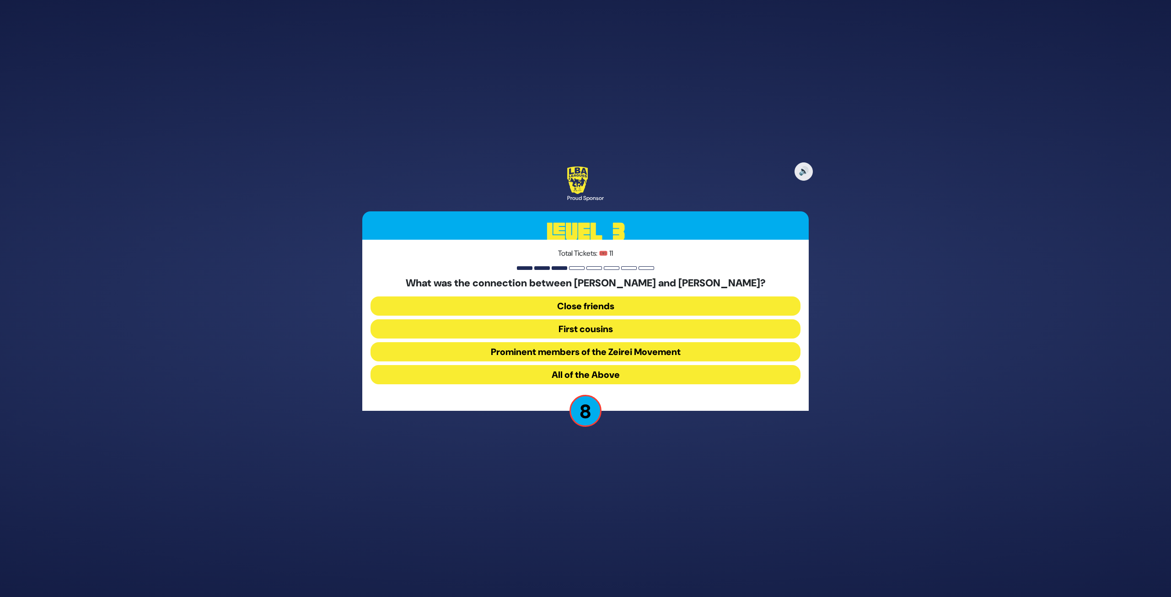
click at [604, 376] on button "All of the Above" at bounding box center [585, 374] width 430 height 19
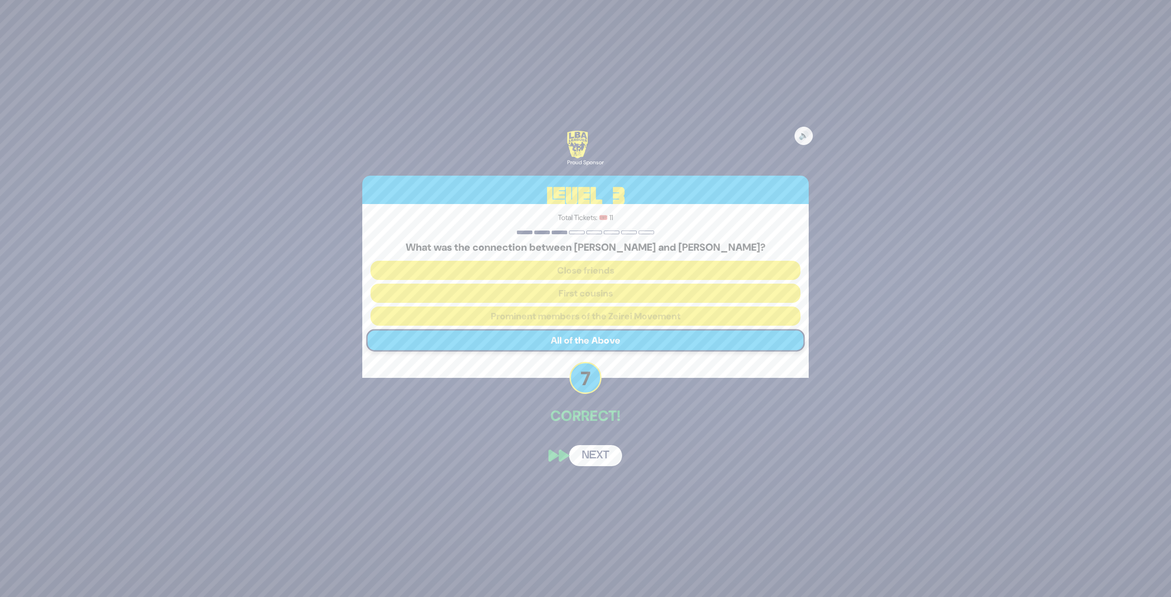
click at [593, 445] on button "Next" at bounding box center [595, 455] width 53 height 21
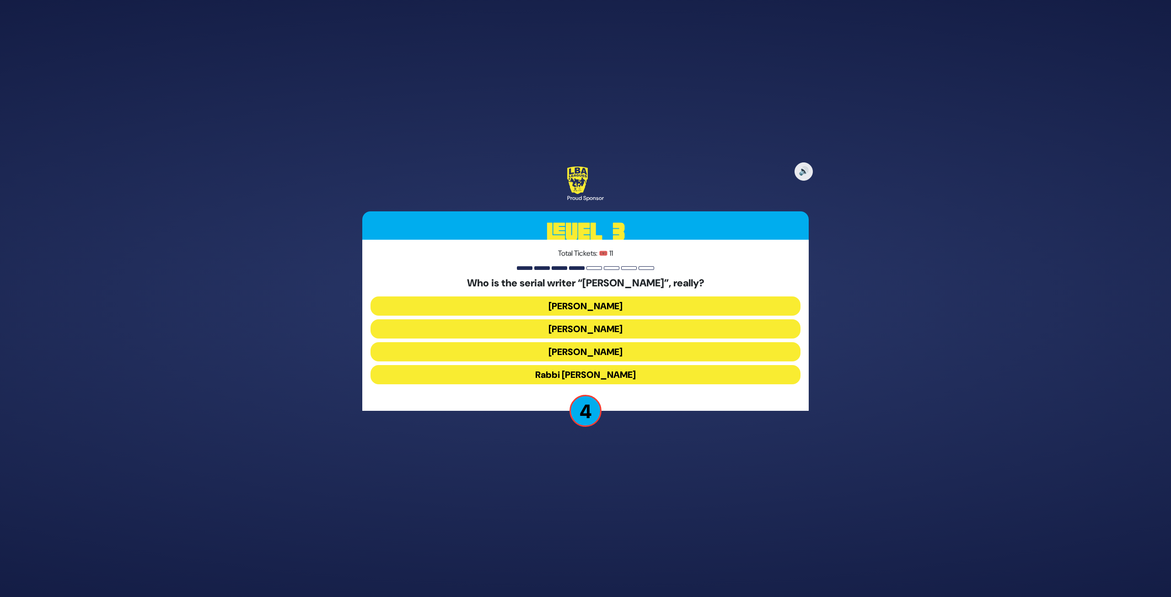
click at [615, 332] on button "[PERSON_NAME]" at bounding box center [585, 328] width 430 height 19
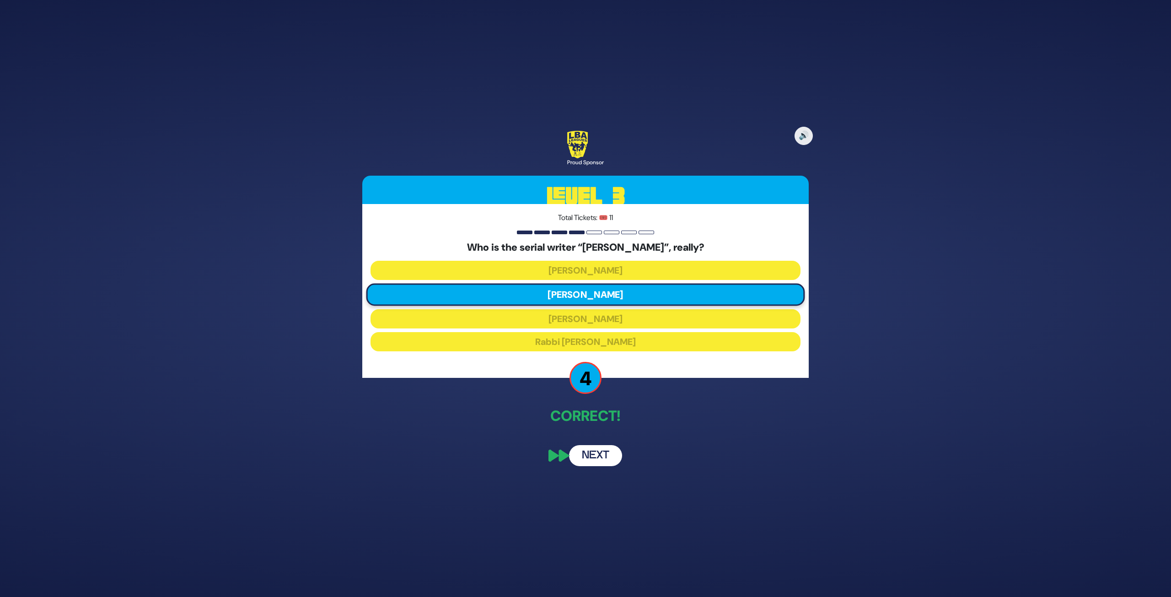
drag, startPoint x: 593, startPoint y: 453, endPoint x: 597, endPoint y: 446, distance: 7.8
click at [593, 445] on button "Next" at bounding box center [595, 455] width 53 height 21
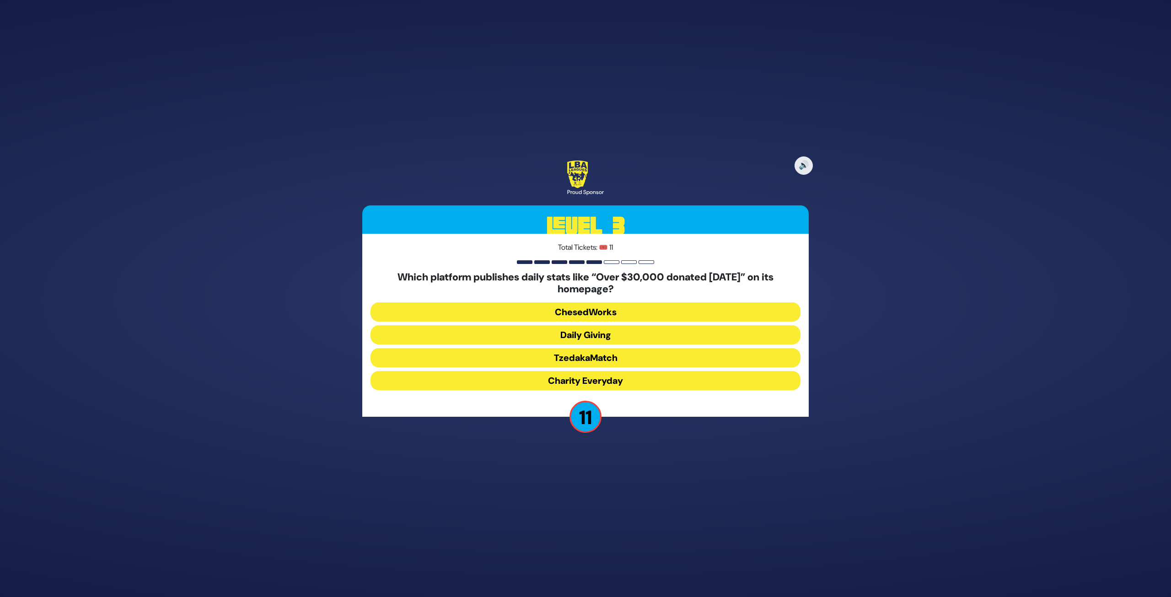
click at [604, 335] on button "Daily Giving" at bounding box center [585, 334] width 430 height 19
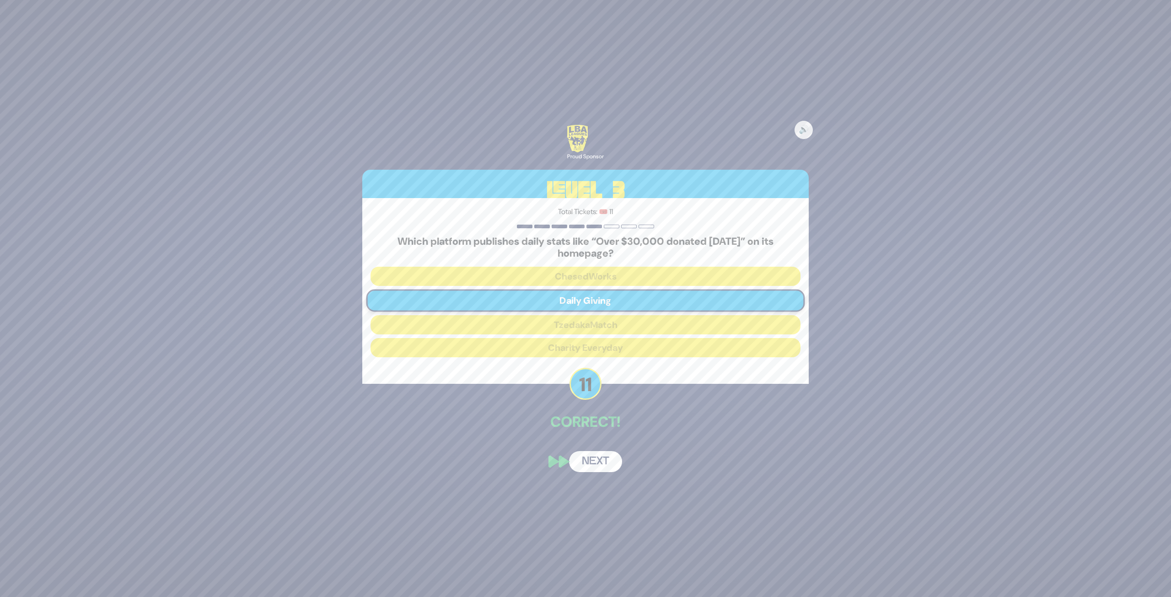
click at [594, 445] on button "Next" at bounding box center [595, 461] width 53 height 21
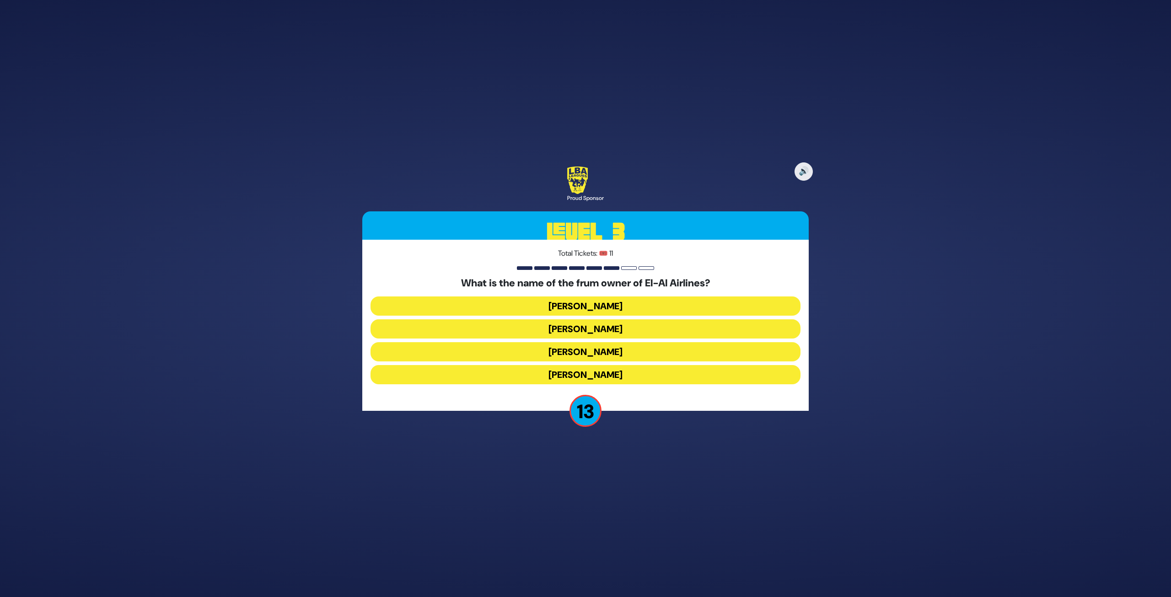
click at [615, 327] on button "[PERSON_NAME]" at bounding box center [585, 328] width 430 height 19
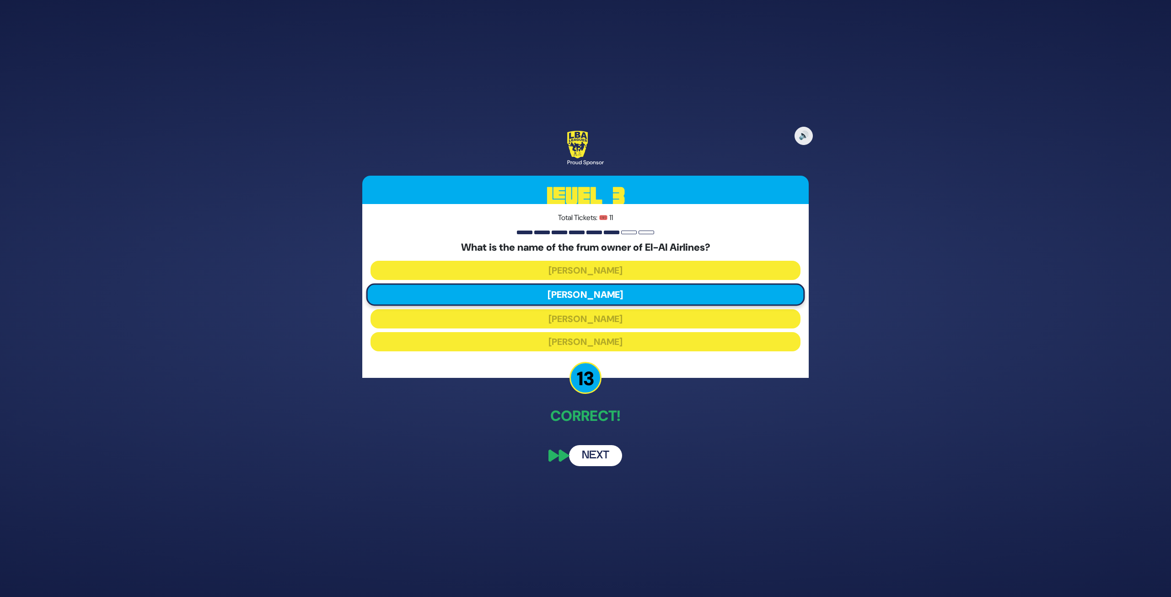
click at [600, 445] on button "Next" at bounding box center [595, 455] width 53 height 21
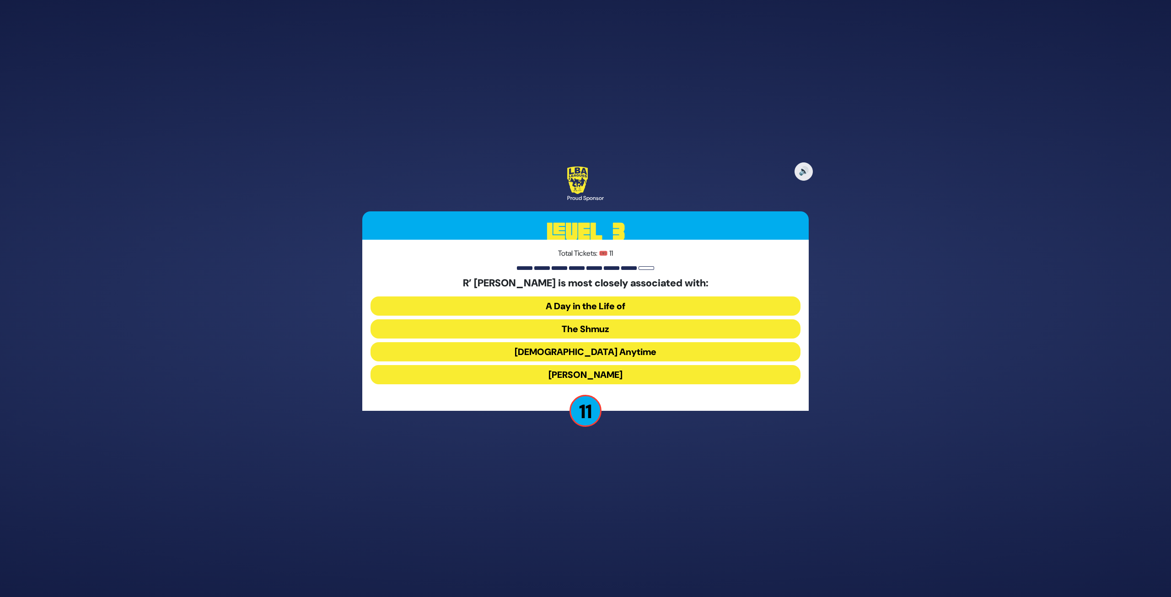
click at [633, 330] on button "The Shmuz" at bounding box center [585, 328] width 430 height 19
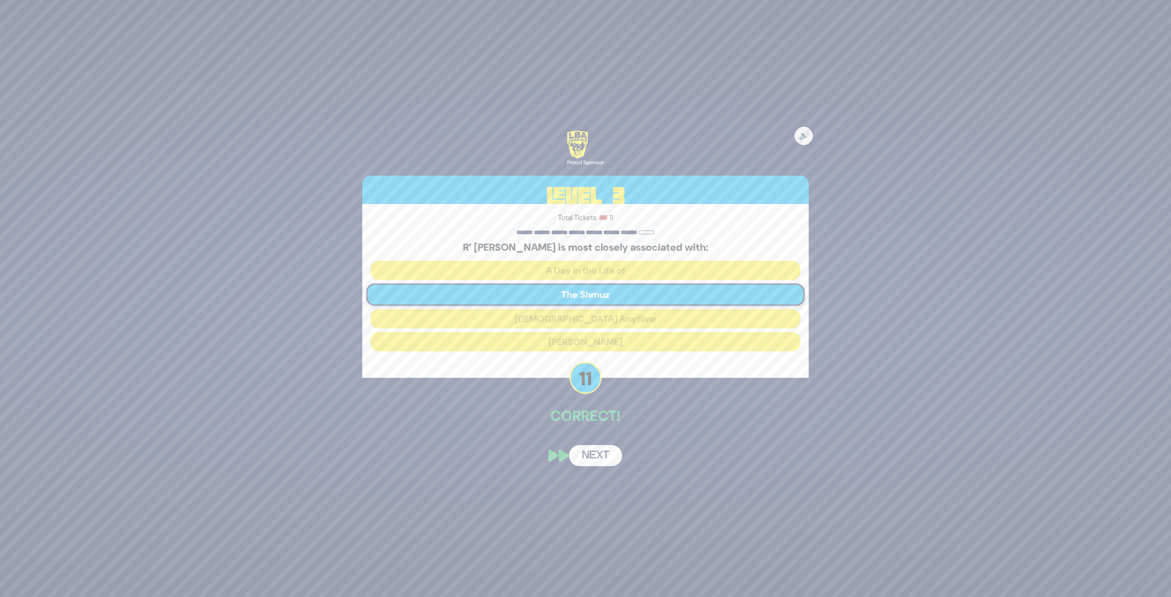
click at [602, 445] on button "Next" at bounding box center [595, 455] width 53 height 21
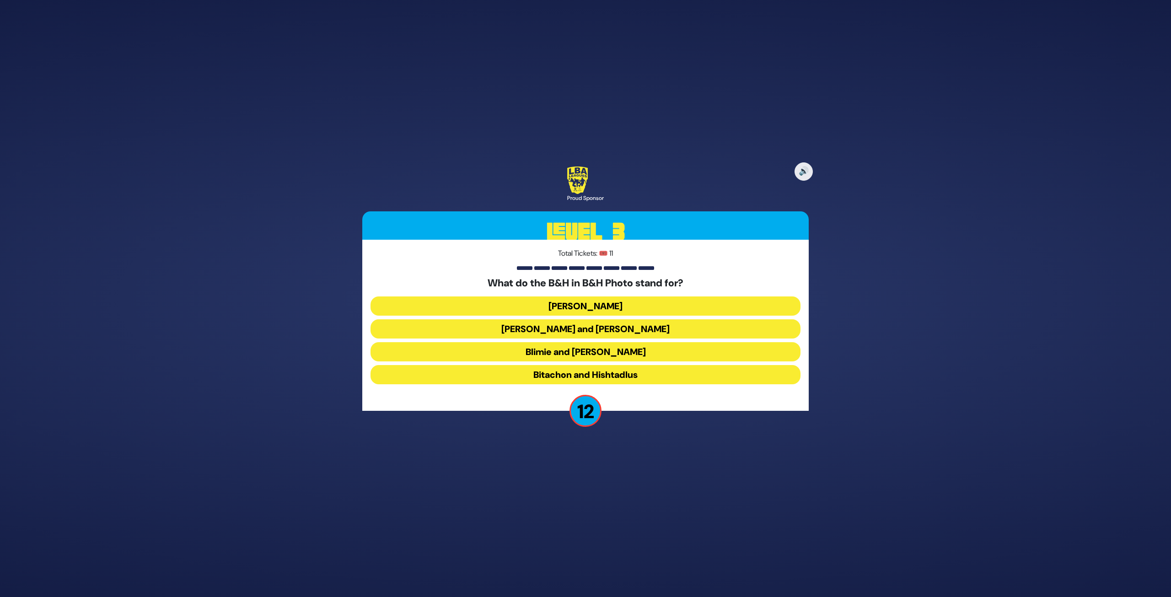
click at [602, 302] on button "[PERSON_NAME]" at bounding box center [585, 305] width 430 height 19
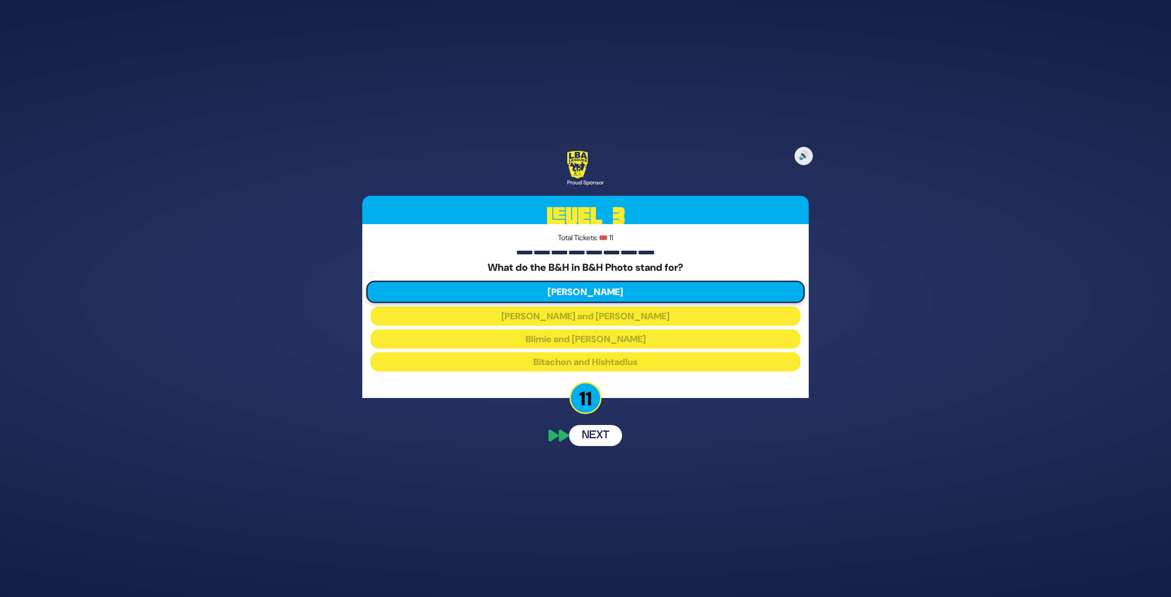
click at [600, 437] on div "🔊 Proud Sponsor Level 3 Total Tickets: 🎟️ 11 What do the B&H in B&H Photo stand…" at bounding box center [585, 298] width 468 height 317
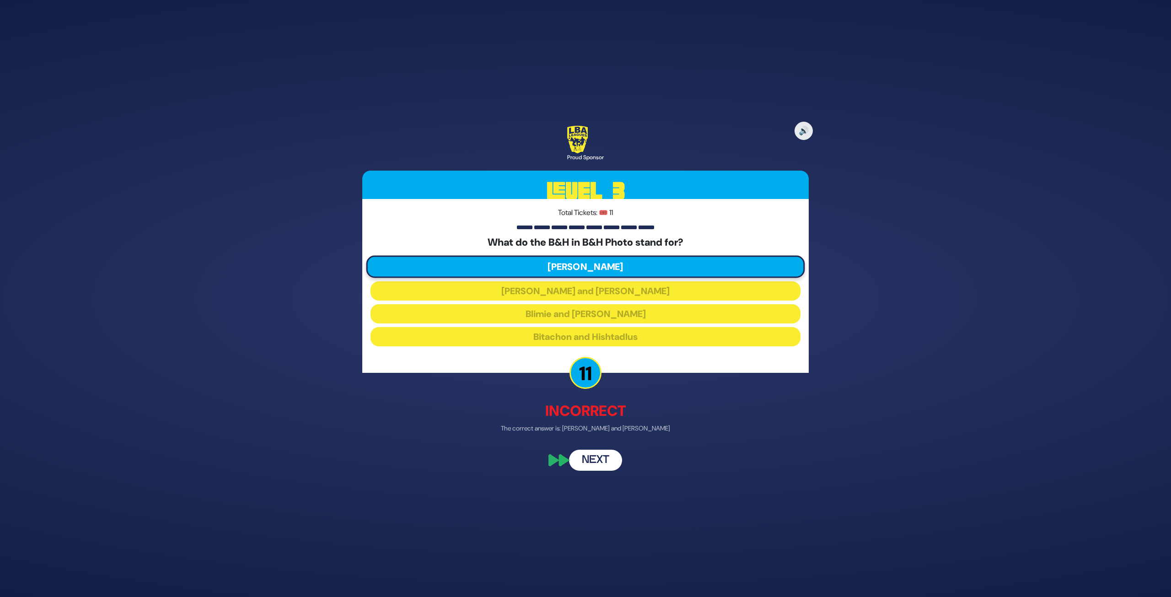
click at [599, 445] on button "Next" at bounding box center [595, 460] width 53 height 21
